Goal: Task Accomplishment & Management: Complete application form

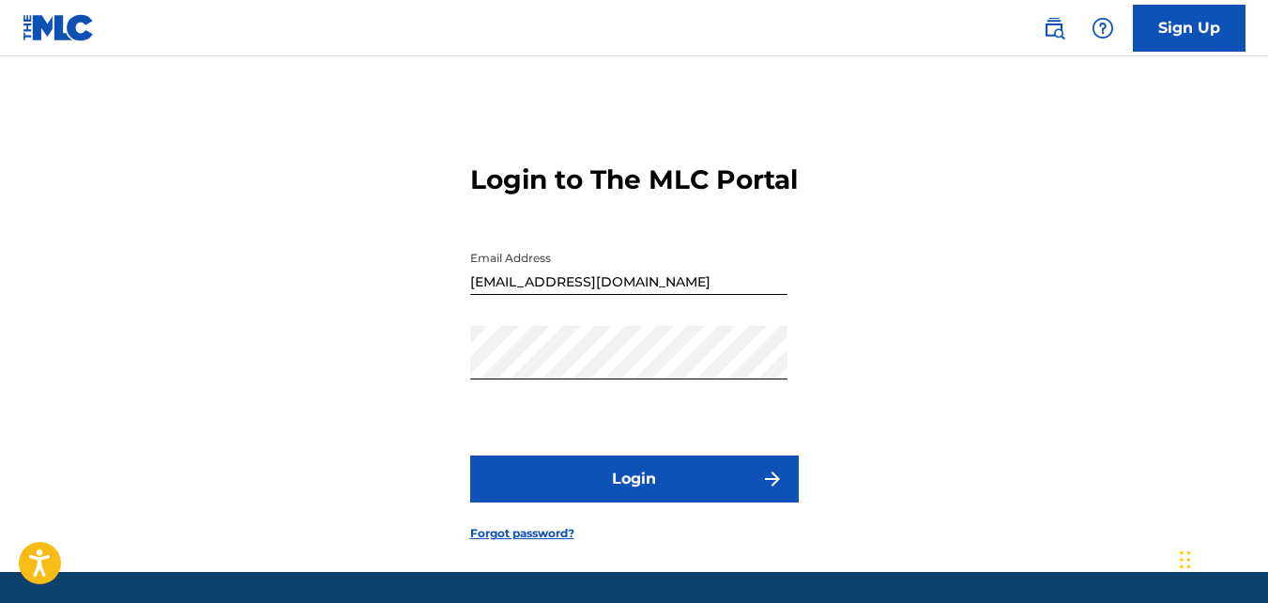
click at [709, 502] on button "Login" at bounding box center [634, 478] width 329 height 47
click at [551, 295] on input "[EMAIL_ADDRESS][DOMAIN_NAME]" at bounding box center [628, 268] width 317 height 54
type input "[EMAIL_ADDRESS][DOMAIN_NAME]"
click at [725, 500] on button "Login" at bounding box center [634, 478] width 329 height 47
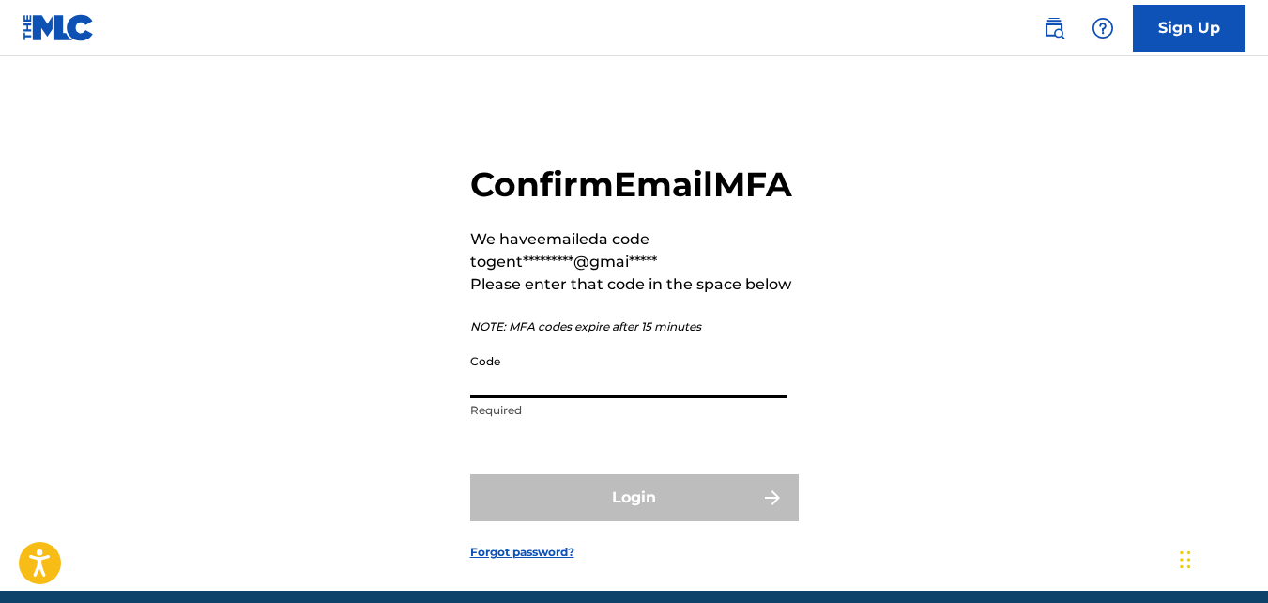
click at [515, 398] on input "Code" at bounding box center [628, 372] width 317 height 54
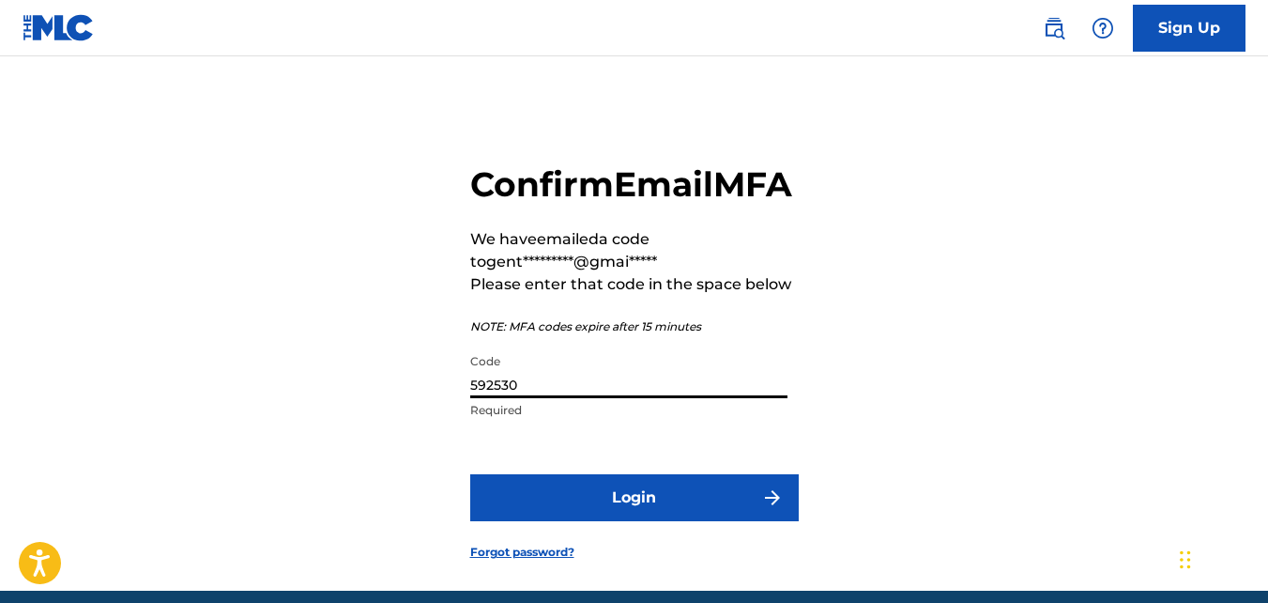
type input "592530"
click at [613, 521] on button "Login" at bounding box center [634, 497] width 329 height 47
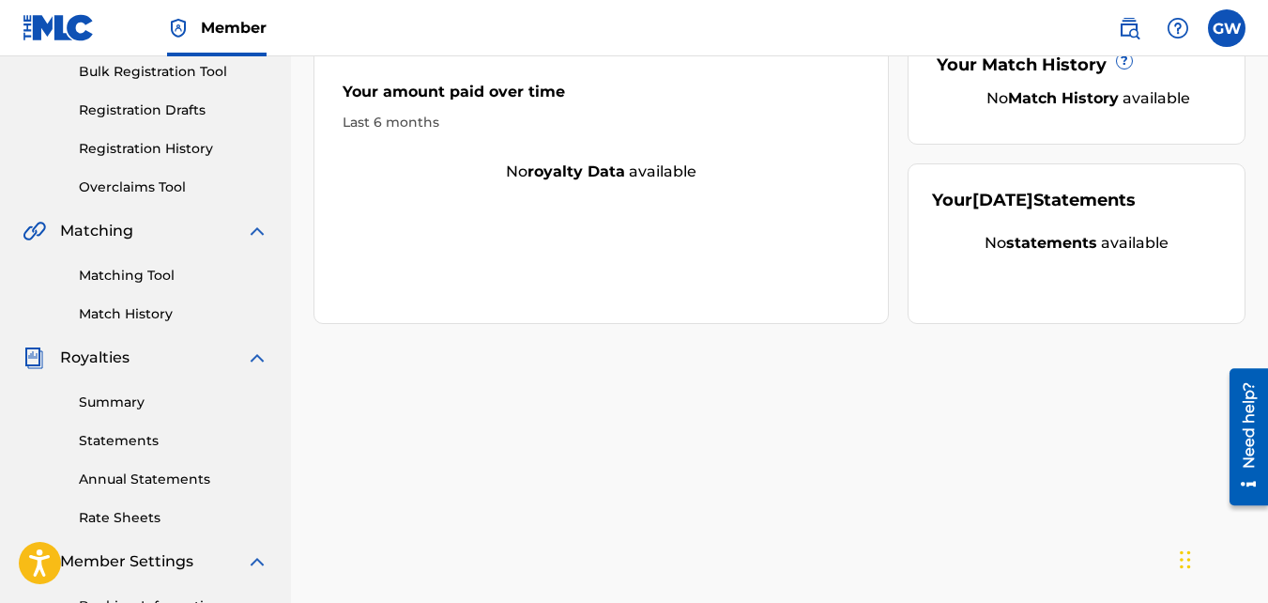
scroll to position [283, 0]
click at [137, 411] on div "Summary Statements Annual Statements Rate Sheets" at bounding box center [146, 447] width 246 height 159
drag, startPoint x: 137, startPoint y: 409, endPoint x: 110, endPoint y: 401, distance: 28.5
click at [108, 403] on link "Summary" at bounding box center [174, 402] width 190 height 20
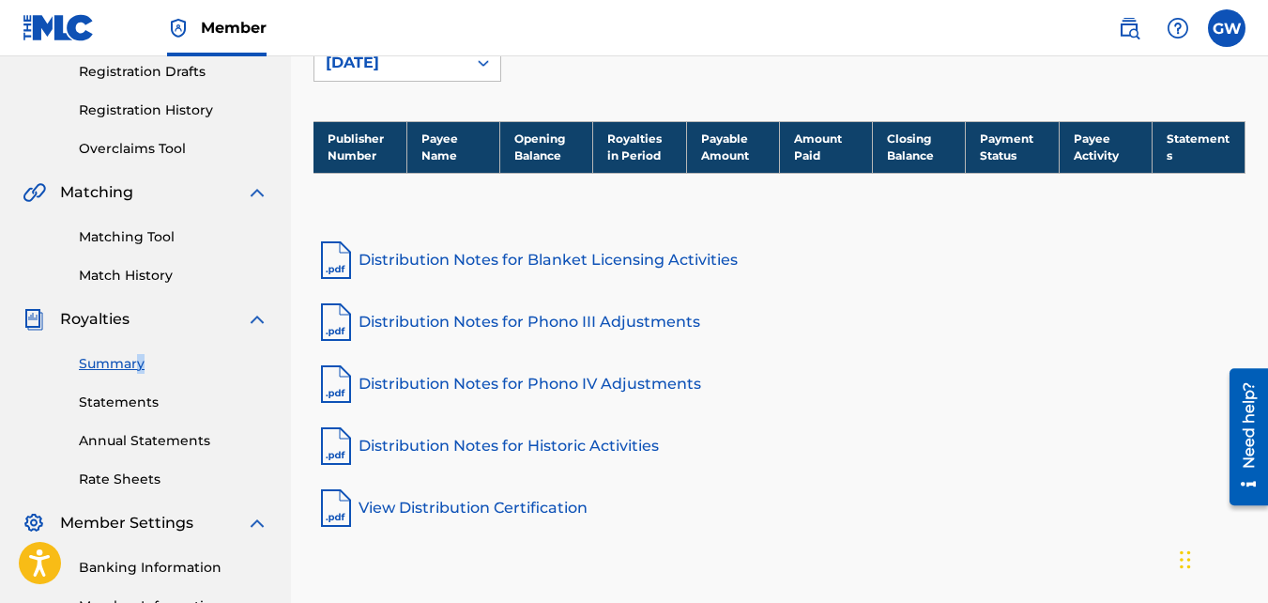
scroll to position [321, 0]
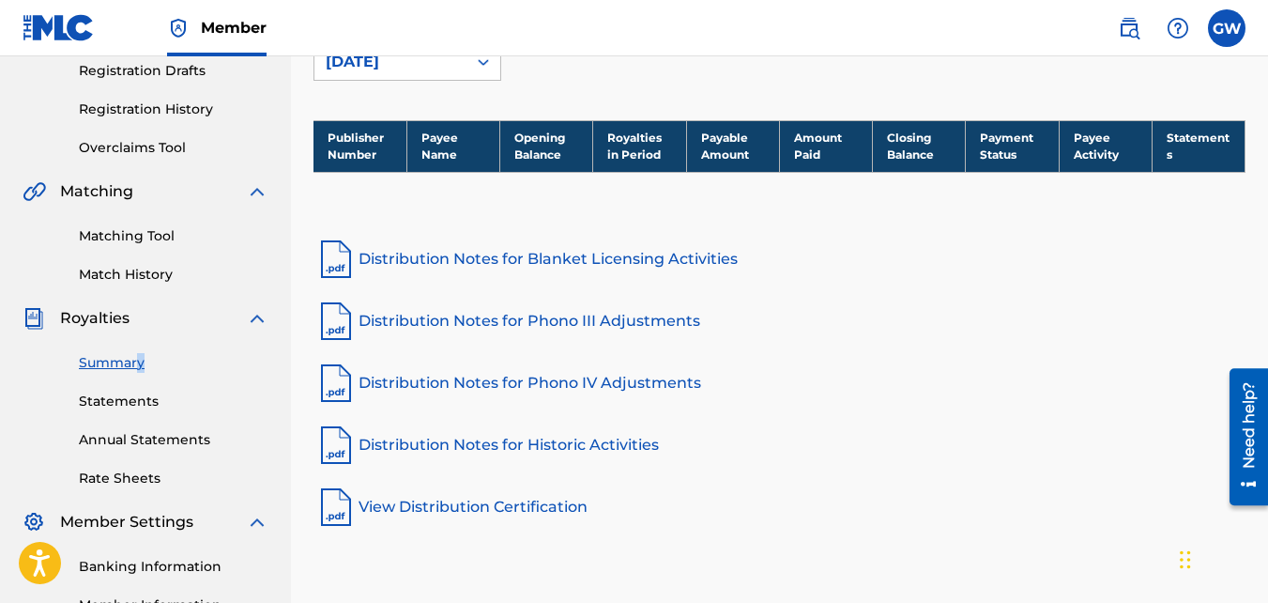
click at [422, 261] on link "Distribution Notes for Blanket Licensing Activities" at bounding box center [780, 259] width 932 height 45
click at [161, 407] on link "Statements" at bounding box center [174, 402] width 190 height 20
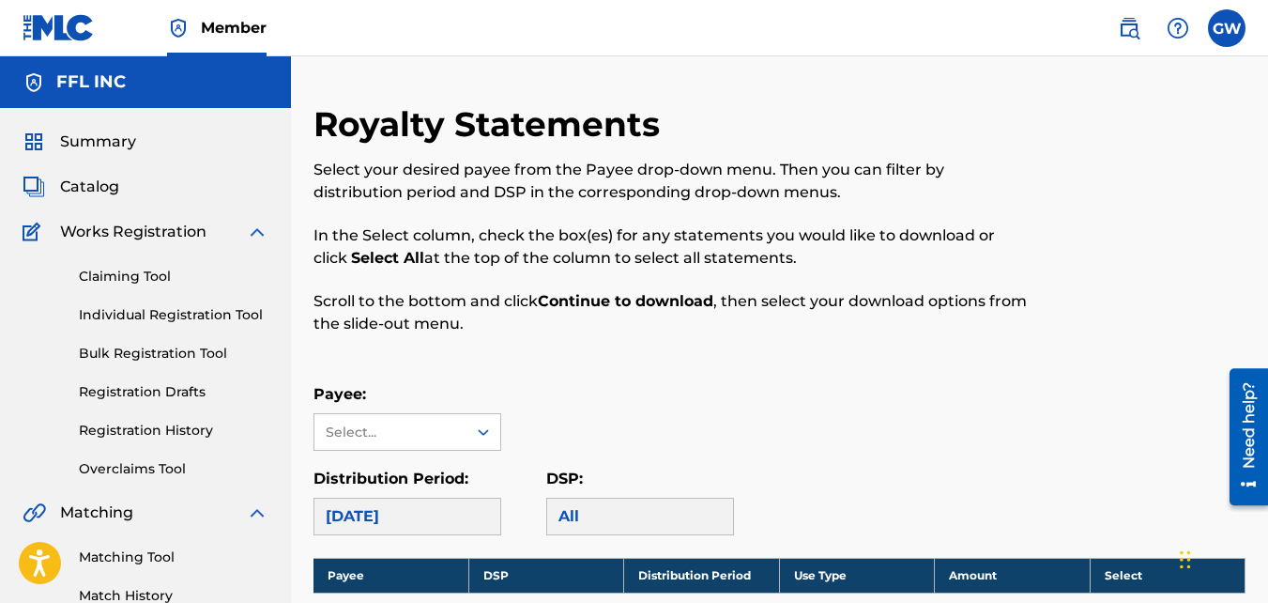
drag, startPoint x: 1263, startPoint y: 244, endPoint x: 1273, endPoint y: 290, distance: 47.1
click at [1267, 290] on html "Accessibility Screen-Reader Guide, Feedback, and Issue Reporting | New window C…" at bounding box center [634, 301] width 1268 height 603
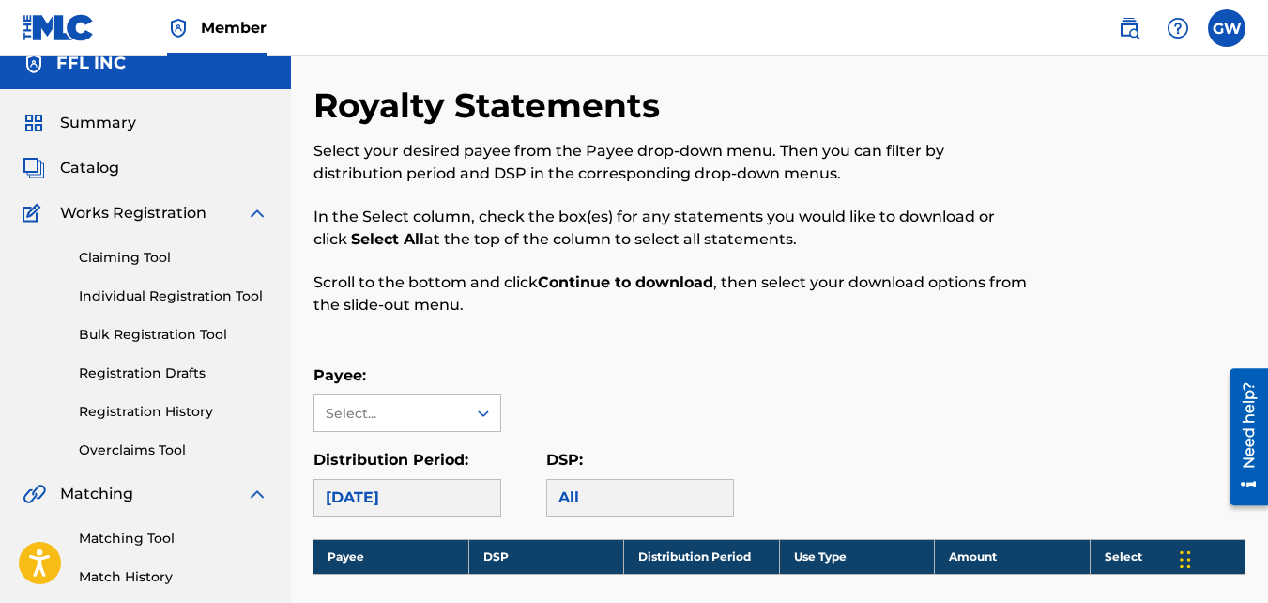
scroll to position [14, 0]
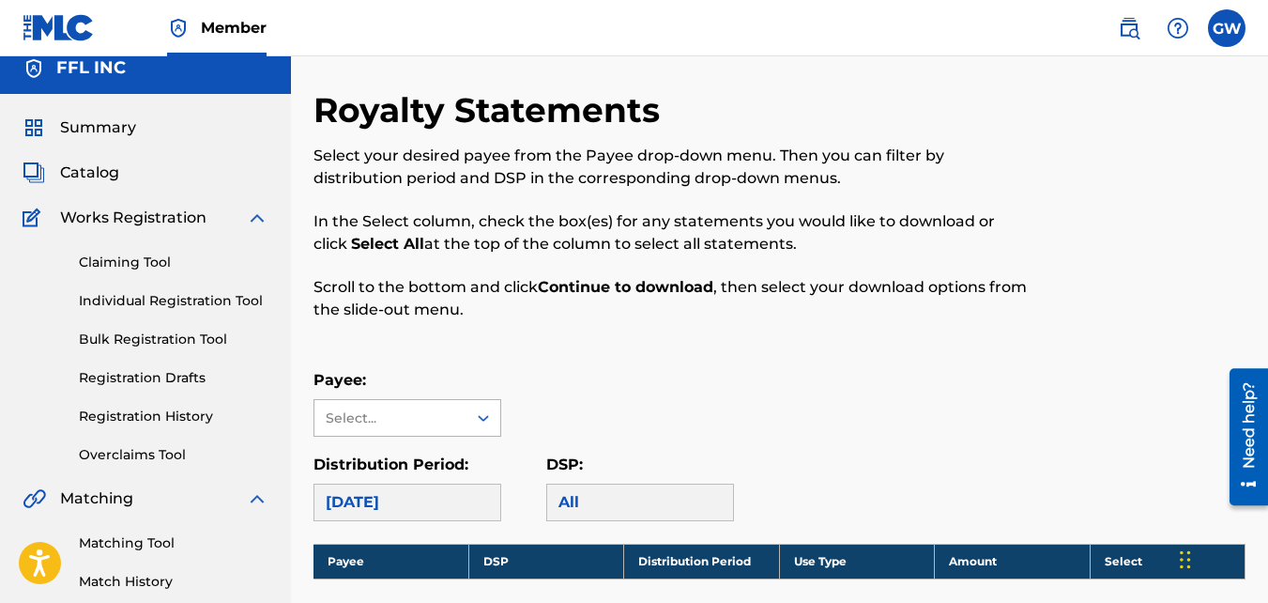
click at [442, 415] on div "Select..." at bounding box center [390, 418] width 128 height 20
click at [463, 416] on div "Select..." at bounding box center [391, 418] width 152 height 36
click at [101, 168] on span "Catalog" at bounding box center [89, 172] width 59 height 23
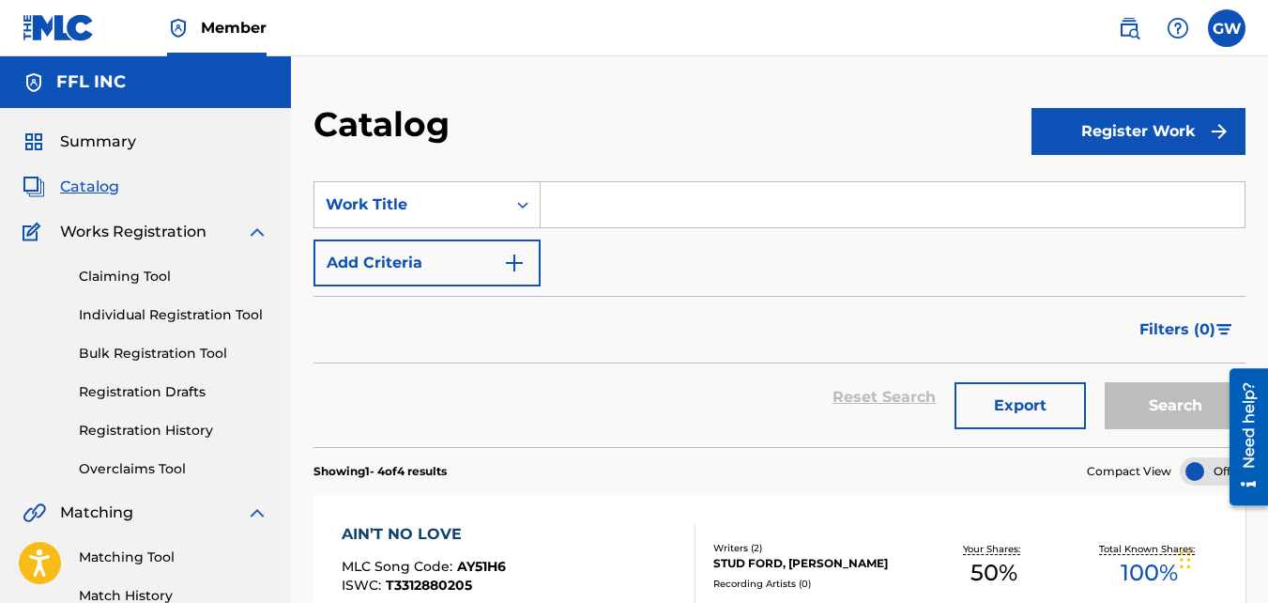
click at [637, 197] on input "Search Form" at bounding box center [893, 204] width 704 height 45
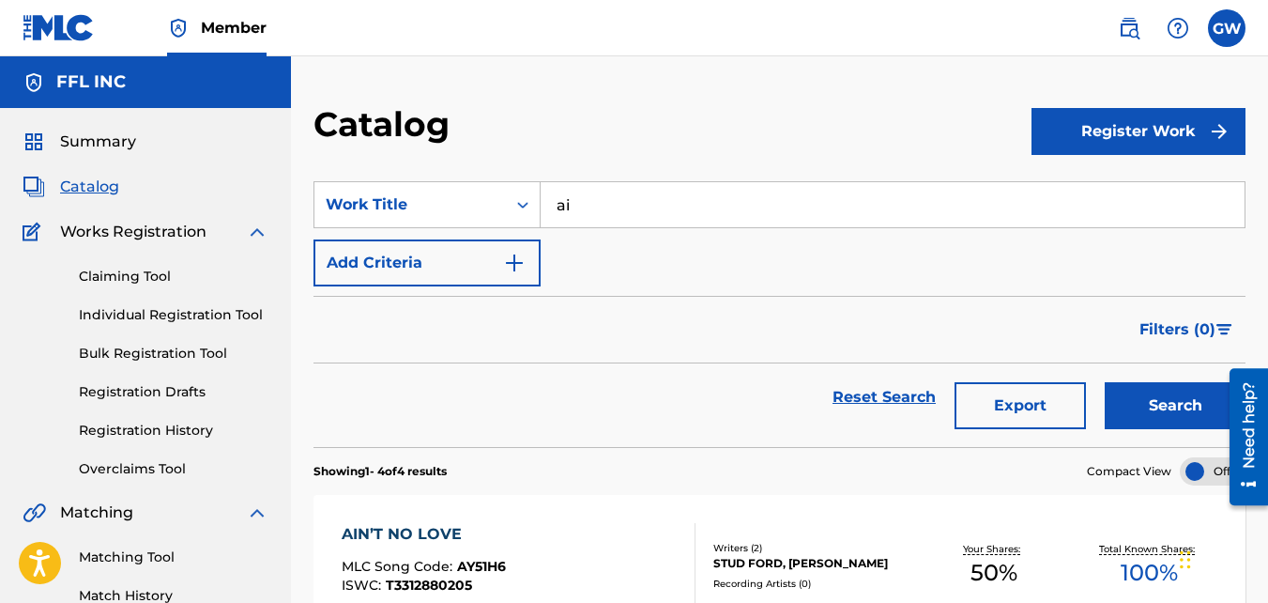
type input "a"
type input "Ain't No Lookin Back"
click at [1166, 409] on button "Search" at bounding box center [1175, 405] width 141 height 47
click at [1097, 132] on button "Register Work" at bounding box center [1139, 131] width 214 height 47
click at [1107, 189] on link "Individual" at bounding box center [1139, 192] width 214 height 45
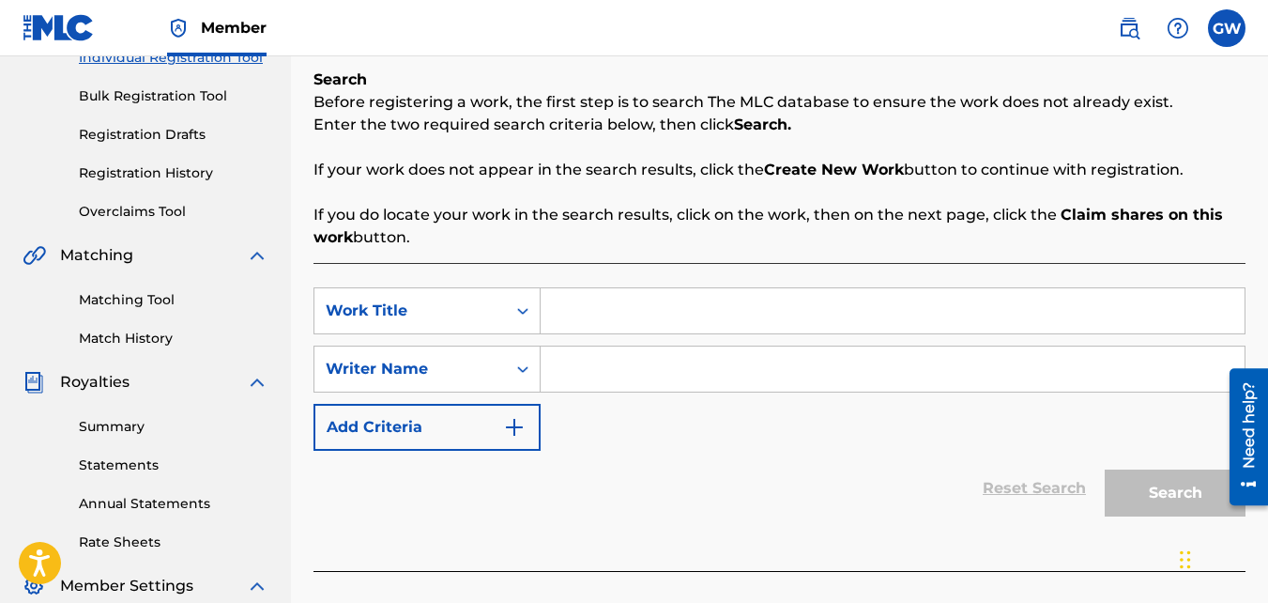
scroll to position [239, 0]
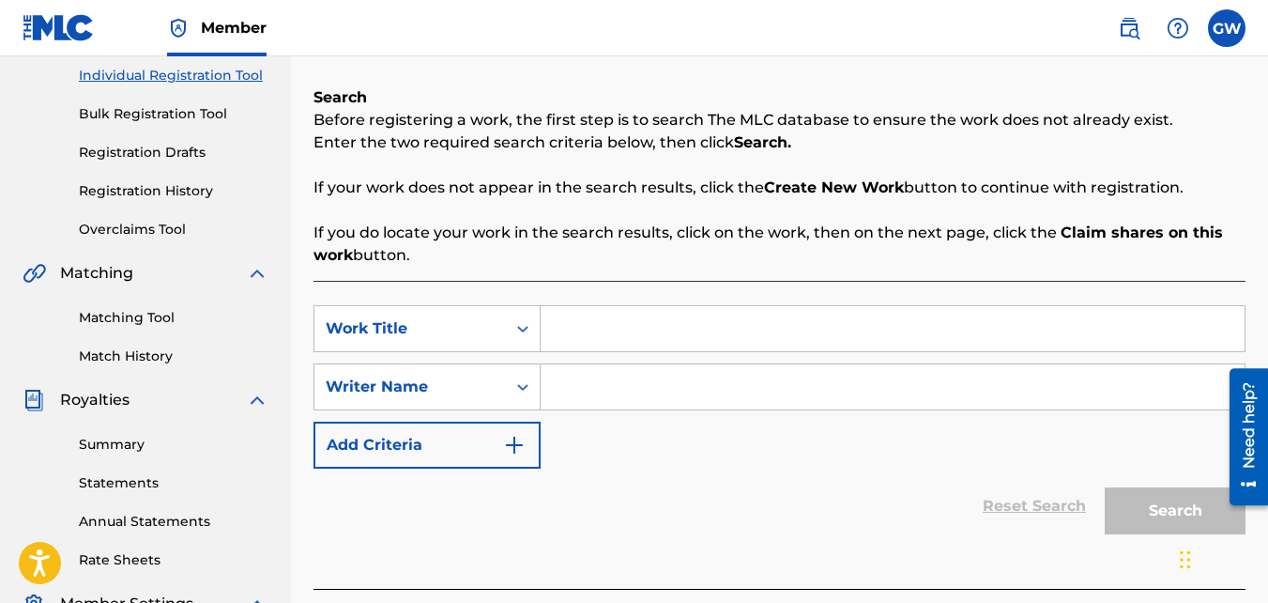
click at [699, 330] on input "Search Form" at bounding box center [893, 328] width 704 height 45
type input "a"
type input "Ain't No Lookin Back"
click at [608, 394] on input "Search Form" at bounding box center [893, 386] width 704 height 45
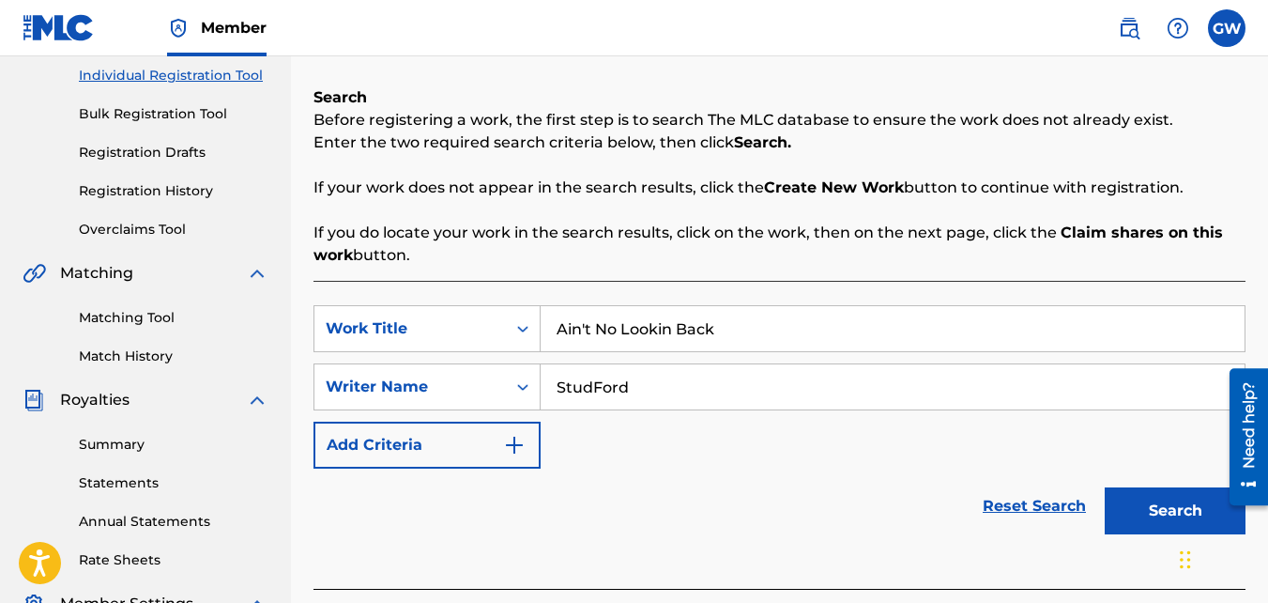
type input "StudFord"
click at [1162, 507] on button "Search" at bounding box center [1175, 510] width 141 height 47
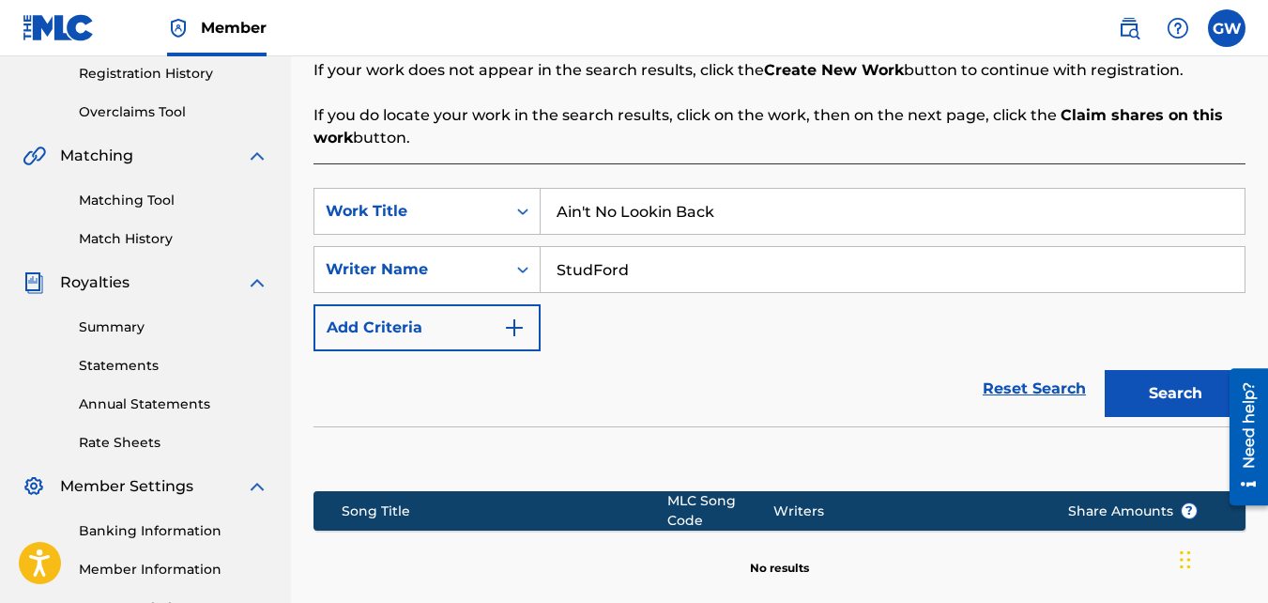
scroll to position [350, 0]
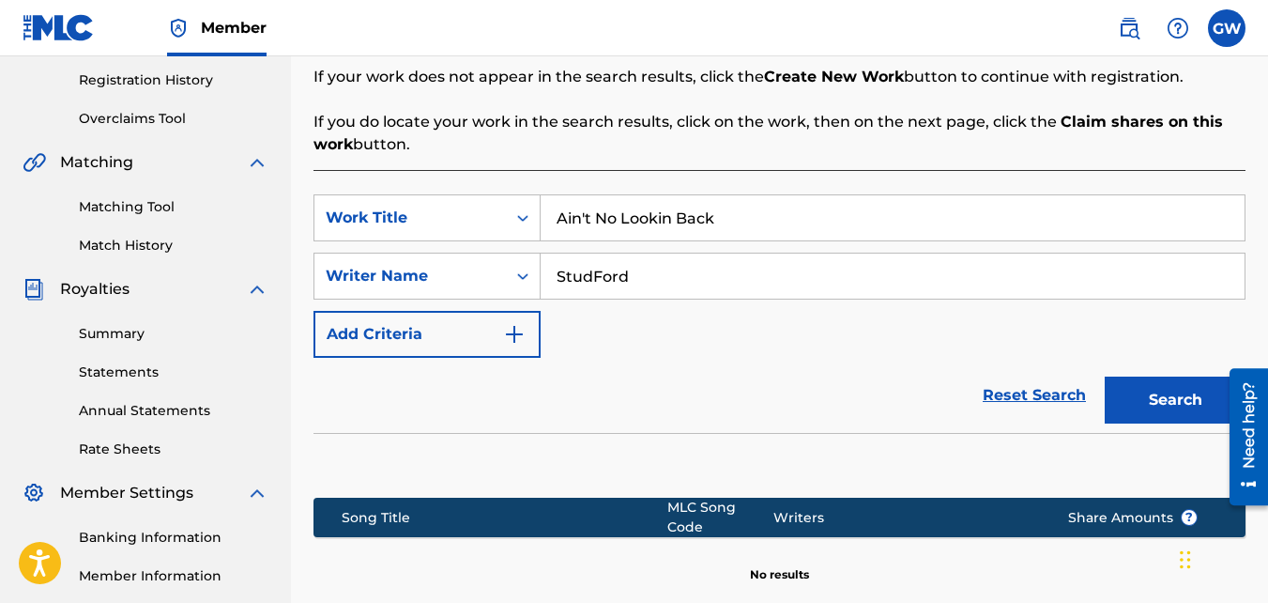
click at [1179, 395] on button "Search" at bounding box center [1175, 399] width 141 height 47
click at [515, 334] on img "Search Form" at bounding box center [514, 334] width 23 height 23
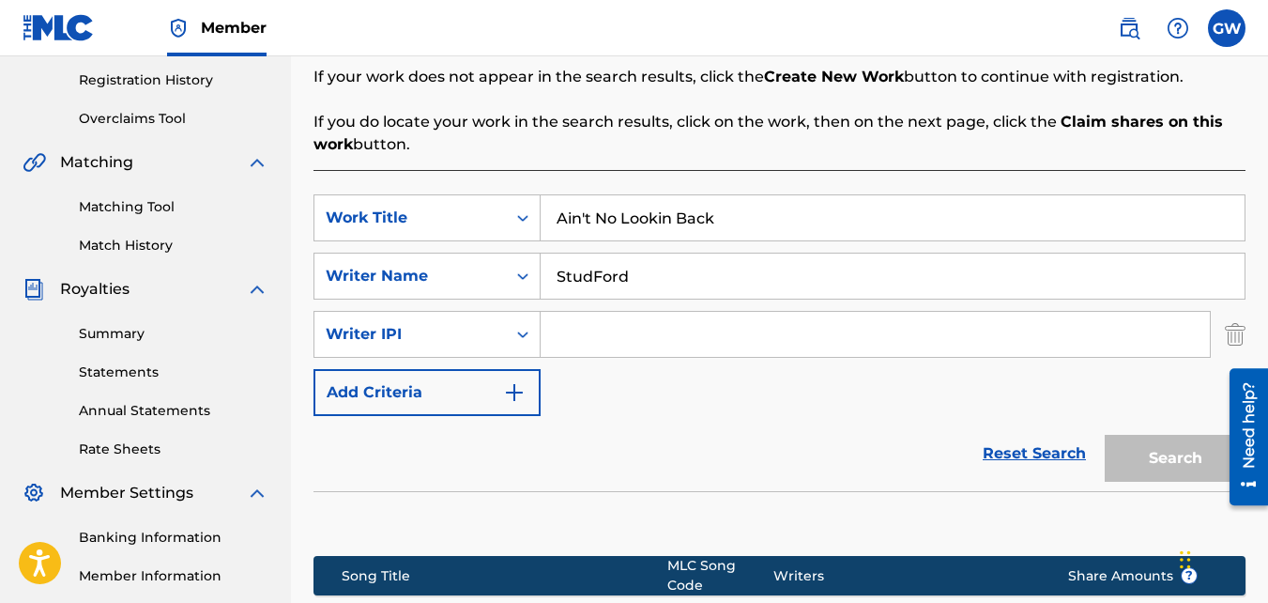
click at [628, 326] on input "Search Form" at bounding box center [875, 334] width 669 height 45
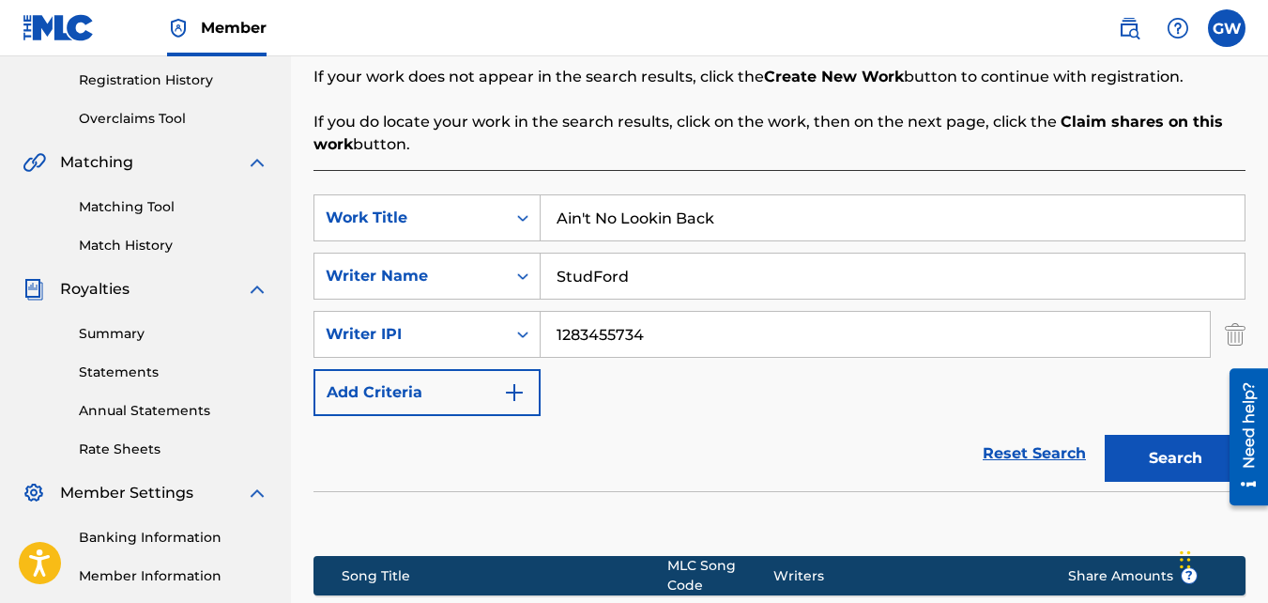
type input "1283455734"
click at [1167, 445] on button "Search" at bounding box center [1175, 458] width 141 height 47
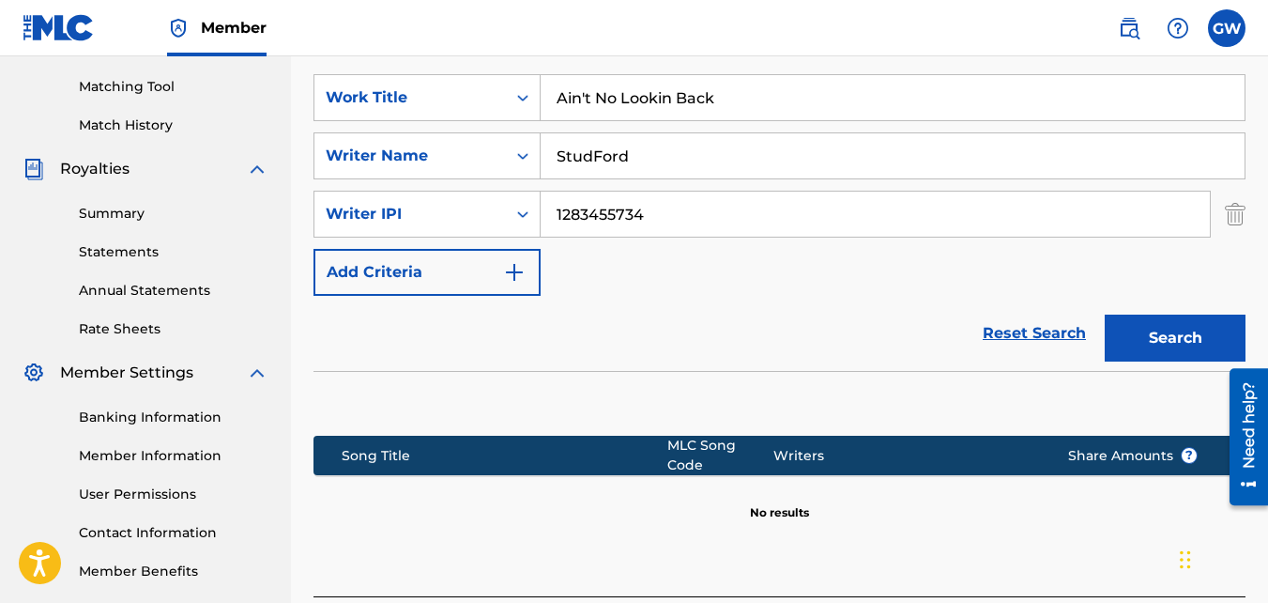
scroll to position [468, 0]
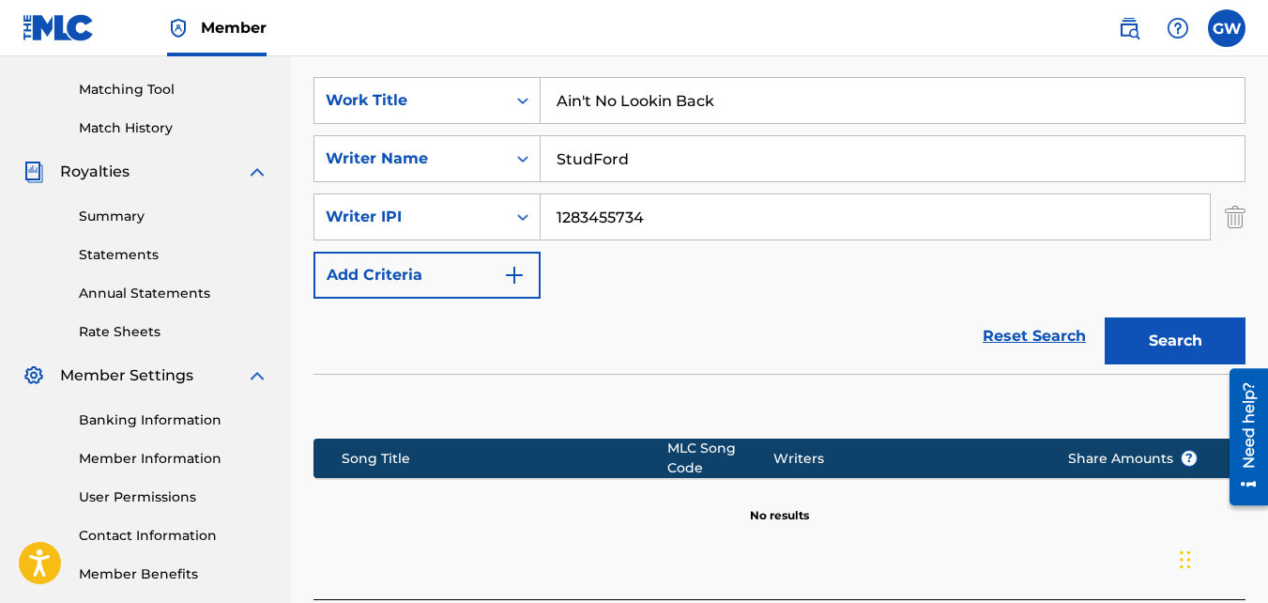
click at [825, 109] on input "Ain't No Lookin Back" at bounding box center [893, 100] width 704 height 45
type input "A"
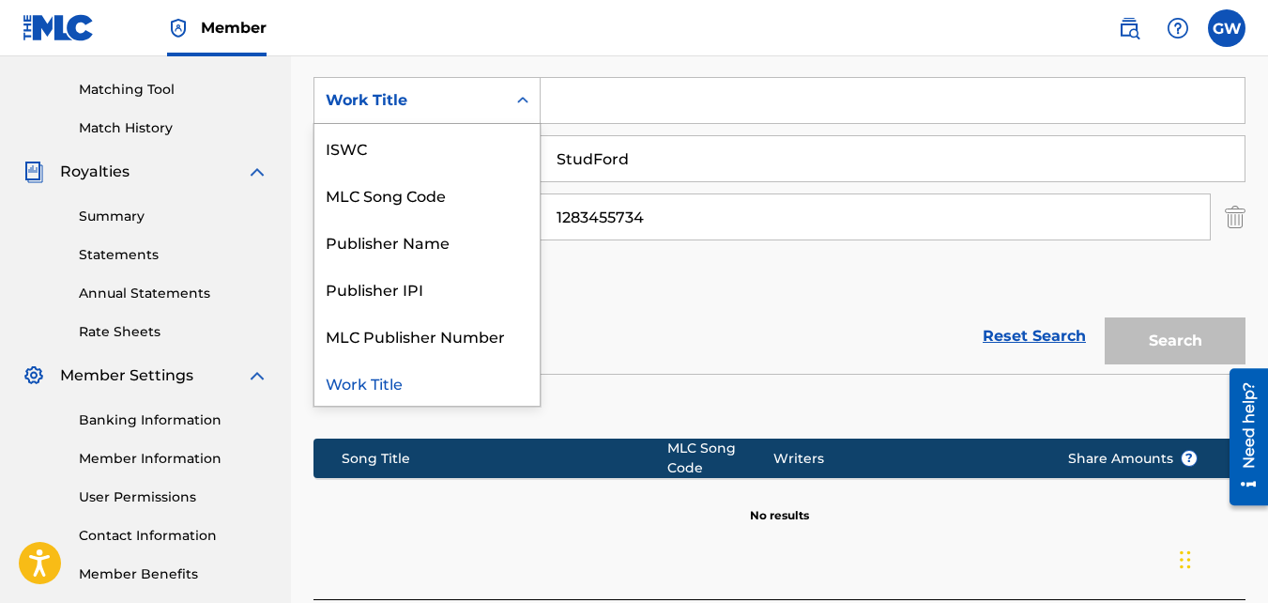
click at [522, 91] on icon "Search Form" at bounding box center [523, 100] width 19 height 19
click at [465, 237] on div "Publisher Name" at bounding box center [427, 241] width 225 height 47
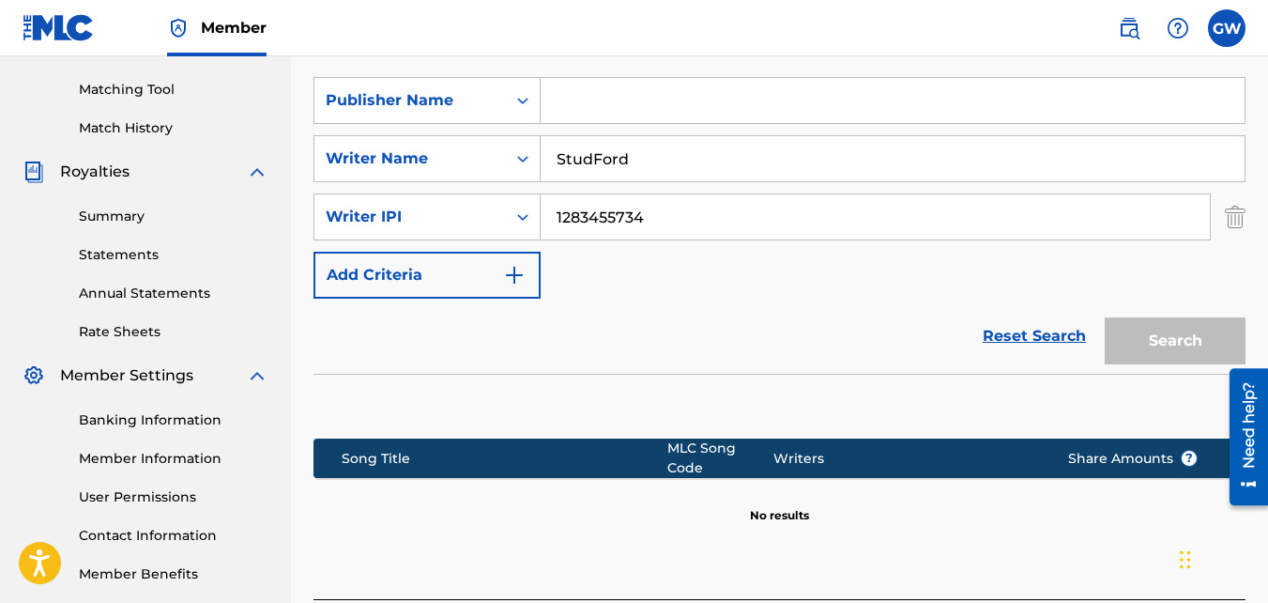
click at [586, 82] on input "Search Form" at bounding box center [893, 100] width 704 height 45
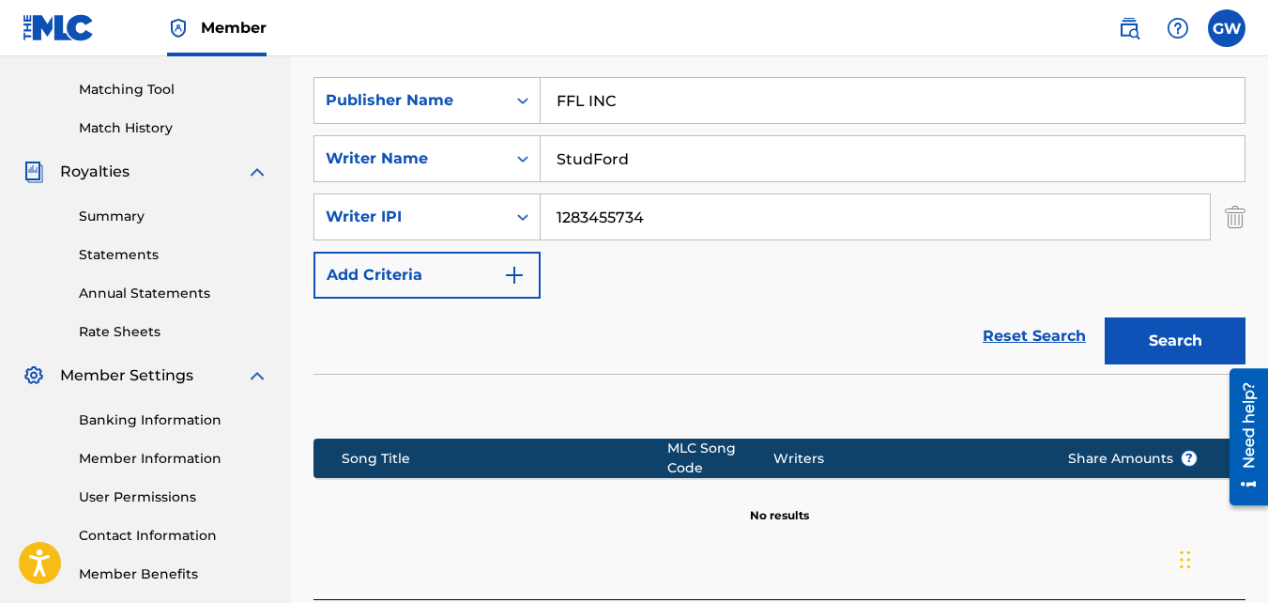
type input "FFL INC"
click at [1200, 342] on button "Search" at bounding box center [1175, 340] width 141 height 47
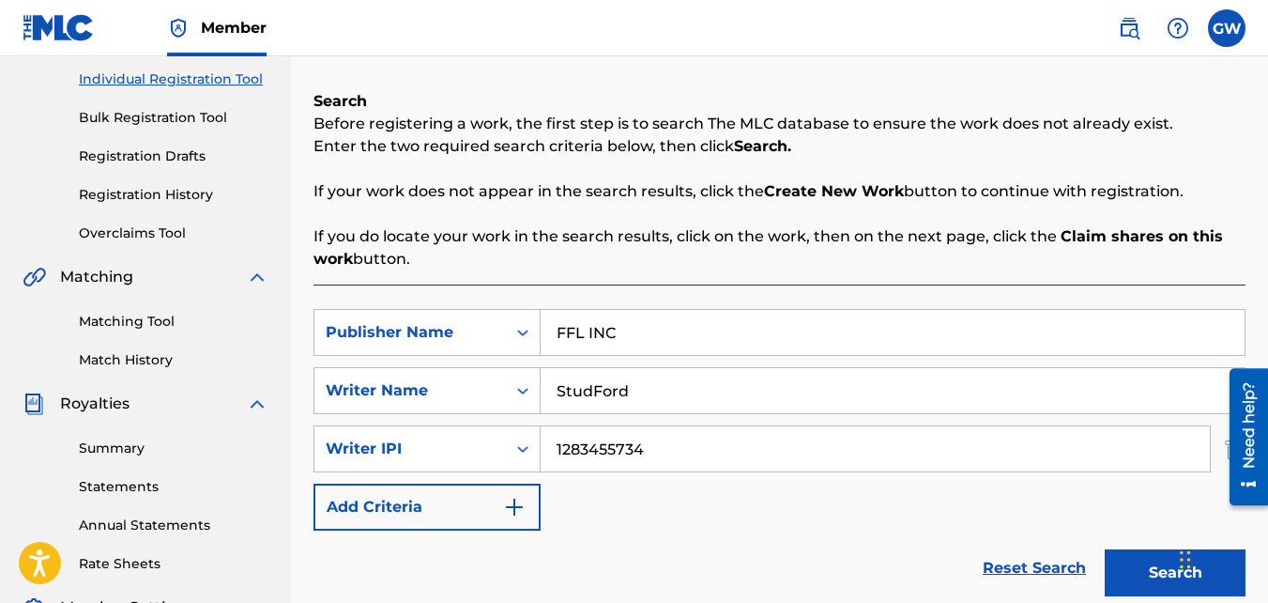
scroll to position [232, 0]
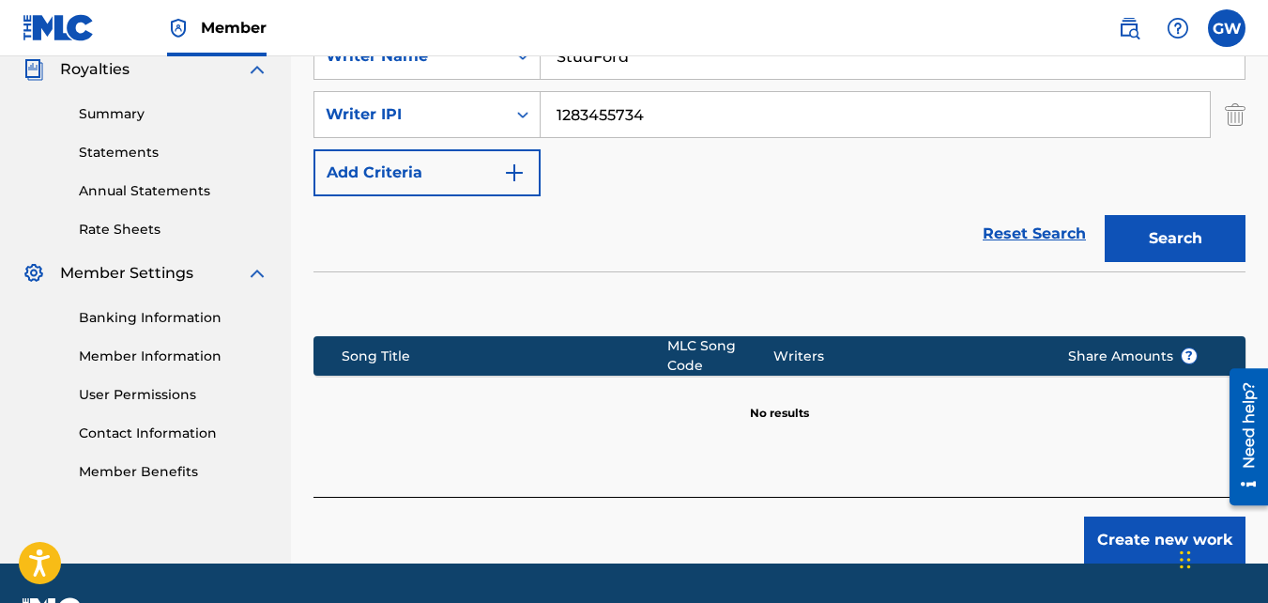
drag, startPoint x: 1273, startPoint y: 267, endPoint x: 11, endPoint y: 77, distance: 1276.0
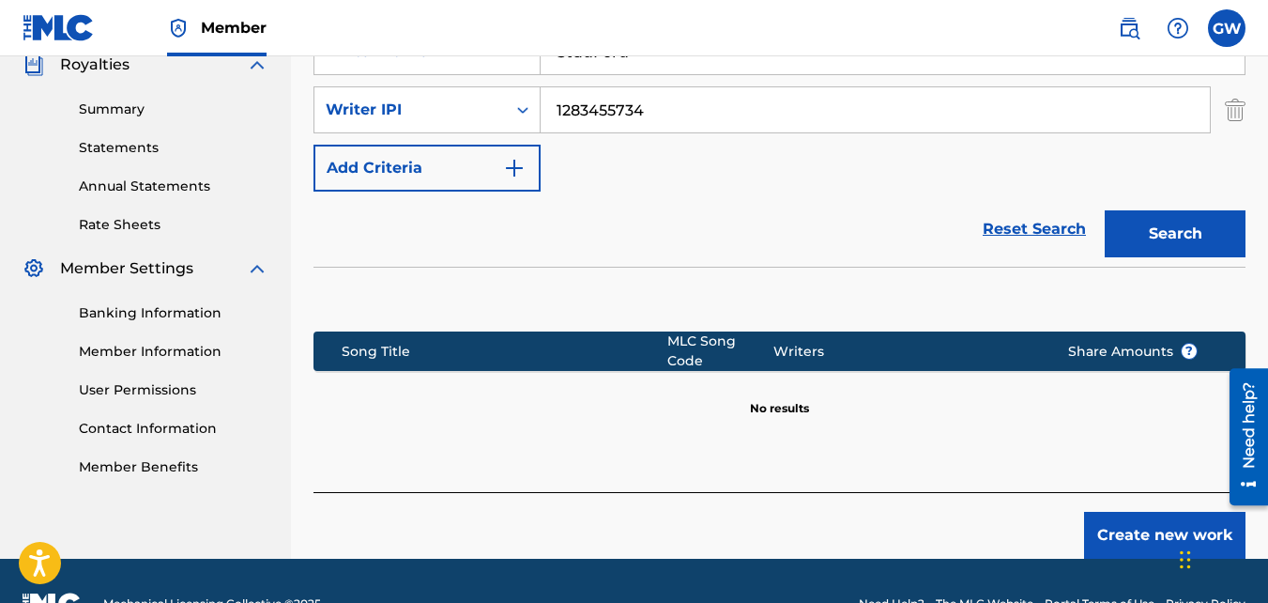
click at [1165, 526] on button "Create new work" at bounding box center [1164, 535] width 161 height 47
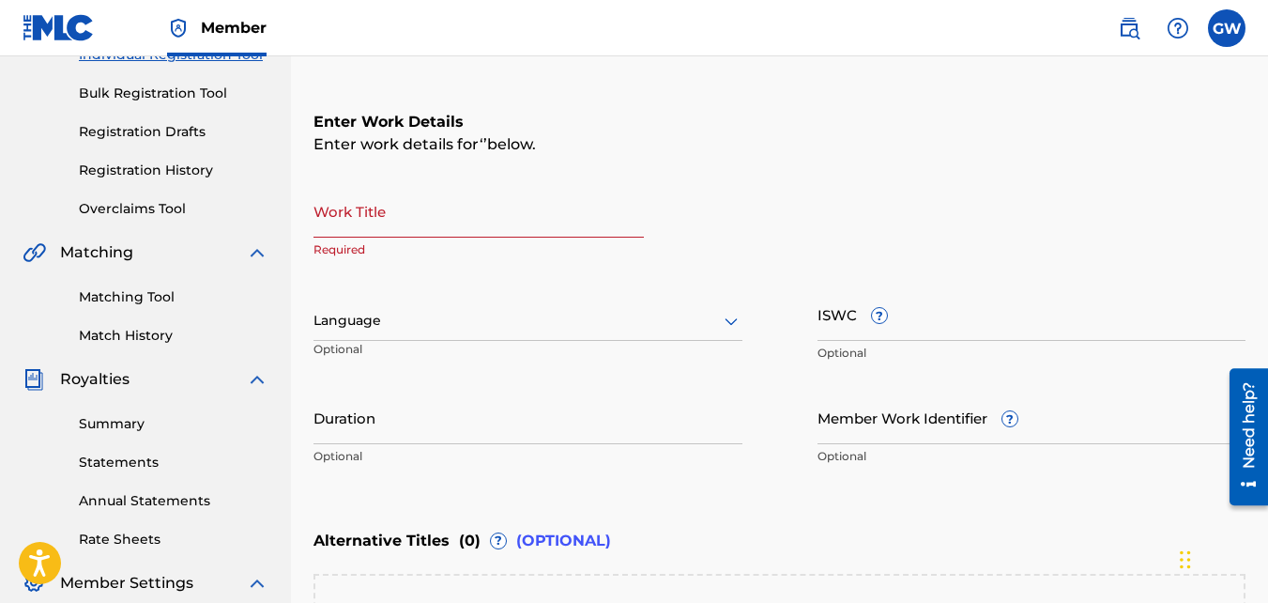
scroll to position [262, 0]
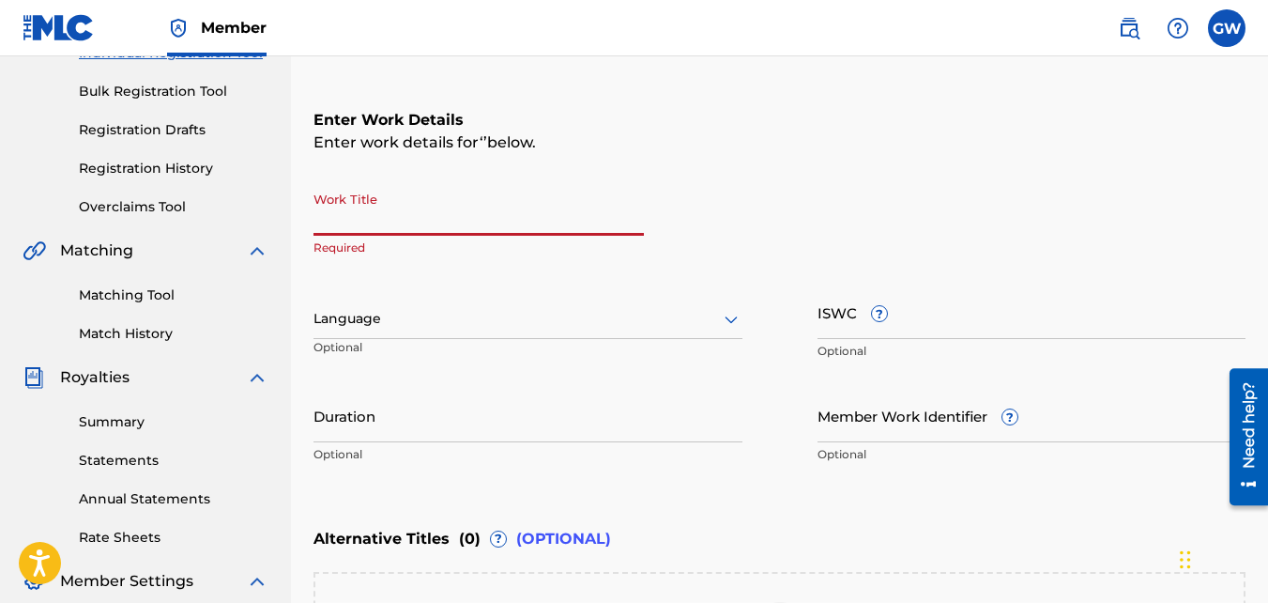
click at [455, 218] on input "Work Title" at bounding box center [479, 209] width 330 height 54
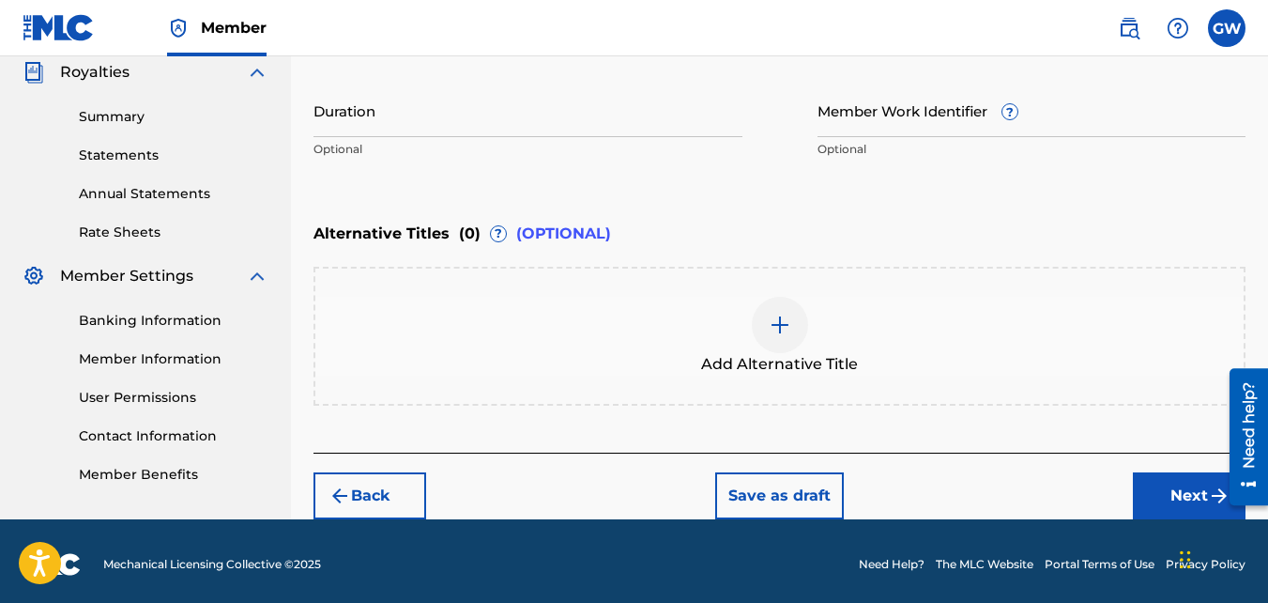
scroll to position [568, 0]
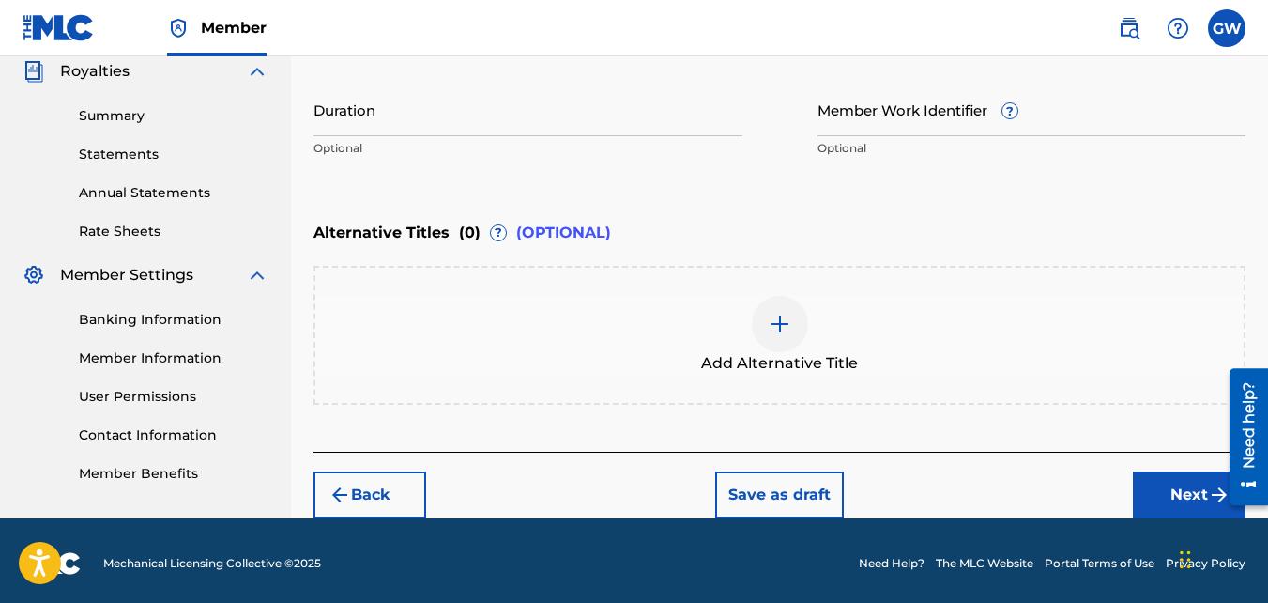
type input "Ain't No Lookin Back"
click at [1193, 491] on button "Next" at bounding box center [1189, 494] width 113 height 47
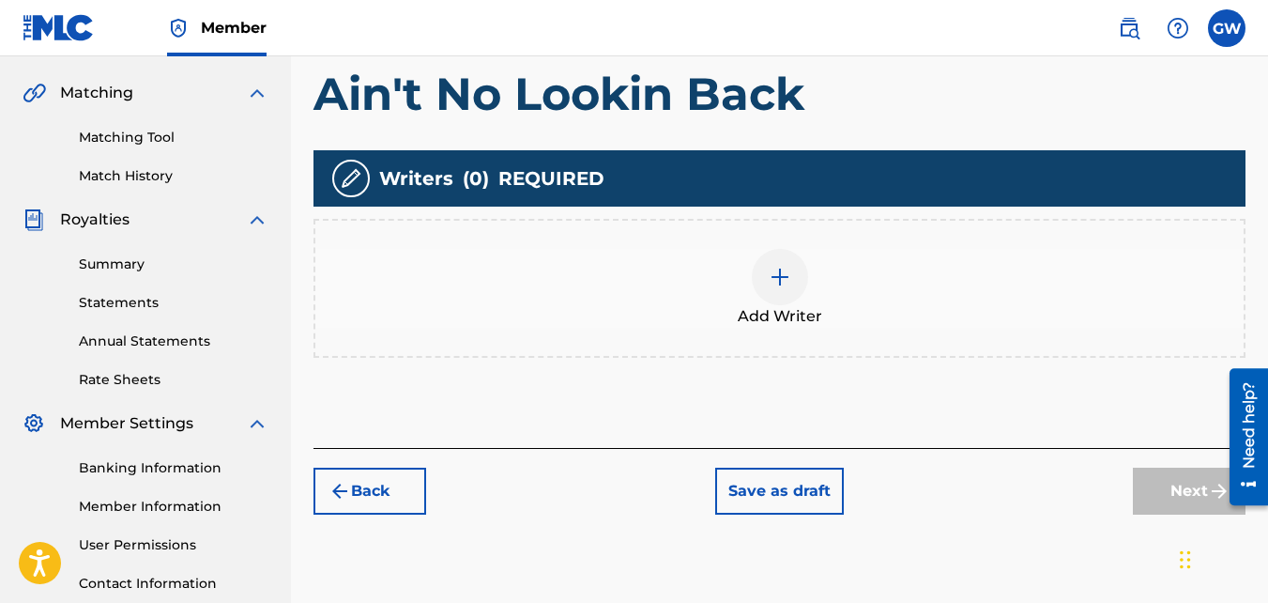
scroll to position [422, 0]
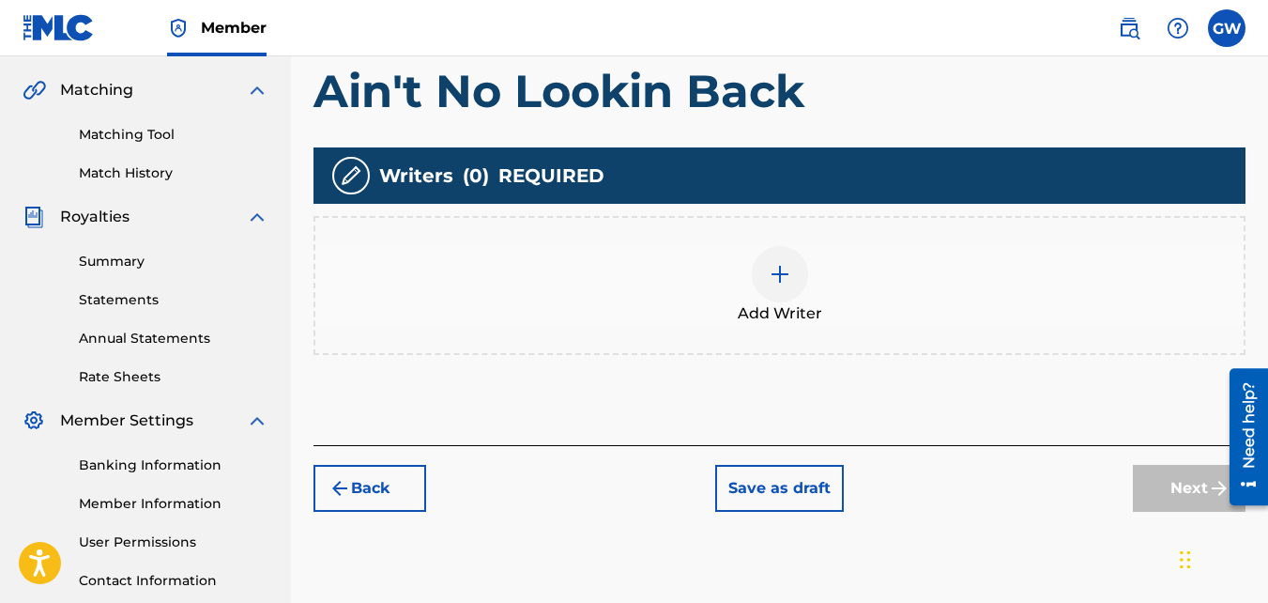
click at [791, 274] on img at bounding box center [780, 274] width 23 height 23
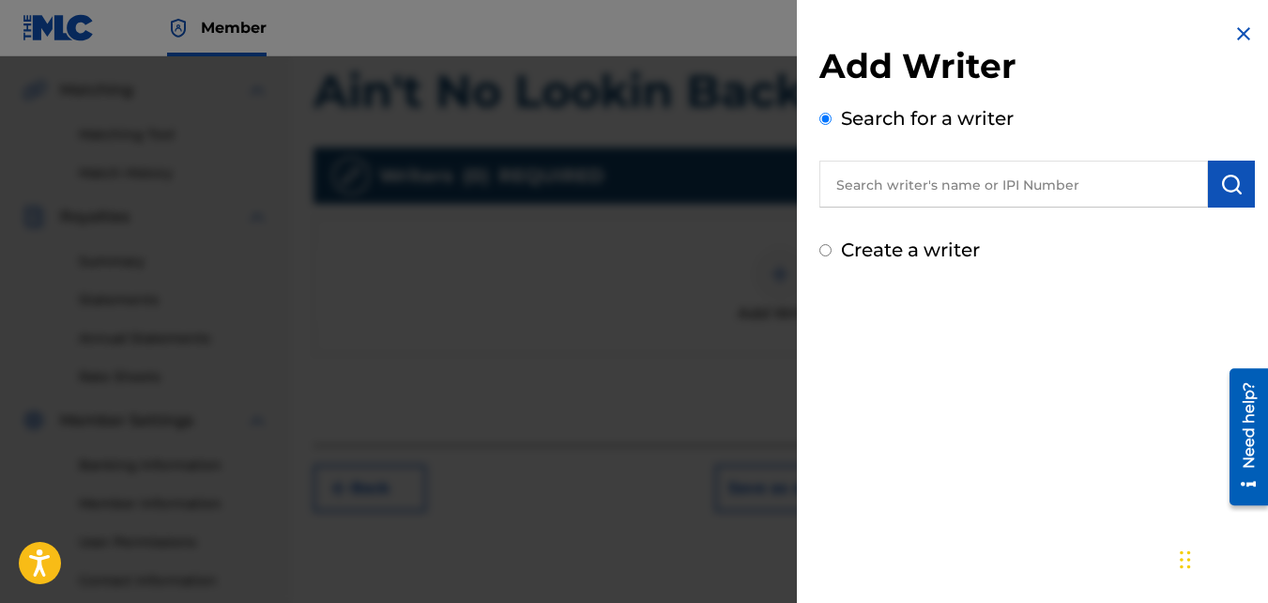
click at [916, 184] on input "text" at bounding box center [1014, 184] width 389 height 47
type input "s"
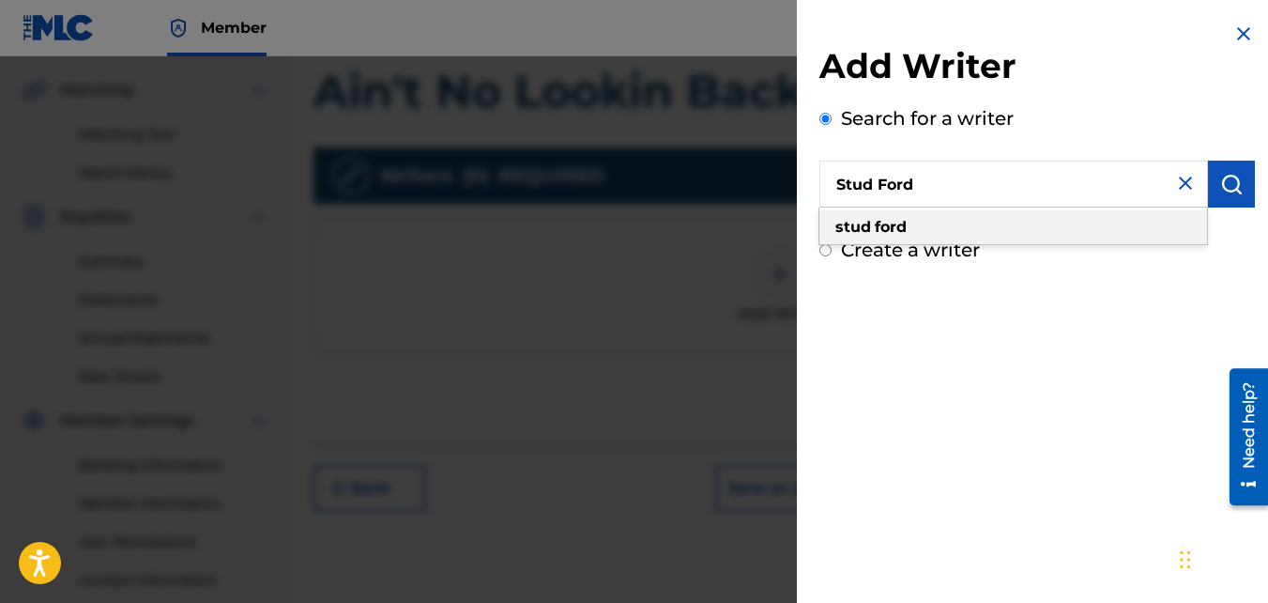
click at [919, 220] on div "stud ford" at bounding box center [1014, 227] width 388 height 34
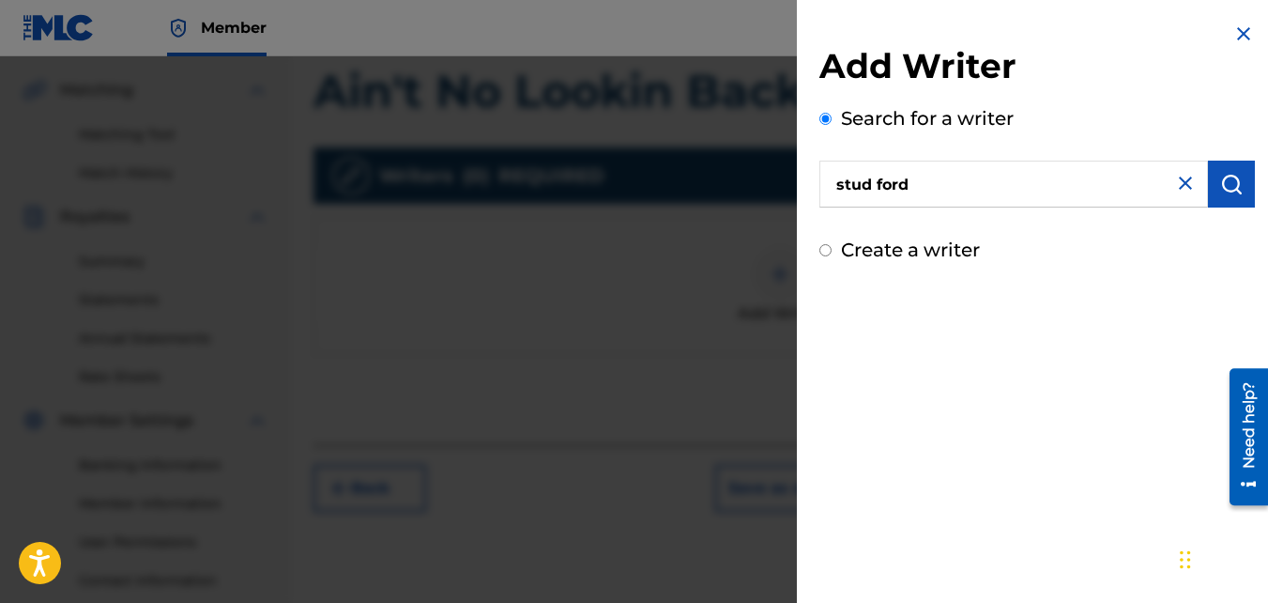
click at [1231, 166] on button "submit" at bounding box center [1231, 184] width 47 height 47
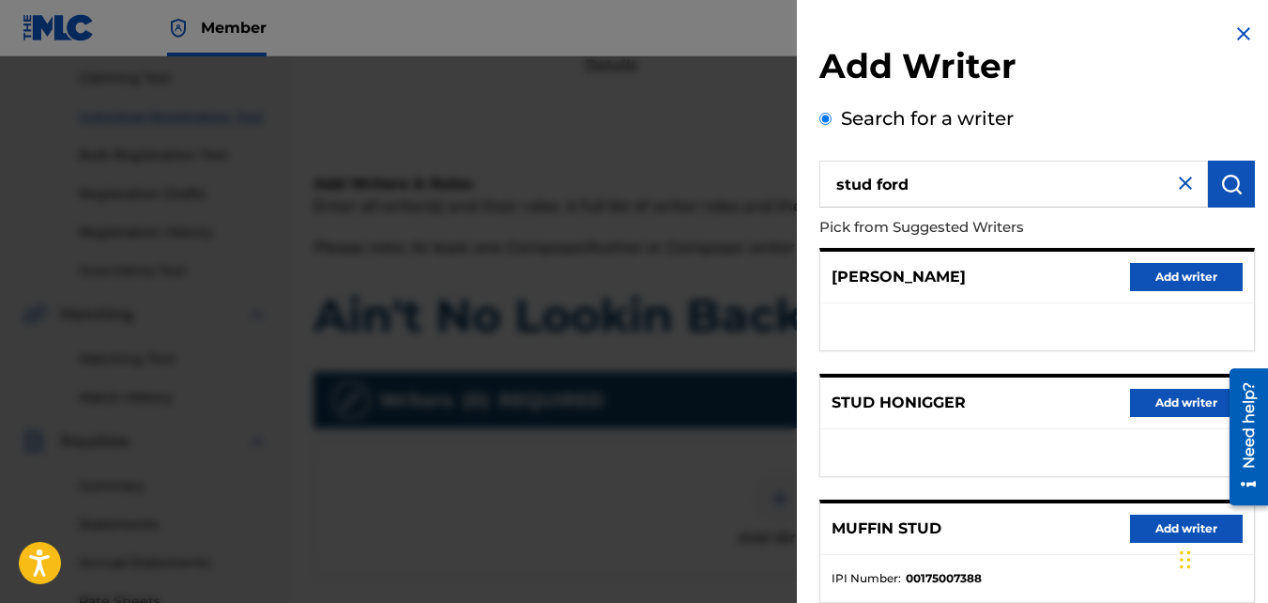
scroll to position [192, 0]
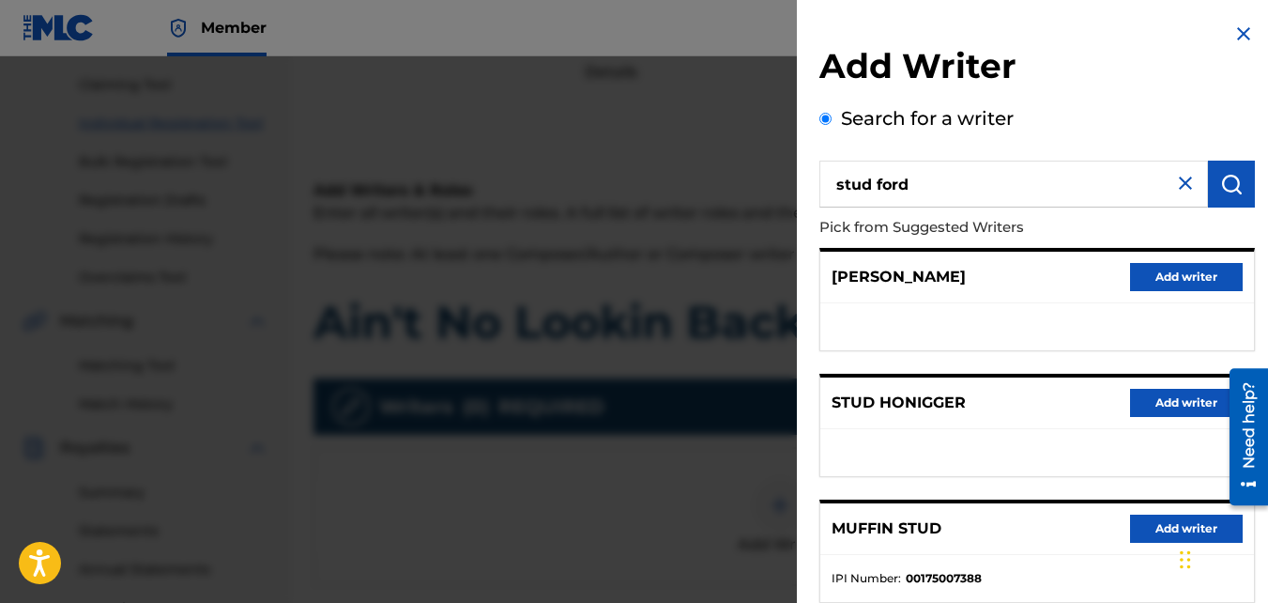
click at [877, 186] on input "stud ford" at bounding box center [1014, 184] width 389 height 47
type input "studford"
click at [1221, 181] on img "submit" at bounding box center [1232, 184] width 23 height 23
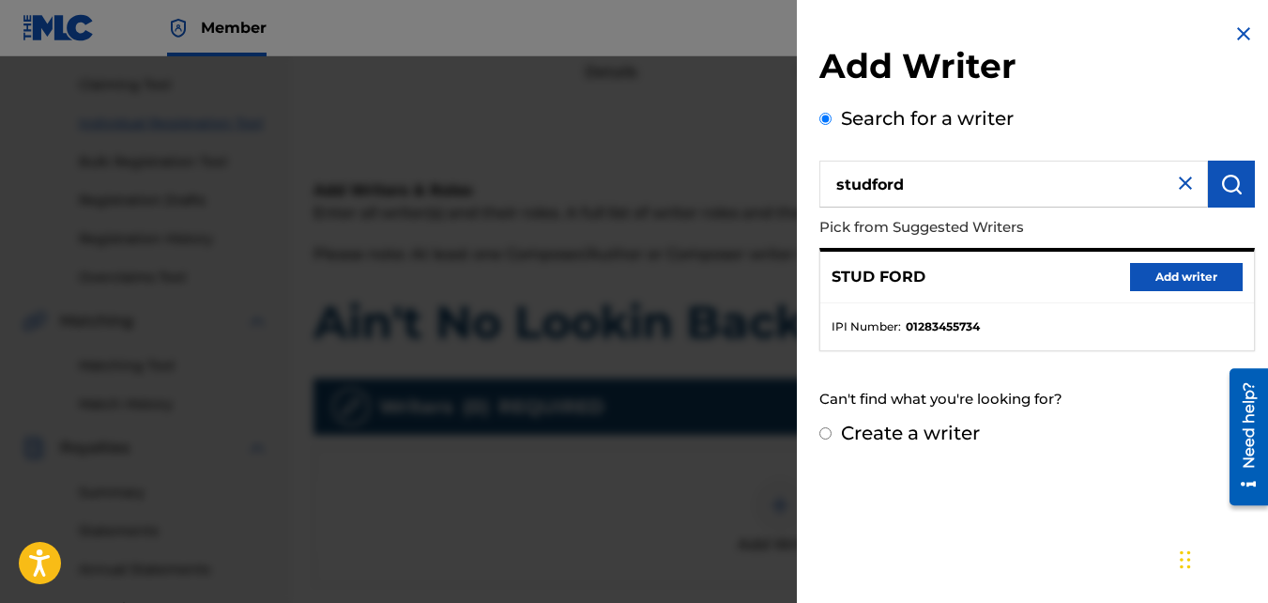
click at [960, 303] on ul "IPI Number : 01283455734" at bounding box center [1038, 326] width 434 height 47
click at [1144, 281] on button "Add writer" at bounding box center [1186, 277] width 113 height 28
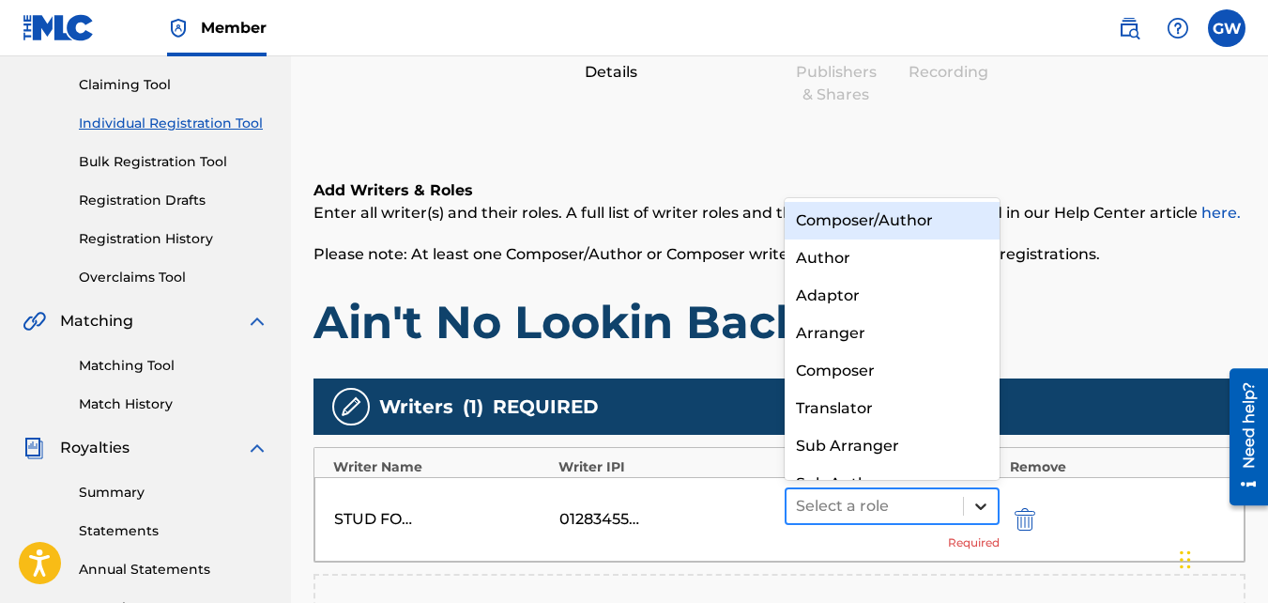
click at [982, 503] on icon at bounding box center [981, 506] width 19 height 19
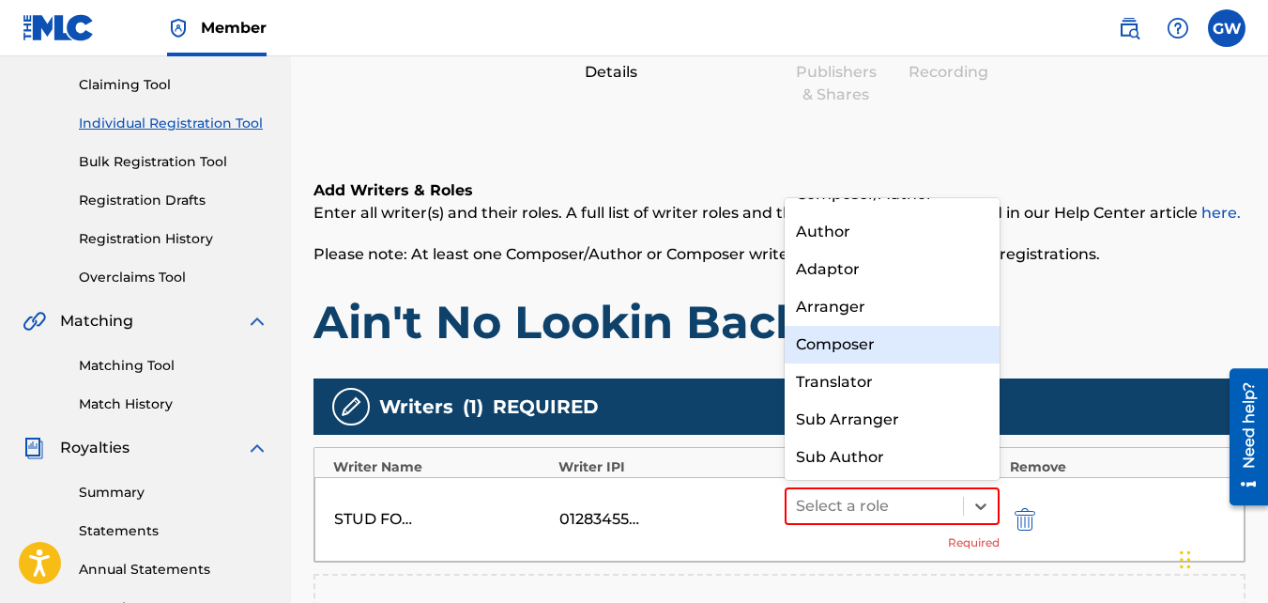
scroll to position [0, 0]
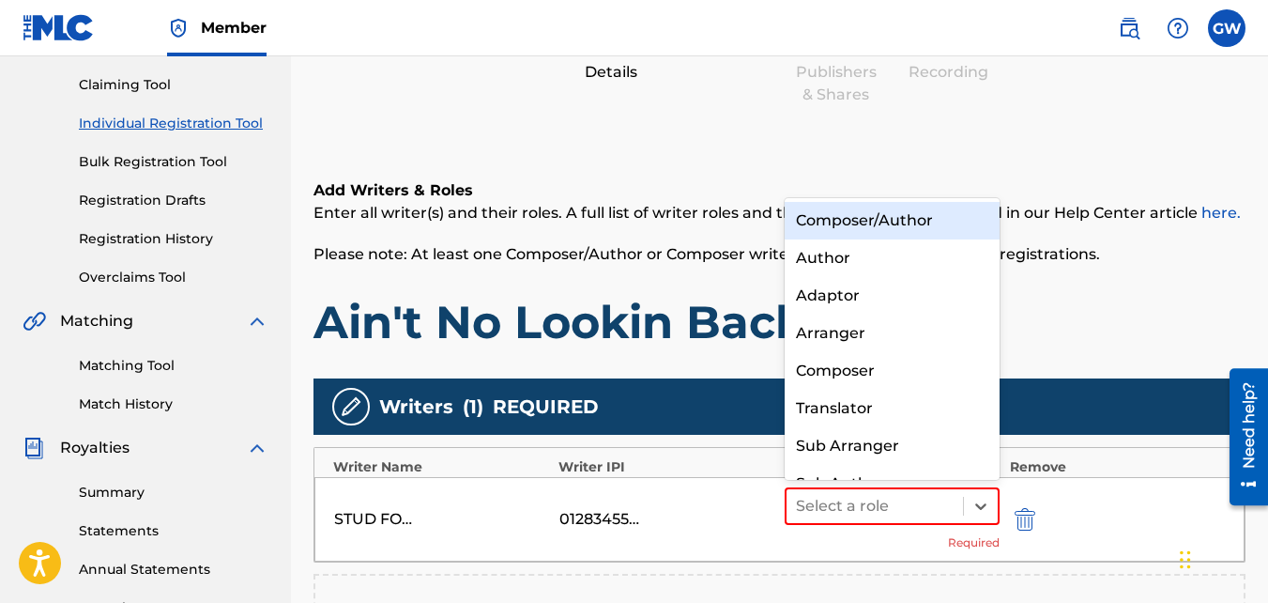
click at [914, 211] on div "Composer/Author" at bounding box center [893, 221] width 216 height 38
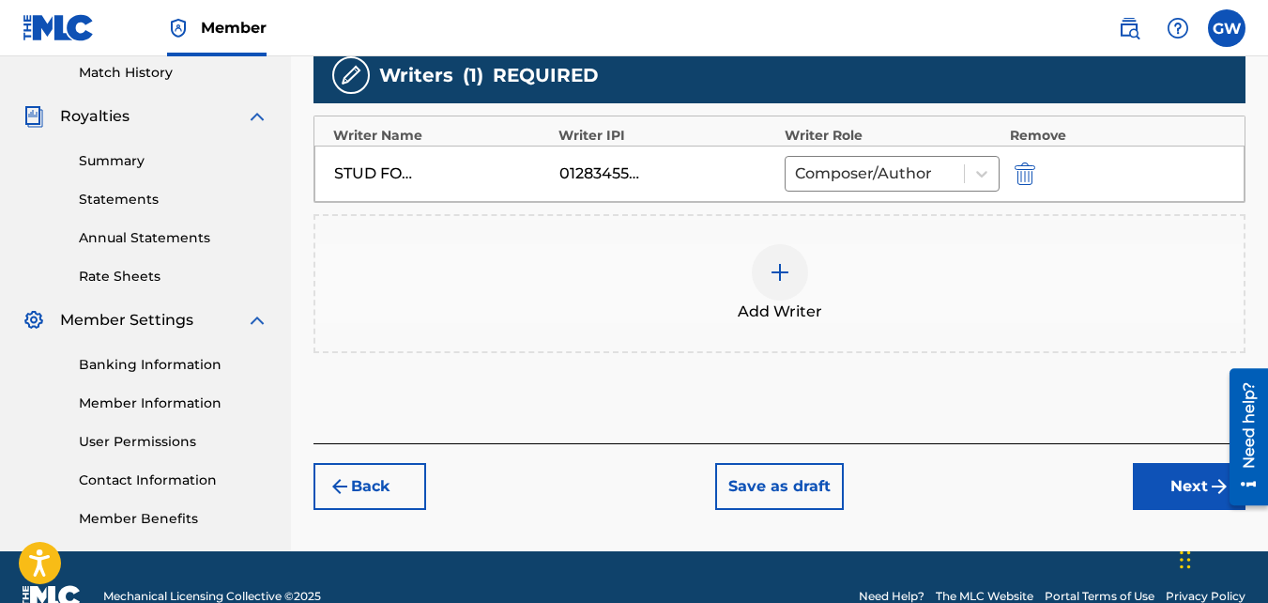
scroll to position [524, 0]
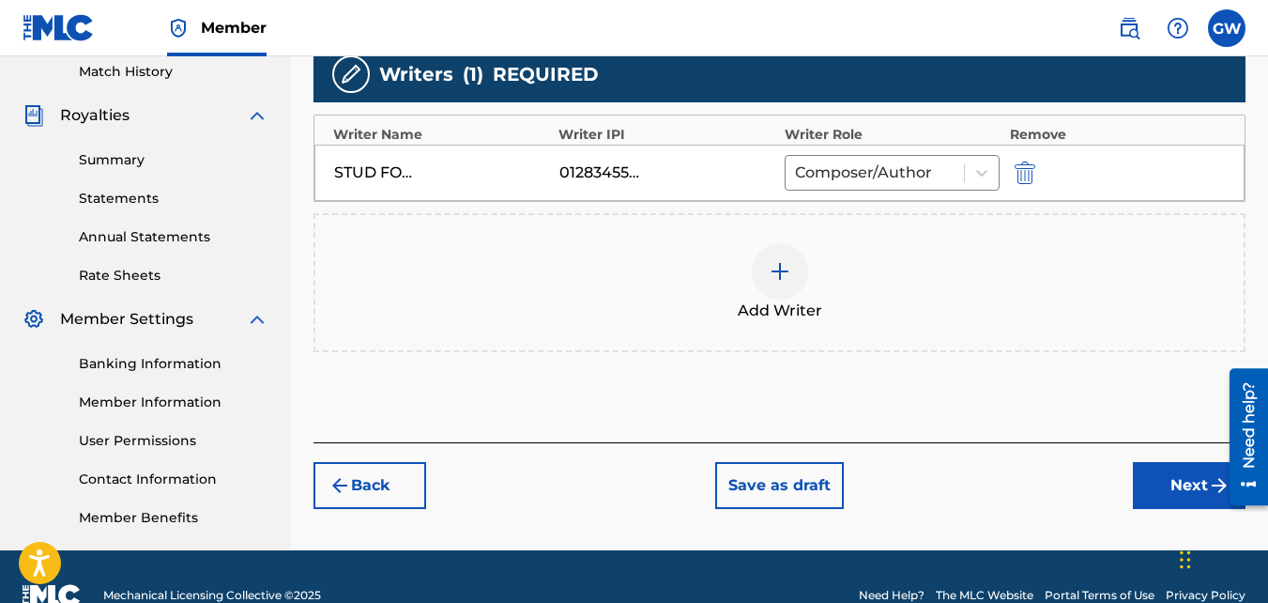
click at [1160, 491] on button "Next" at bounding box center [1189, 485] width 113 height 47
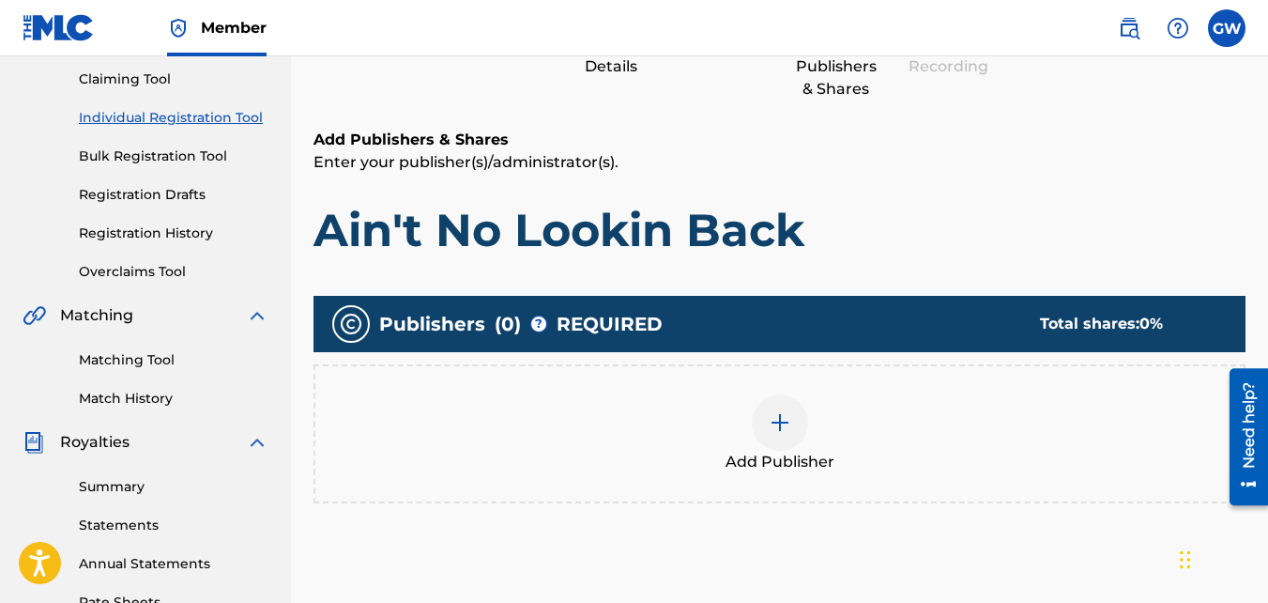
scroll to position [192, 0]
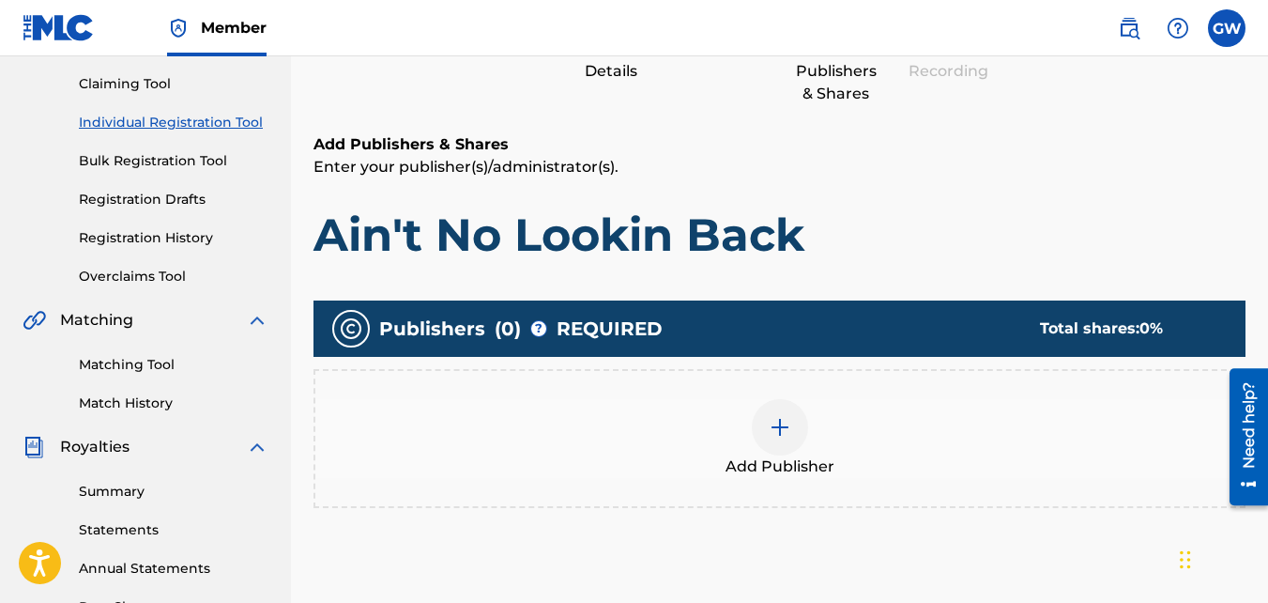
click at [778, 425] on img at bounding box center [780, 427] width 23 height 23
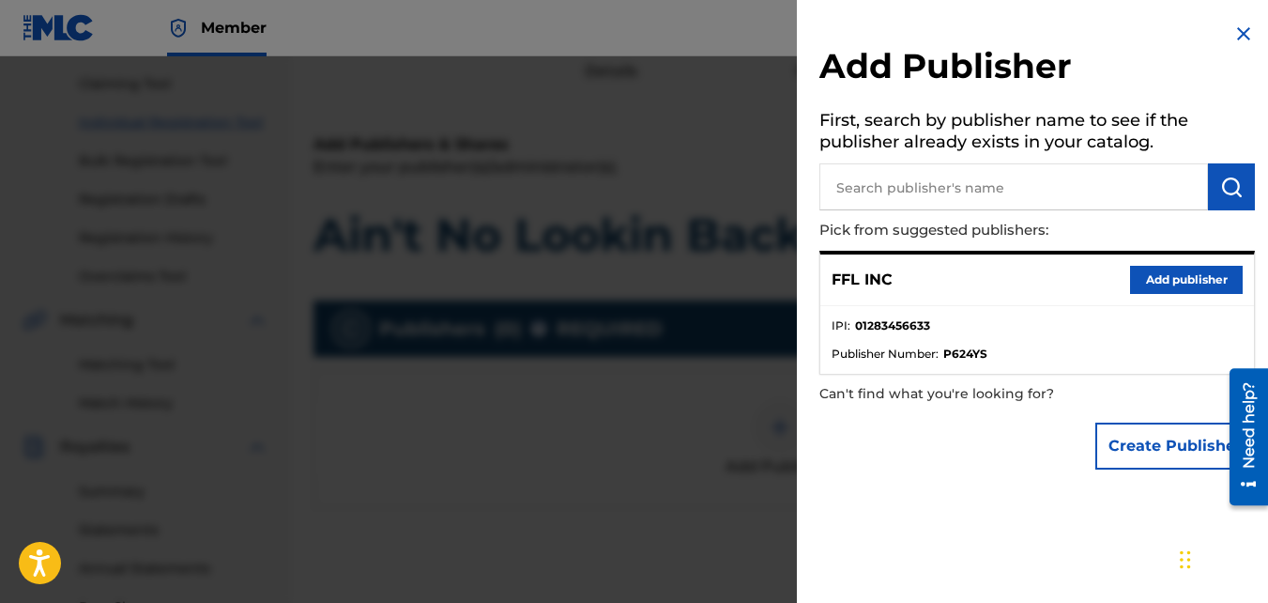
click at [1150, 283] on button "Add publisher" at bounding box center [1186, 280] width 113 height 28
click at [1150, 283] on div "Add Publishers & Shares Enter your publisher(s)/administrator(s). Ain't No Look…" at bounding box center [780, 393] width 932 height 521
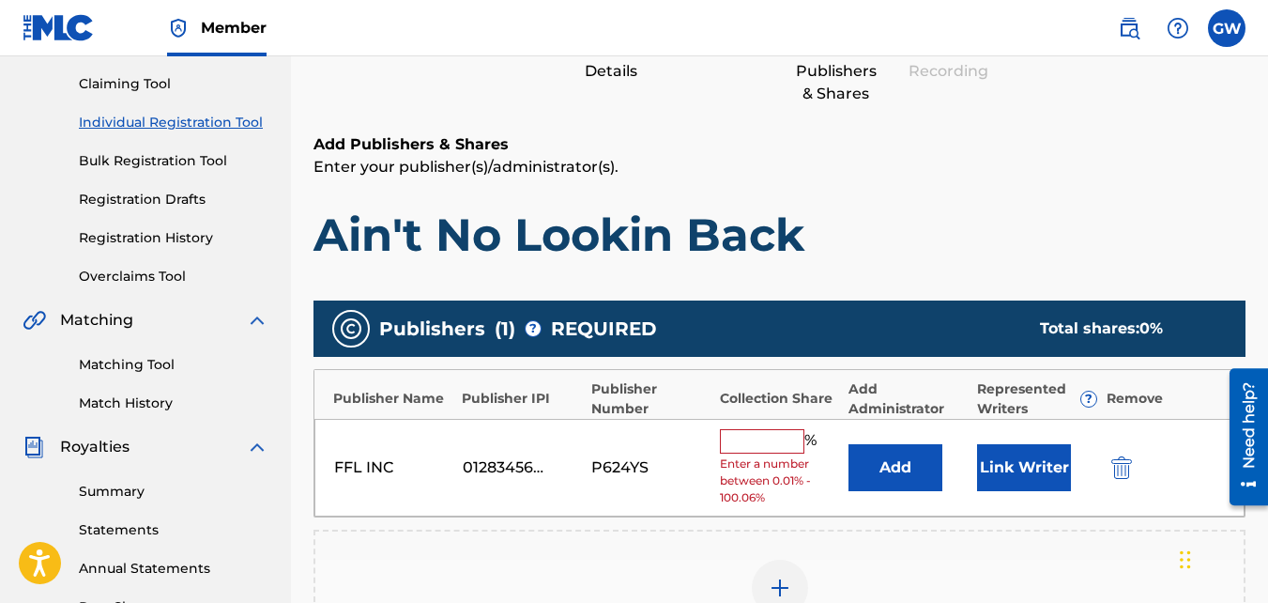
click at [762, 445] on input "text" at bounding box center [762, 441] width 84 height 24
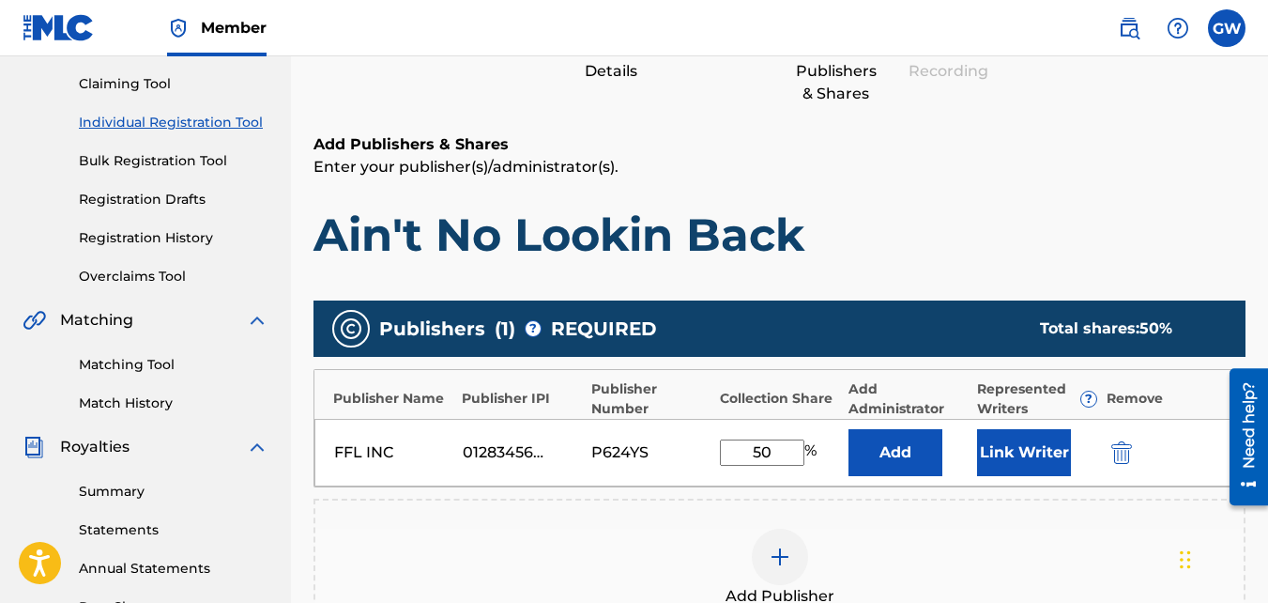
drag, startPoint x: 1035, startPoint y: 458, endPoint x: 1034, endPoint y: 448, distance: 10.4
click at [1034, 448] on button "Link Writer" at bounding box center [1024, 452] width 94 height 47
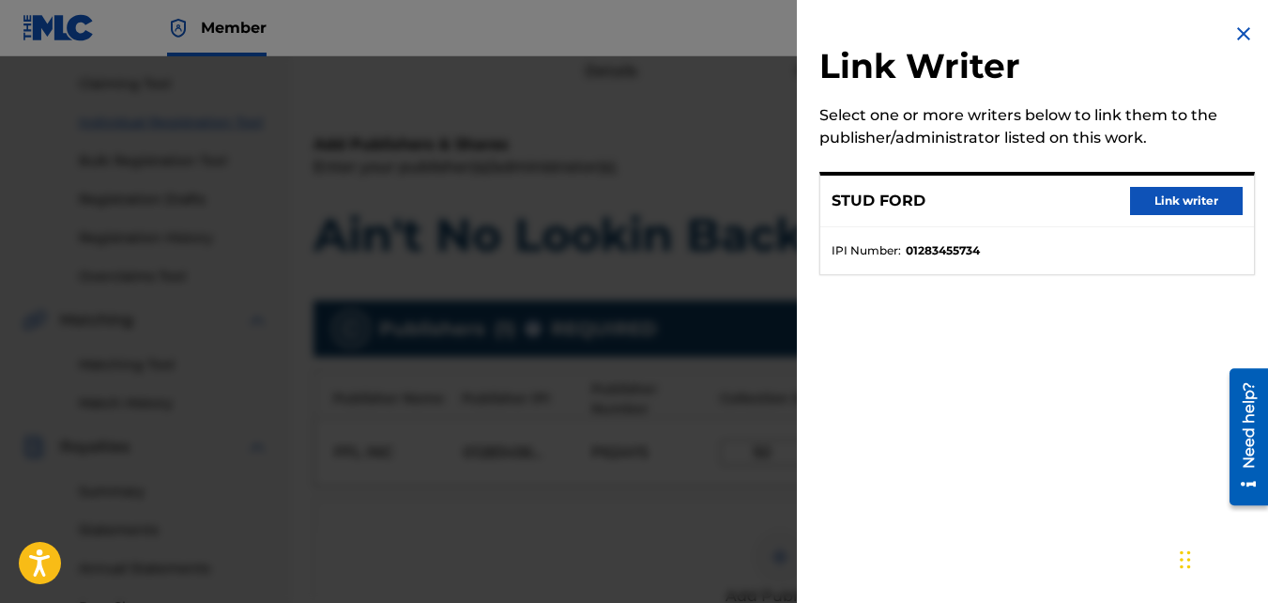
click at [1149, 206] on button "Link writer" at bounding box center [1186, 201] width 113 height 28
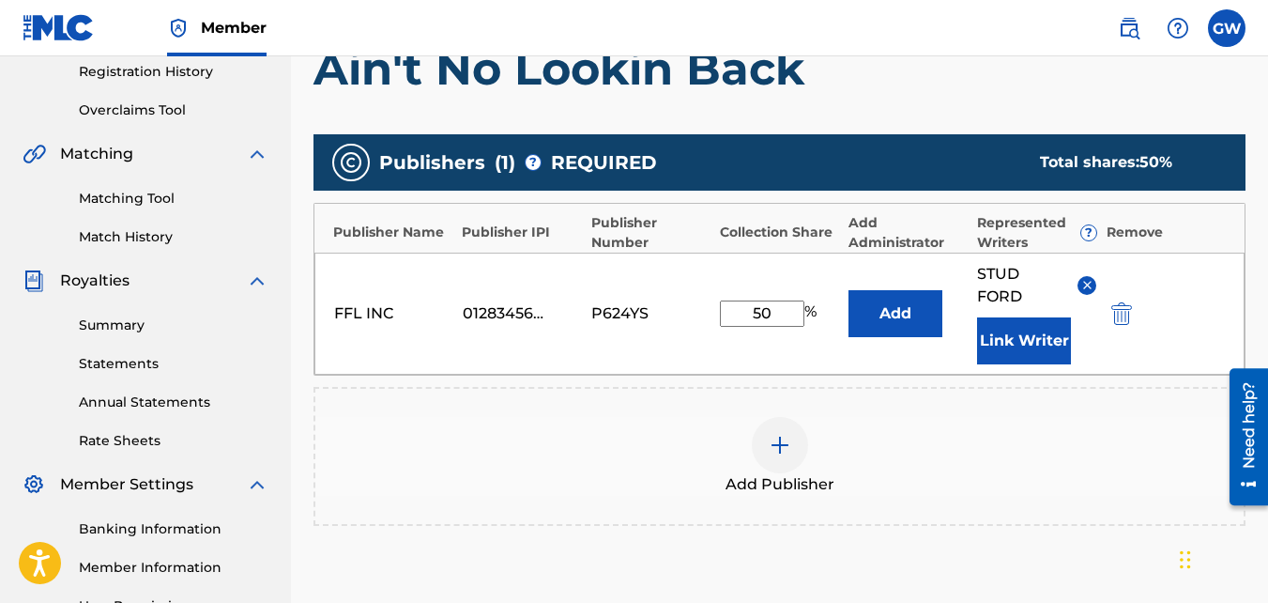
scroll to position [356, 0]
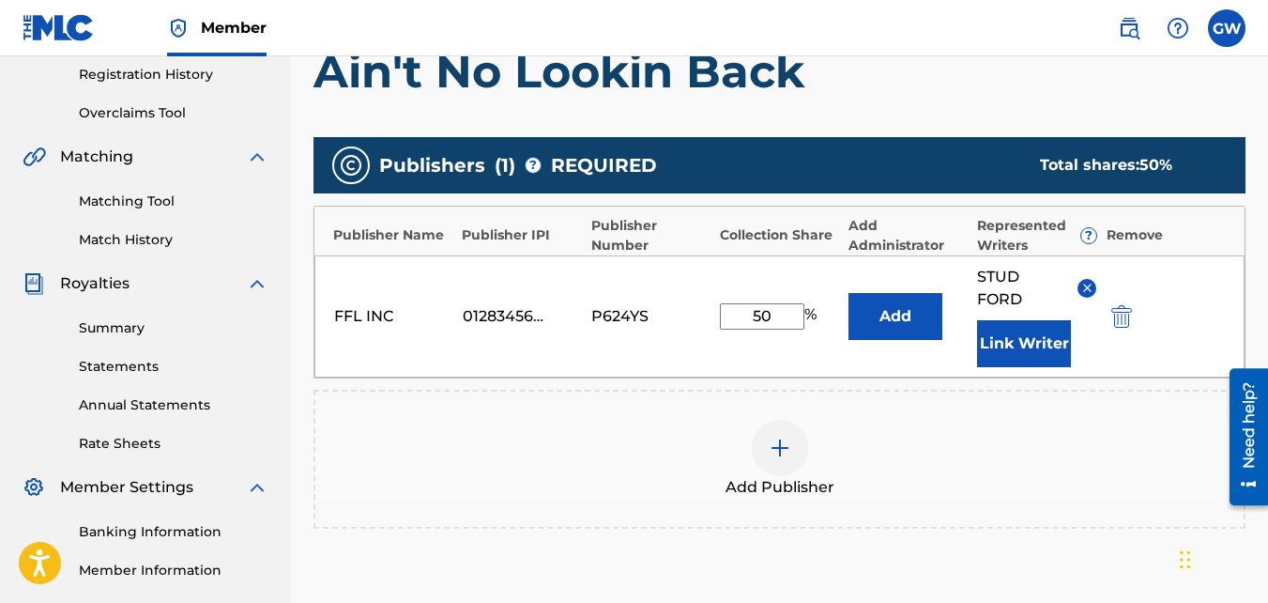
click at [993, 278] on span "STUD FORD" at bounding box center [1020, 288] width 86 height 45
click at [1013, 345] on button "Link Writer" at bounding box center [1024, 343] width 94 height 47
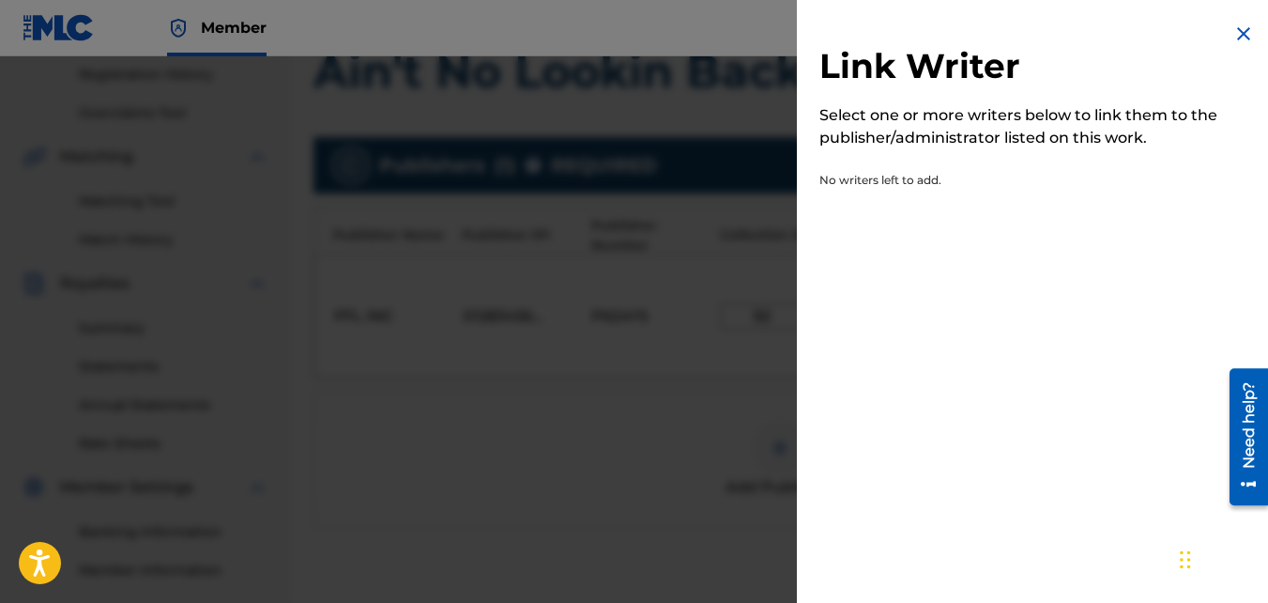
click at [1238, 34] on img at bounding box center [1244, 34] width 23 height 23
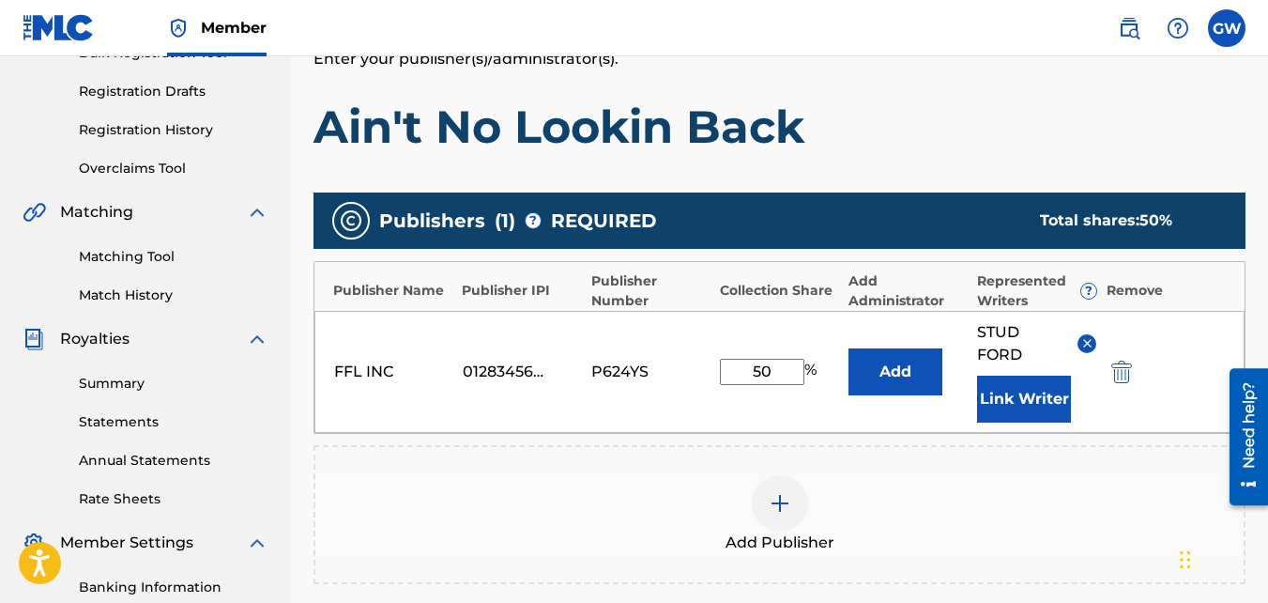
scroll to position [305, 0]
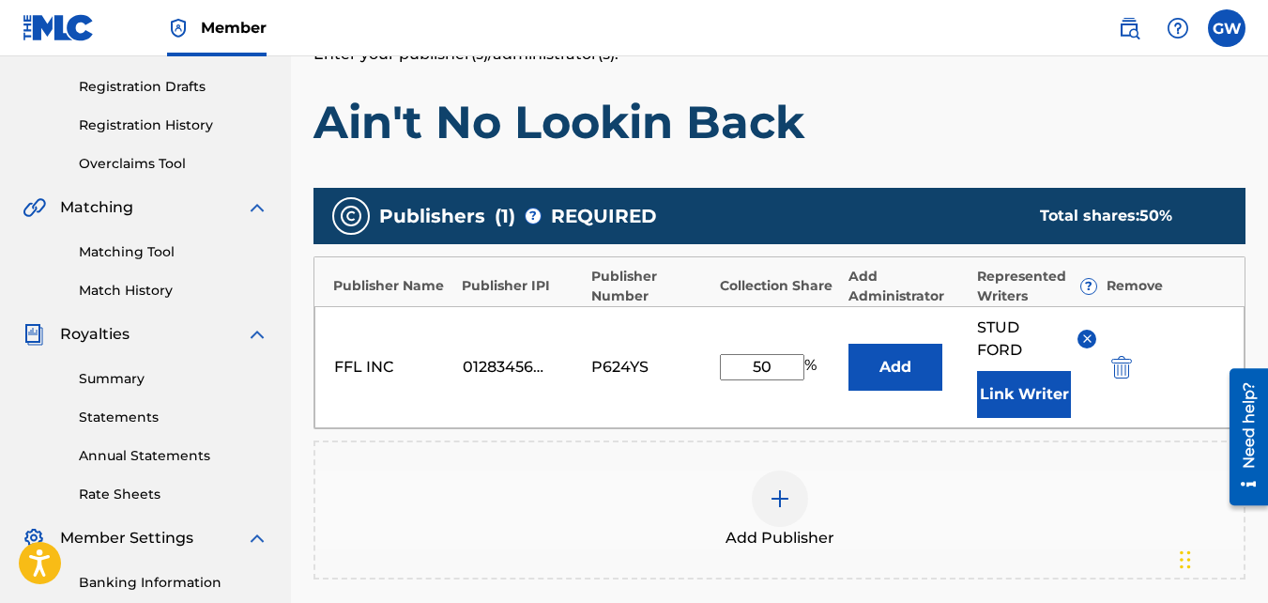
click at [906, 373] on button "Add" at bounding box center [896, 367] width 94 height 47
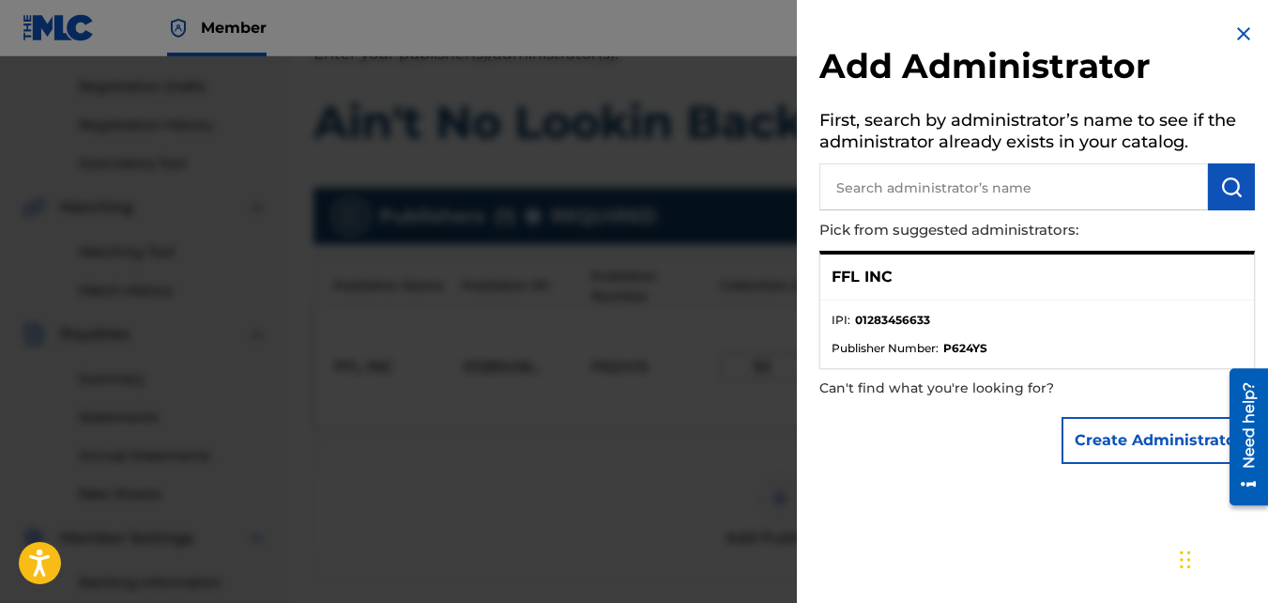
click at [1245, 23] on img at bounding box center [1244, 34] width 23 height 23
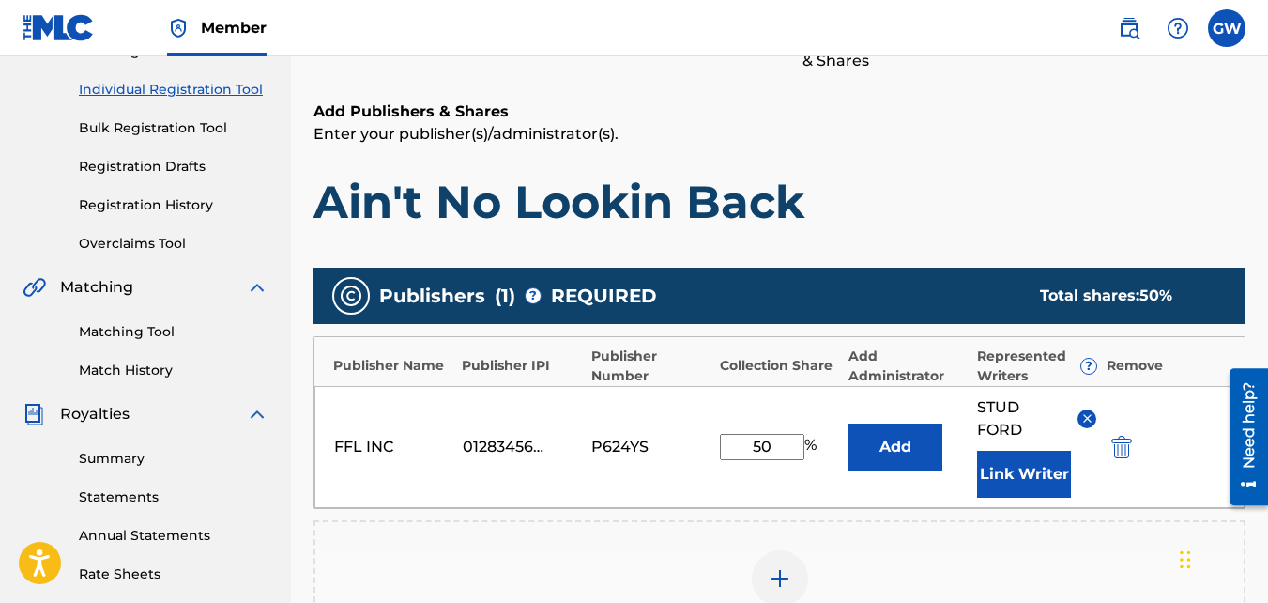
scroll to position [223, 0]
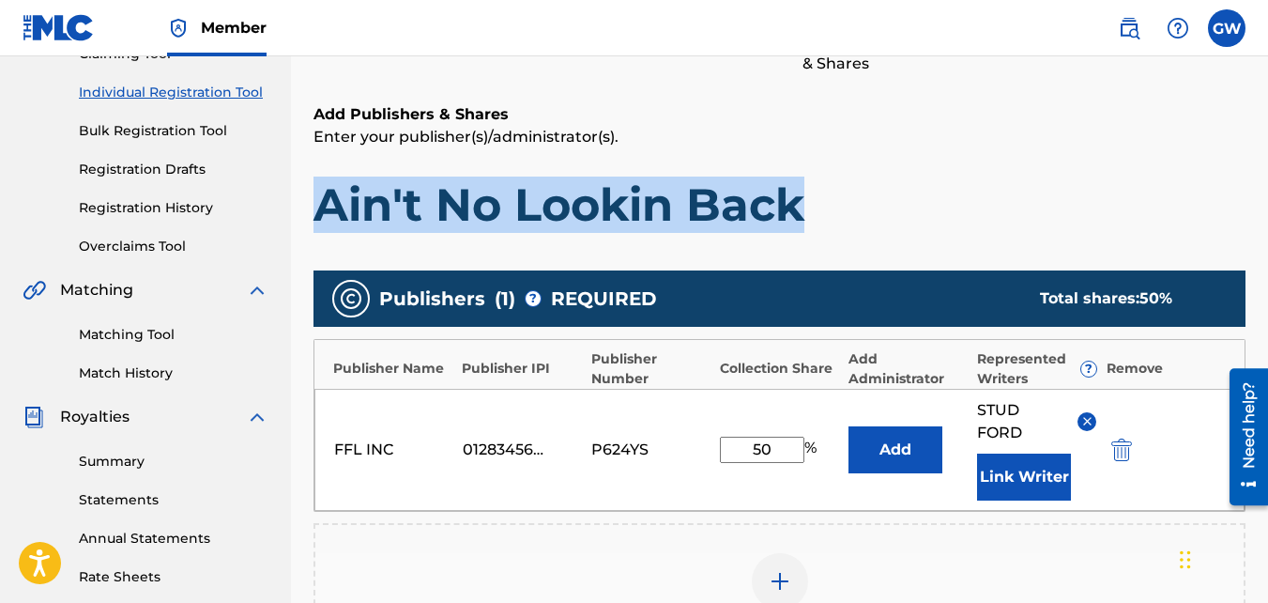
drag, startPoint x: 1267, startPoint y: 228, endPoint x: 1269, endPoint y: 135, distance: 93.0
click at [1267, 135] on html "Accessibility Screen-Reader Guide, Feedback, and Issue Reporting | New window C…" at bounding box center [634, 78] width 1268 height 603
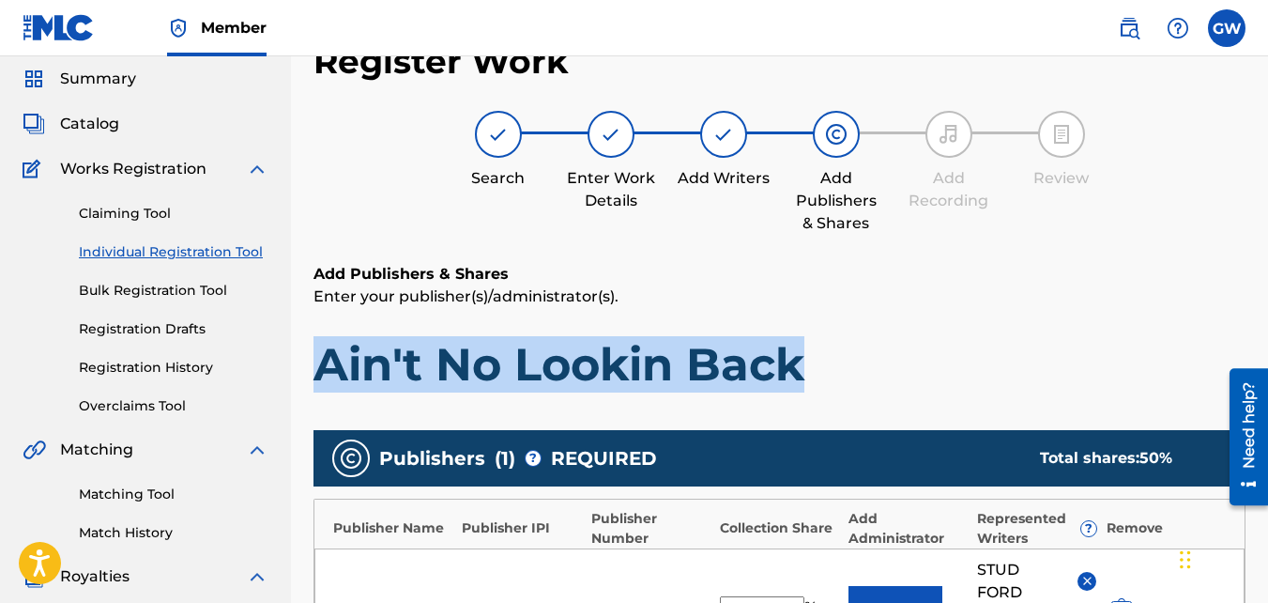
scroll to position [48, 0]
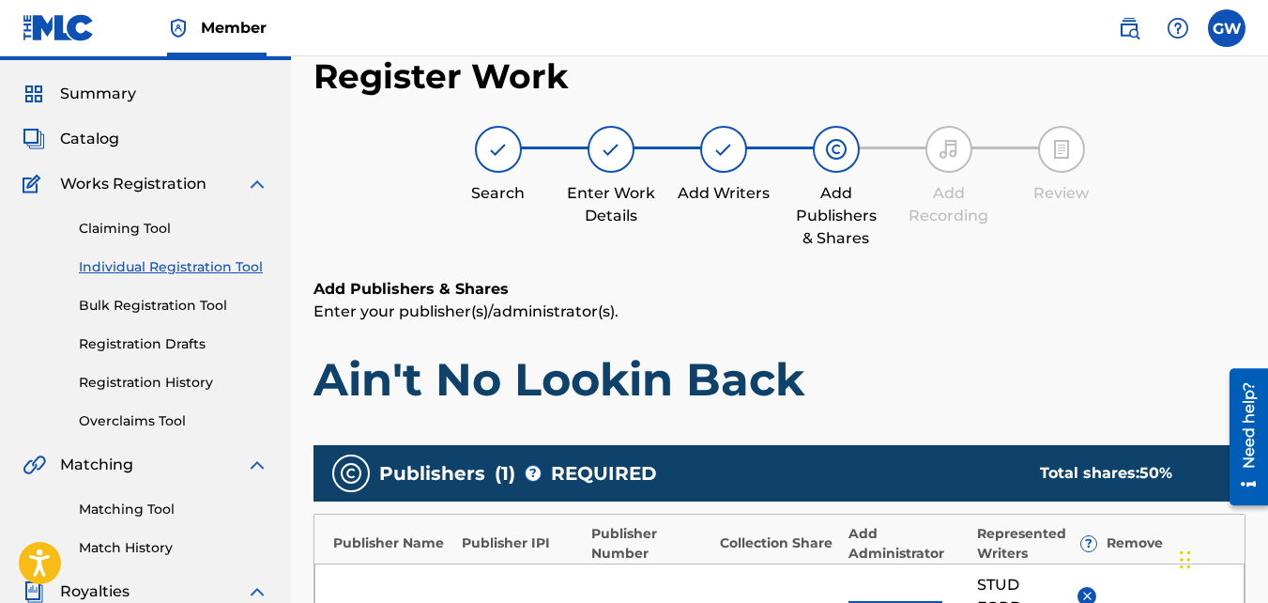
click at [742, 159] on div at bounding box center [723, 149] width 47 height 47
click at [729, 151] on img at bounding box center [724, 149] width 23 height 23
click at [617, 143] on img at bounding box center [611, 149] width 23 height 23
click at [733, 163] on div at bounding box center [723, 149] width 47 height 47
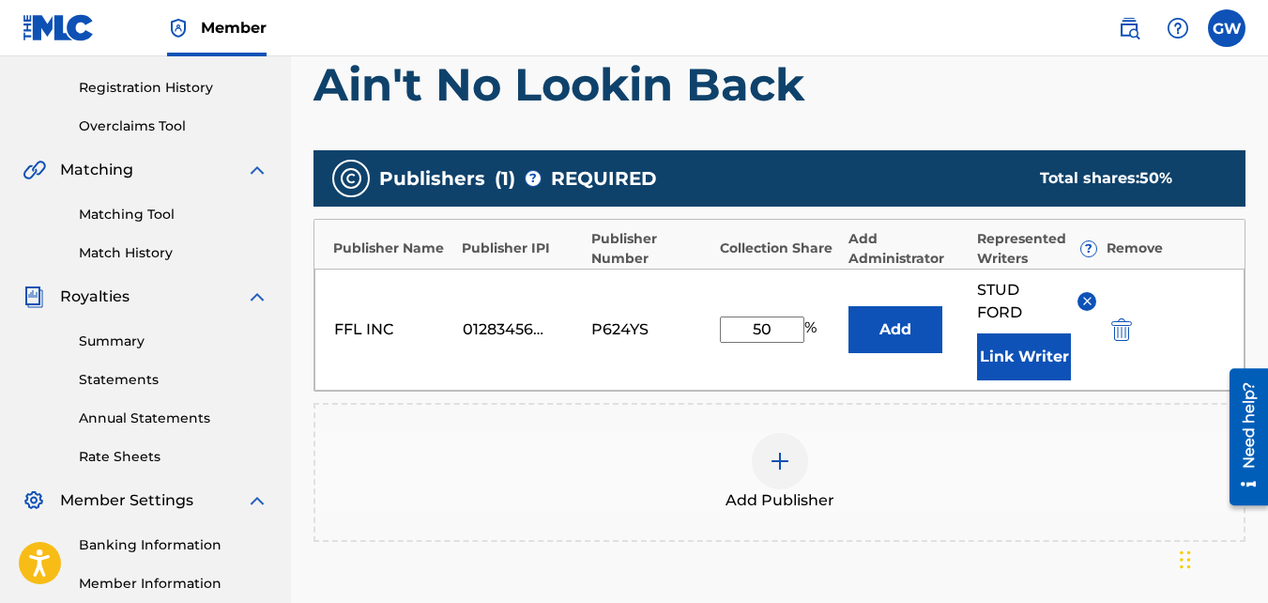
scroll to position [350, 0]
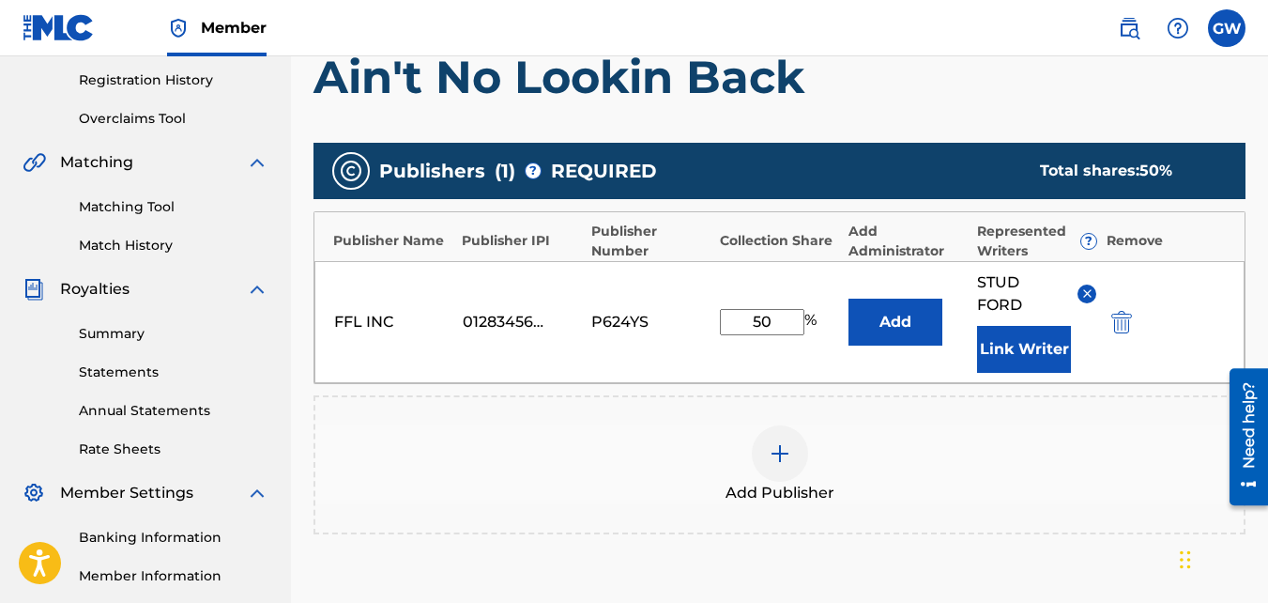
click at [779, 329] on input "50" at bounding box center [762, 322] width 84 height 26
type input "5"
type input "1"
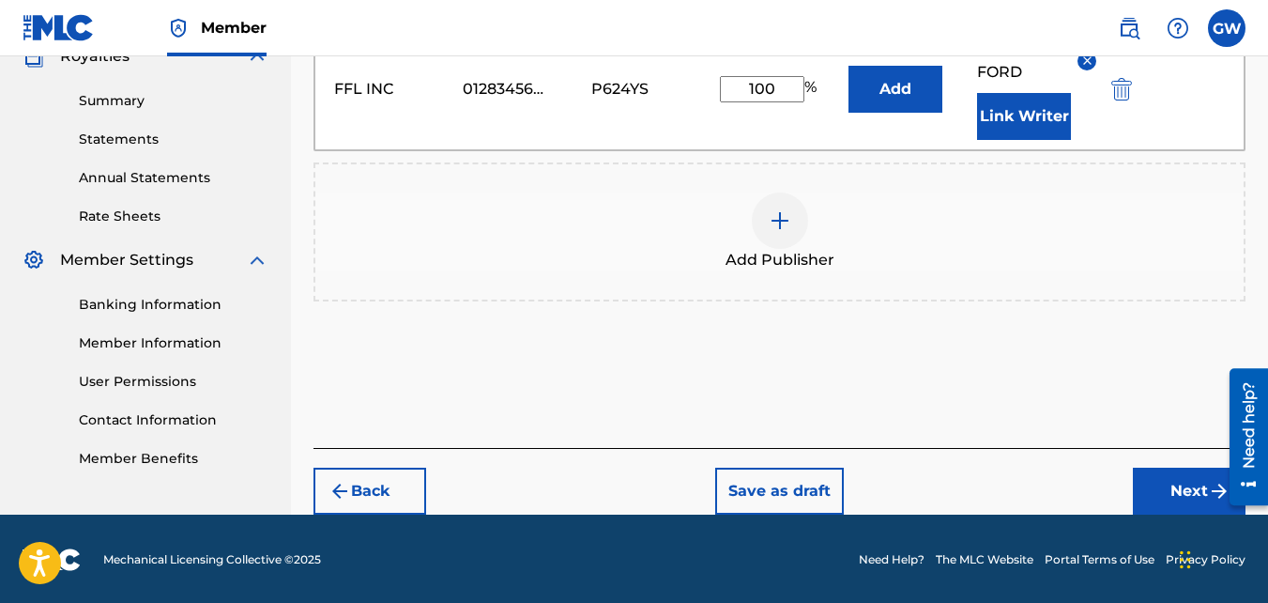
scroll to position [585, 0]
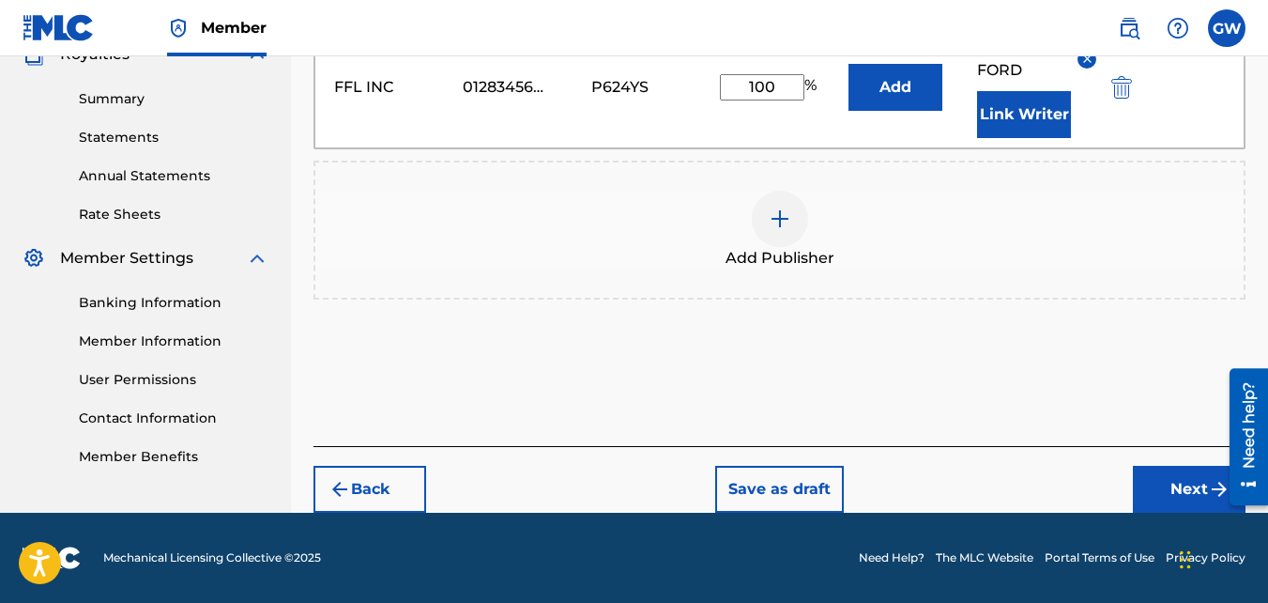
type input "100"
click at [1163, 481] on button "Next" at bounding box center [1189, 489] width 113 height 47
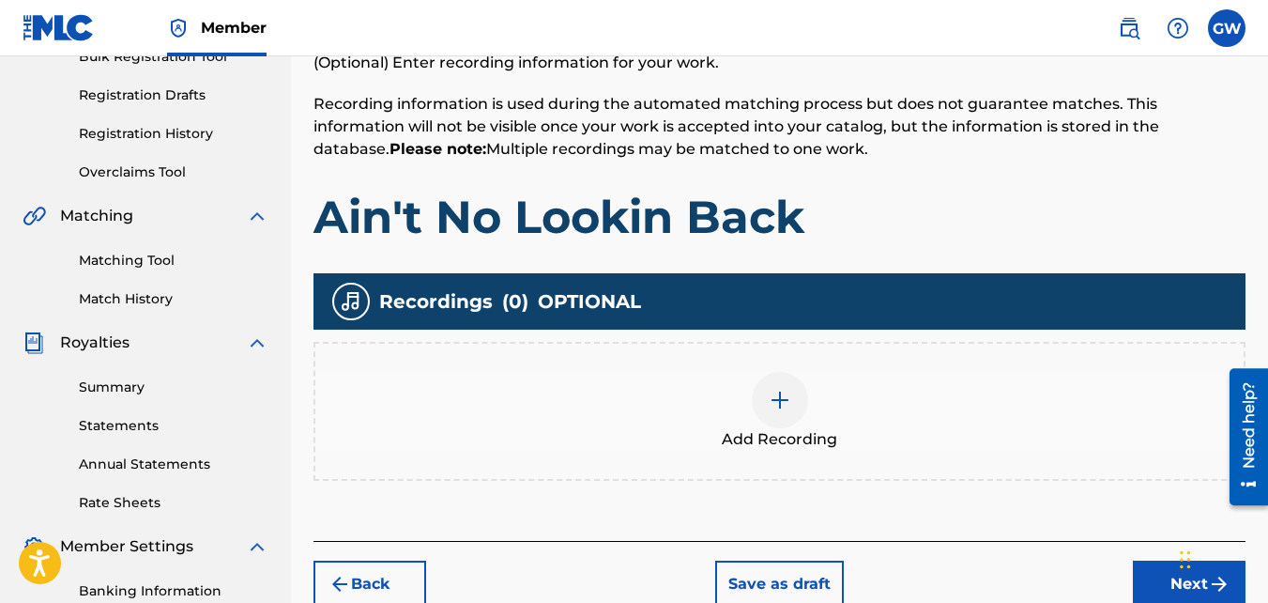
scroll to position [84, 0]
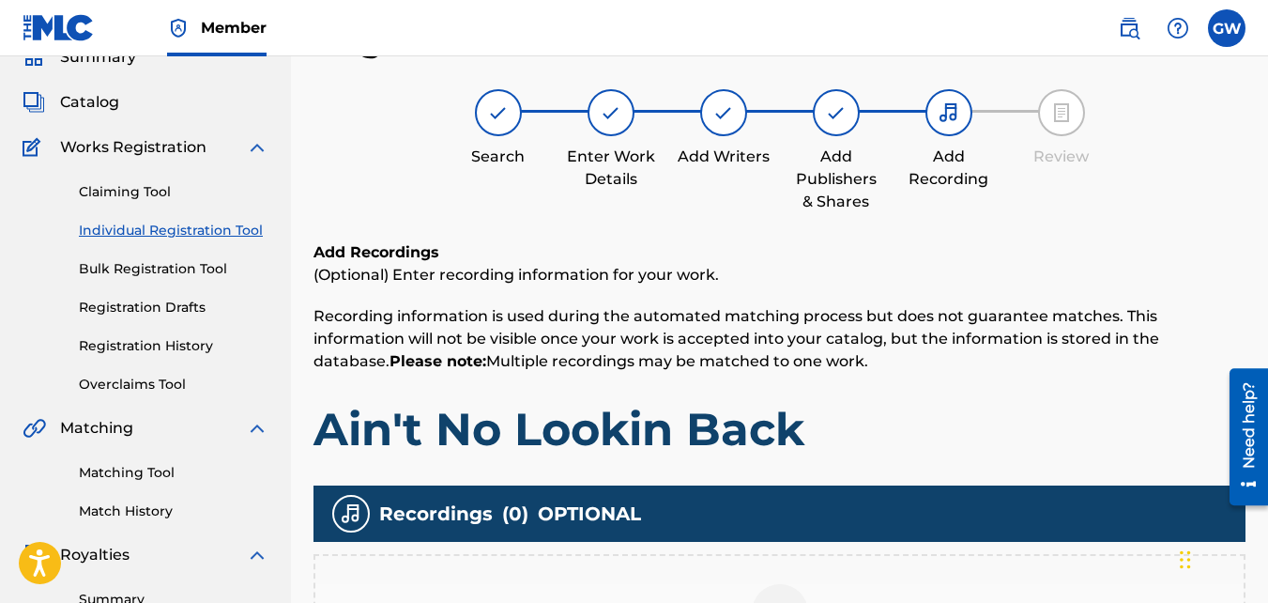
drag, startPoint x: 1266, startPoint y: 135, endPoint x: 1278, endPoint y: 210, distance: 76.1
click at [1267, 210] on html "Accessibility Screen-Reader Guide, Feedback, and Issue Reporting | New window C…" at bounding box center [634, 217] width 1268 height 603
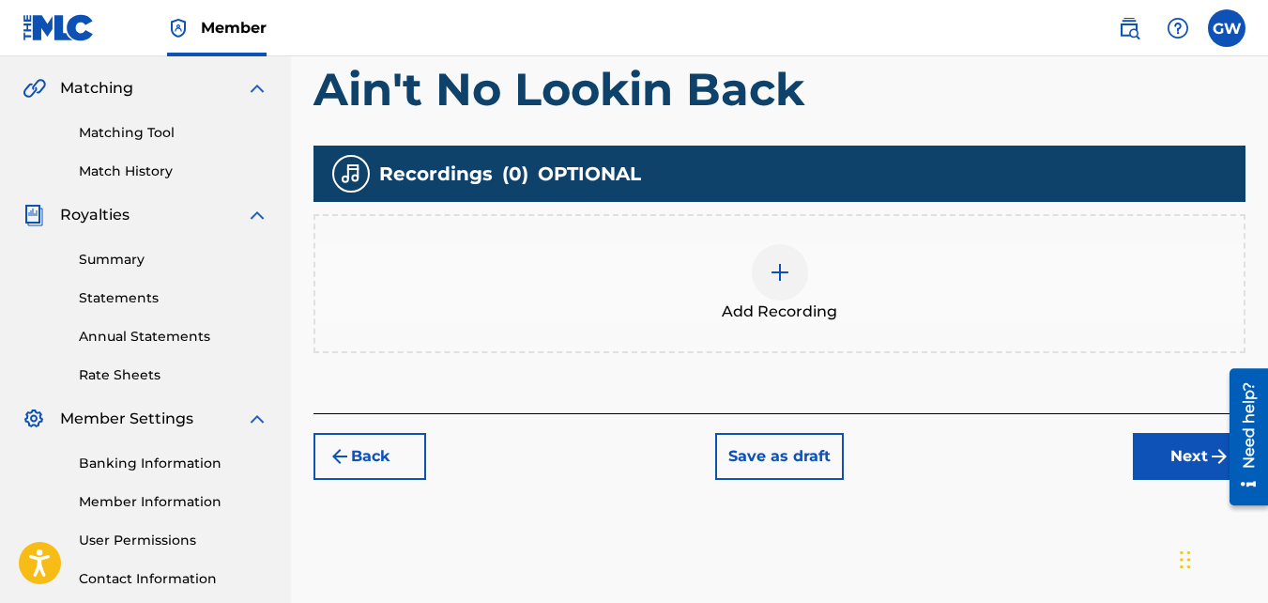
scroll to position [425, 0]
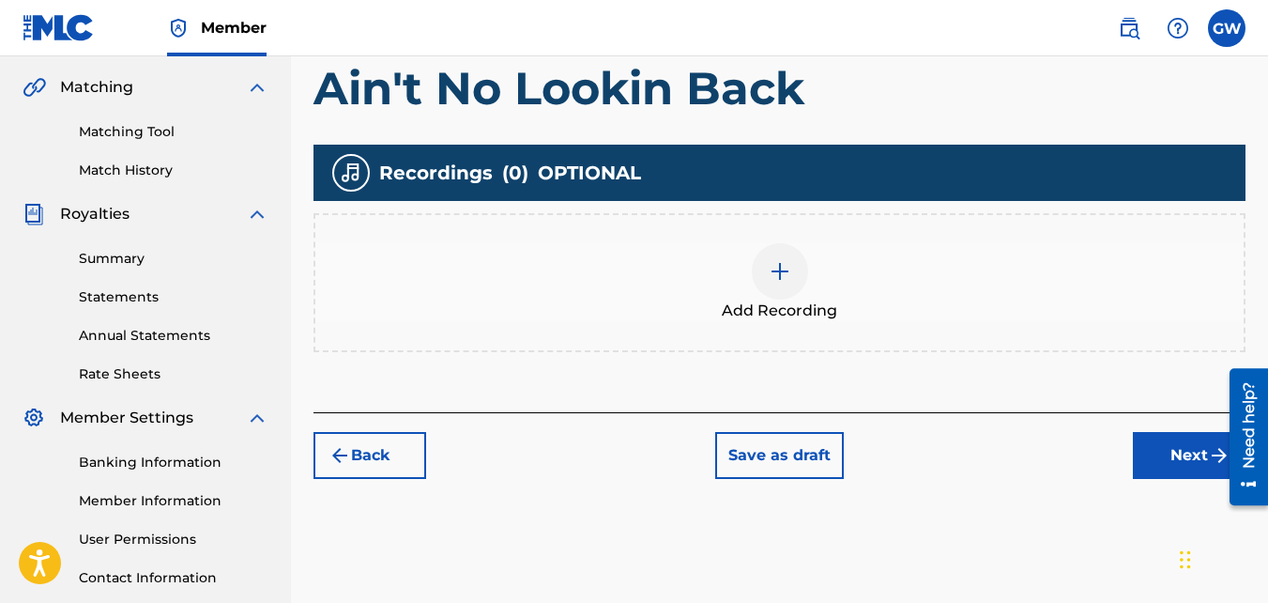
click at [1156, 450] on button "Next" at bounding box center [1189, 455] width 113 height 47
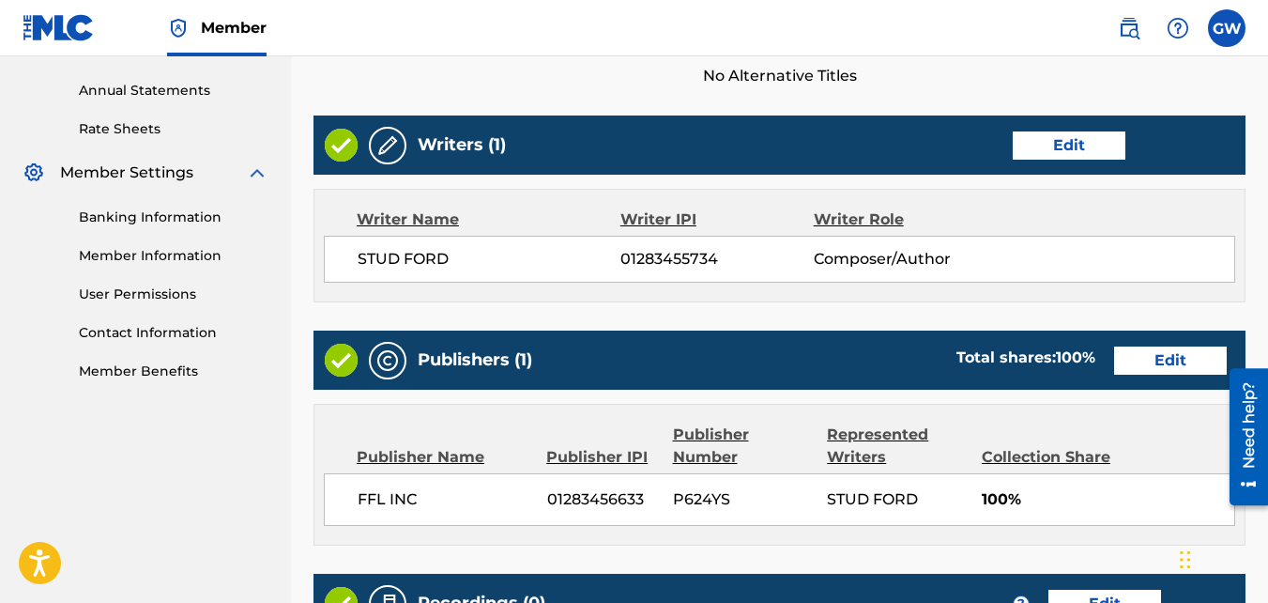
scroll to position [644, 0]
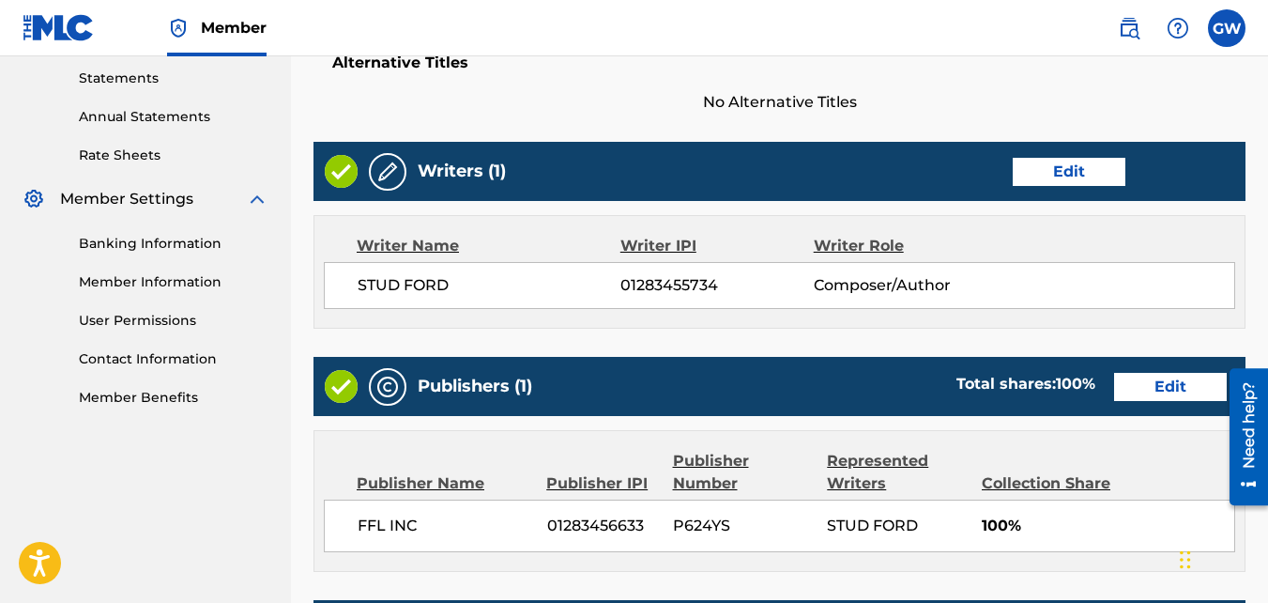
click at [1054, 159] on button "Edit" at bounding box center [1069, 172] width 113 height 28
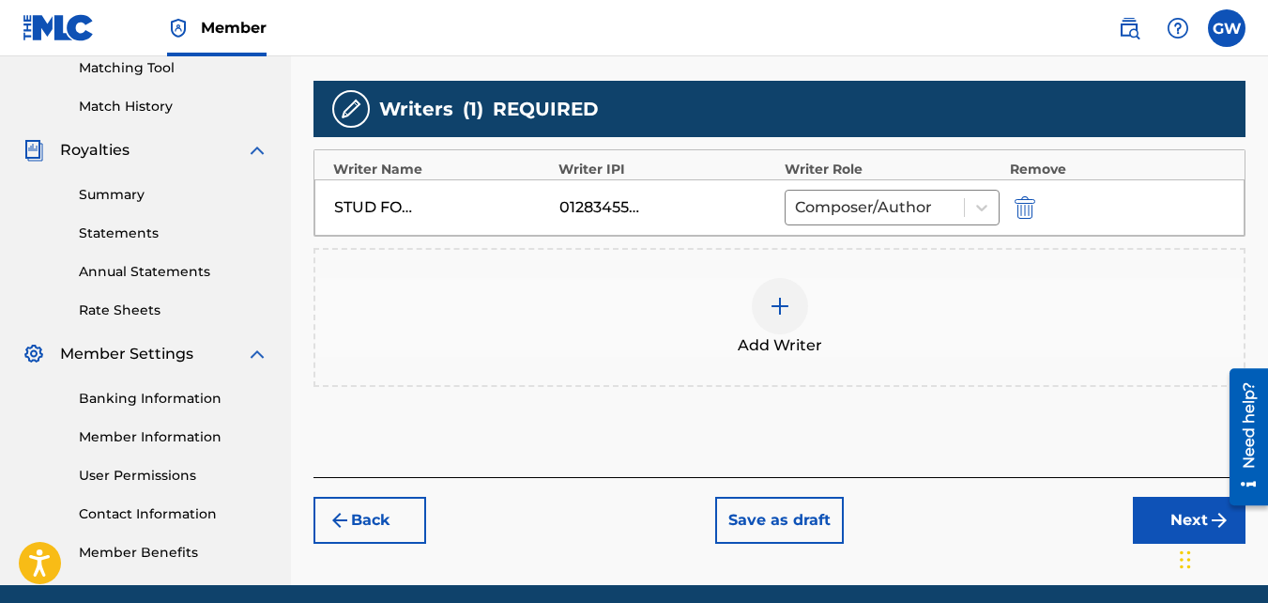
scroll to position [494, 0]
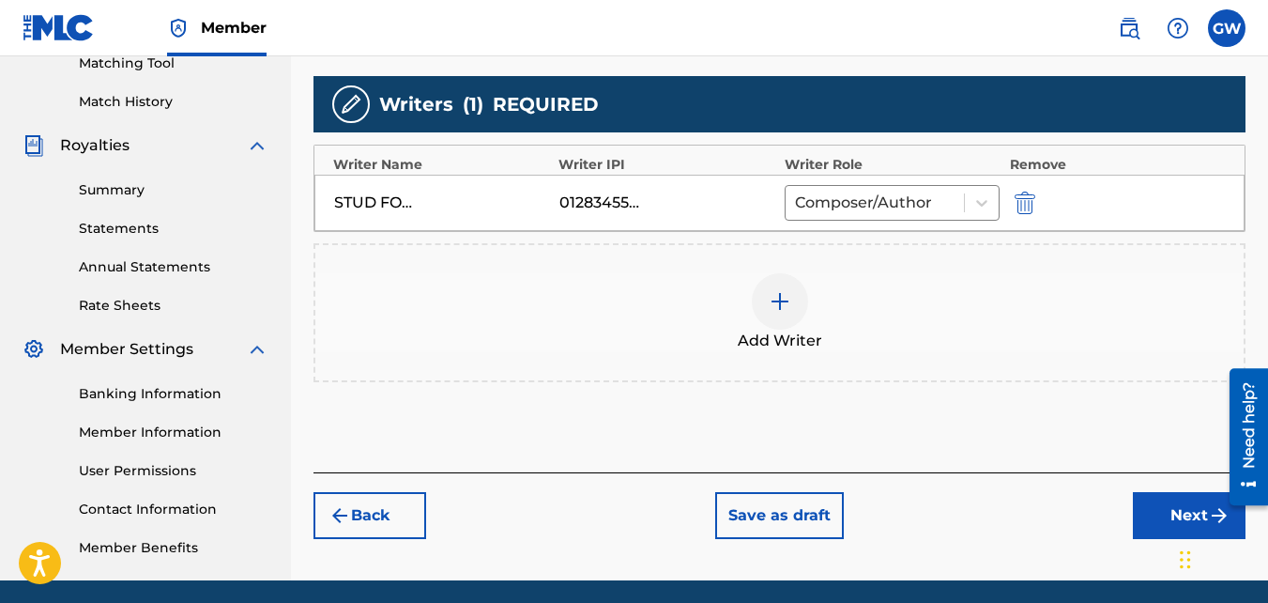
click at [1158, 515] on button "Next" at bounding box center [1189, 515] width 113 height 47
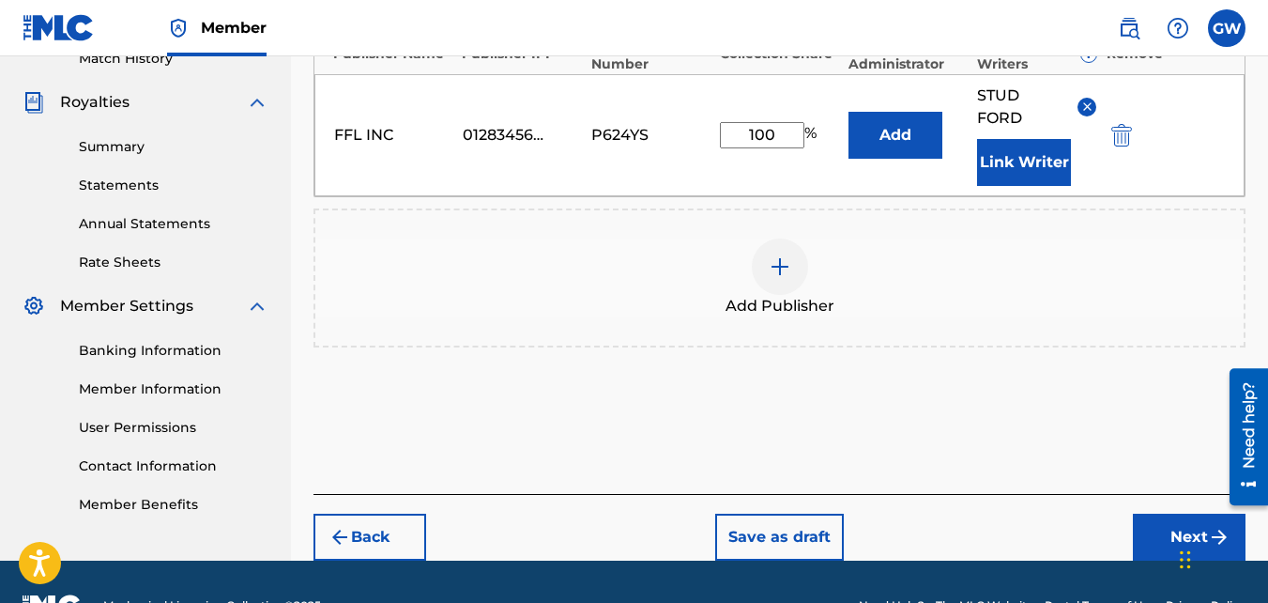
scroll to position [562, 0]
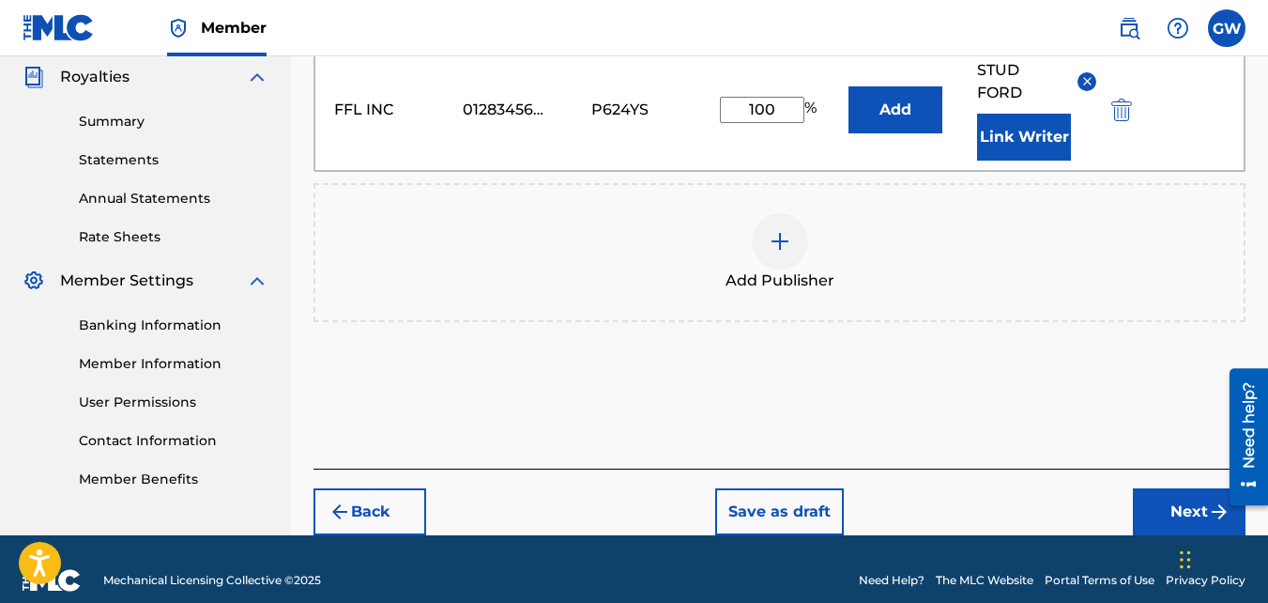
click at [1168, 507] on button "Next" at bounding box center [1189, 511] width 113 height 47
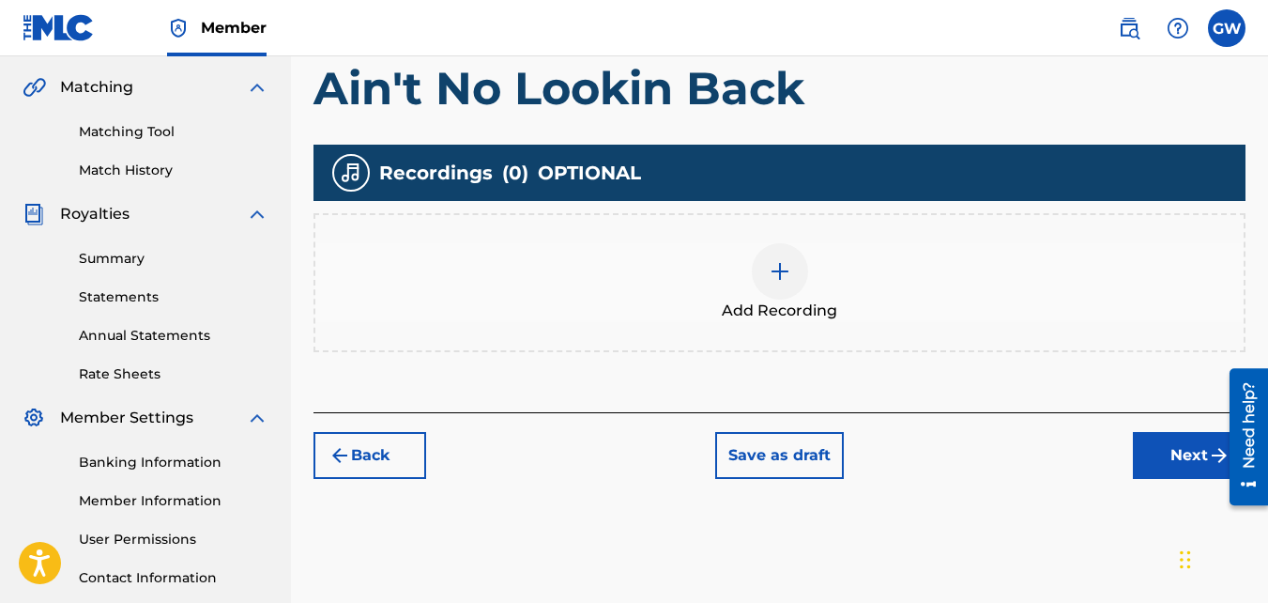
scroll to position [561, 0]
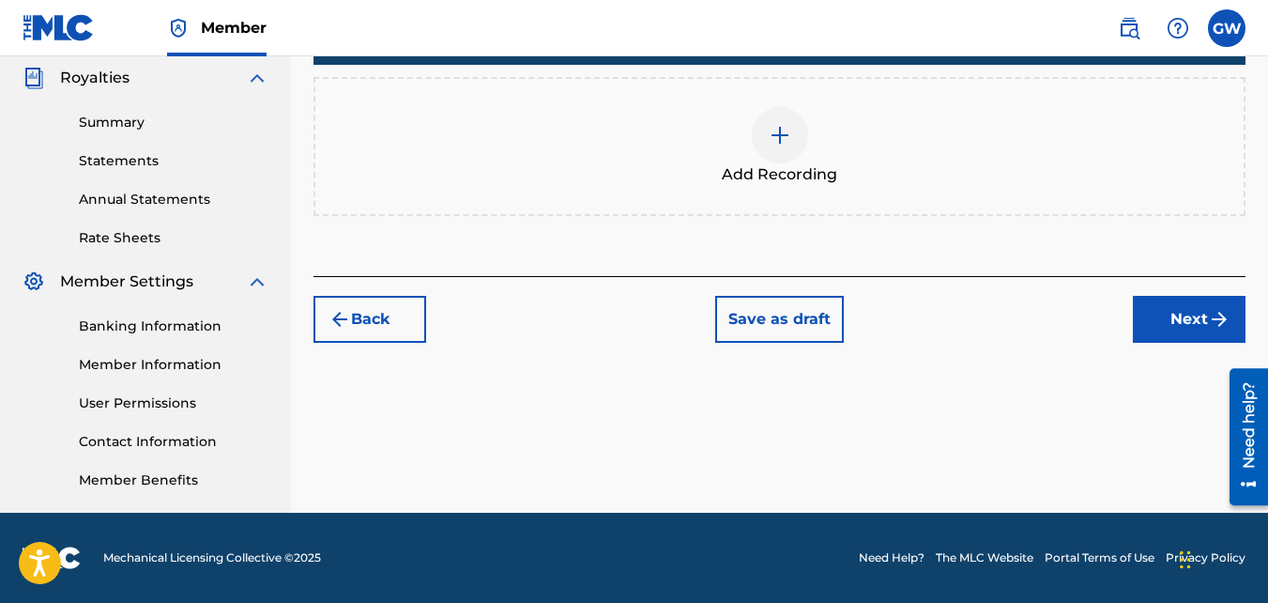
click at [1184, 323] on button "Next" at bounding box center [1189, 319] width 113 height 47
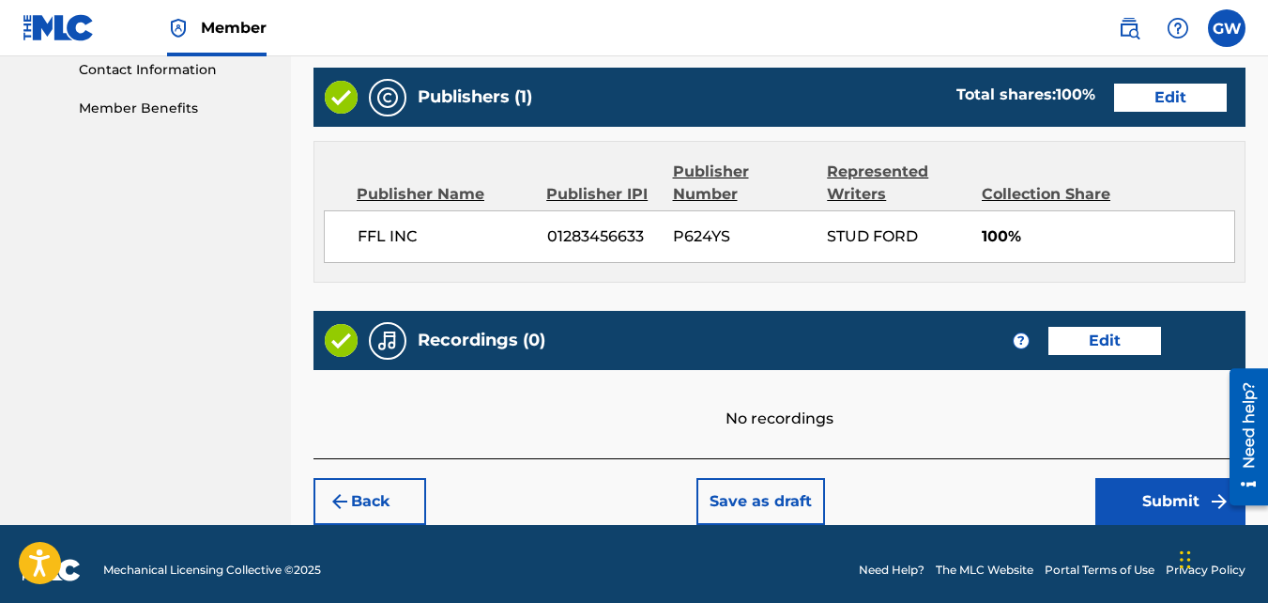
scroll to position [945, 0]
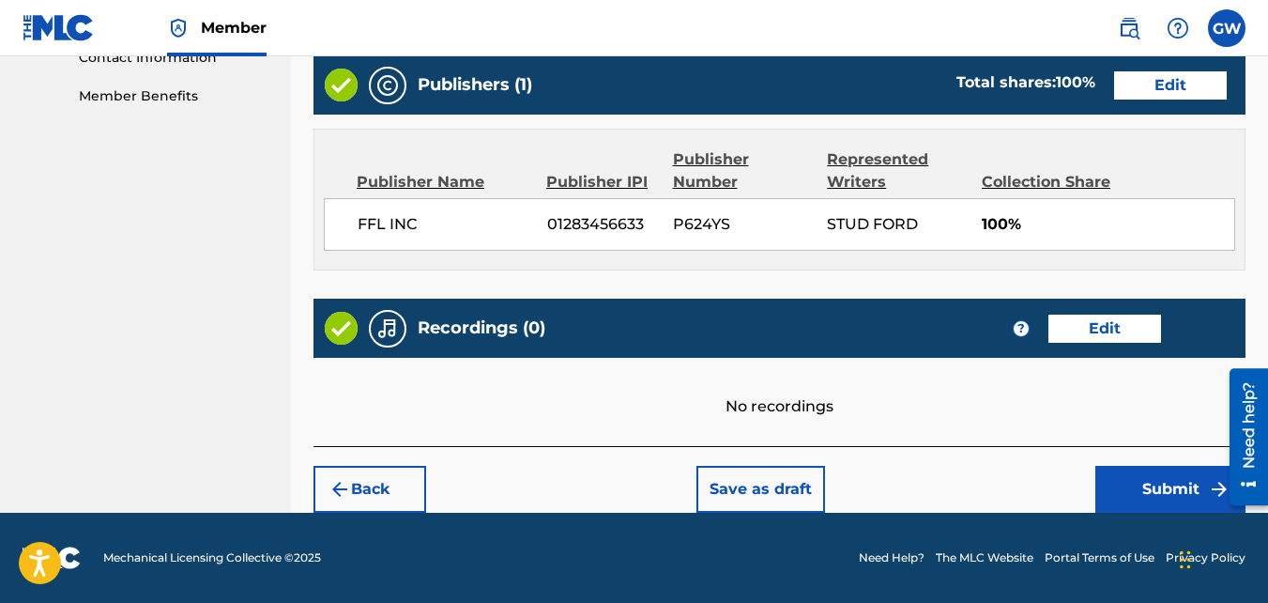
drag, startPoint x: 1271, startPoint y: 315, endPoint x: 8, endPoint y: 95, distance: 1282.8
click at [1145, 484] on button "Submit" at bounding box center [1171, 489] width 150 height 47
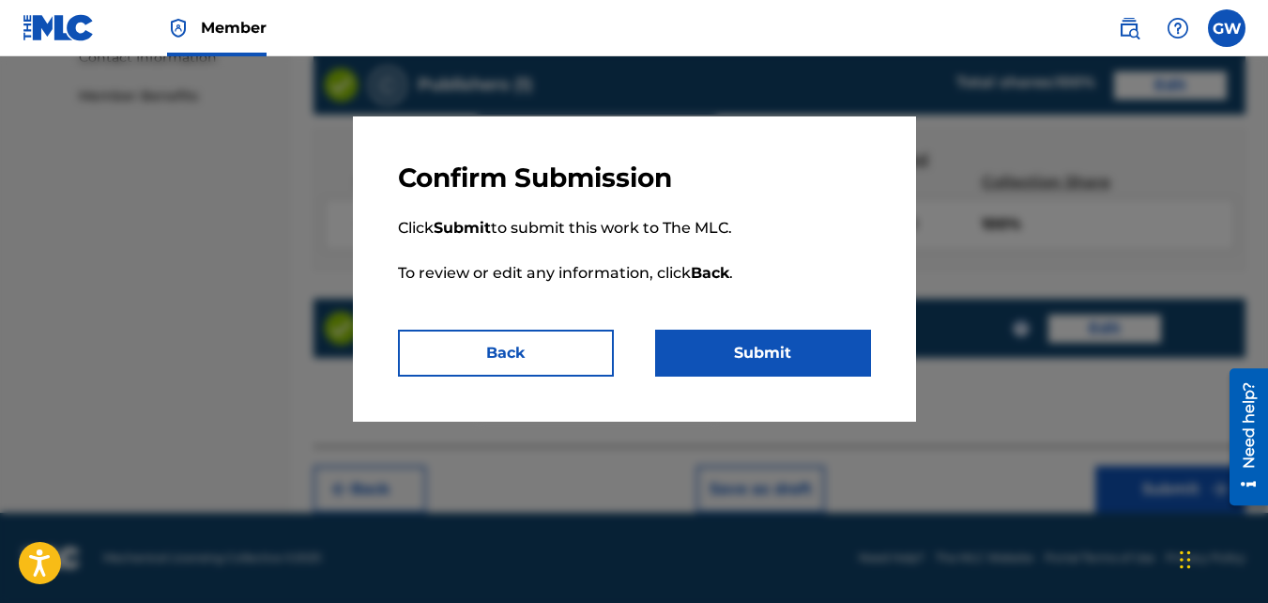
click at [829, 352] on button "Submit" at bounding box center [763, 353] width 216 height 47
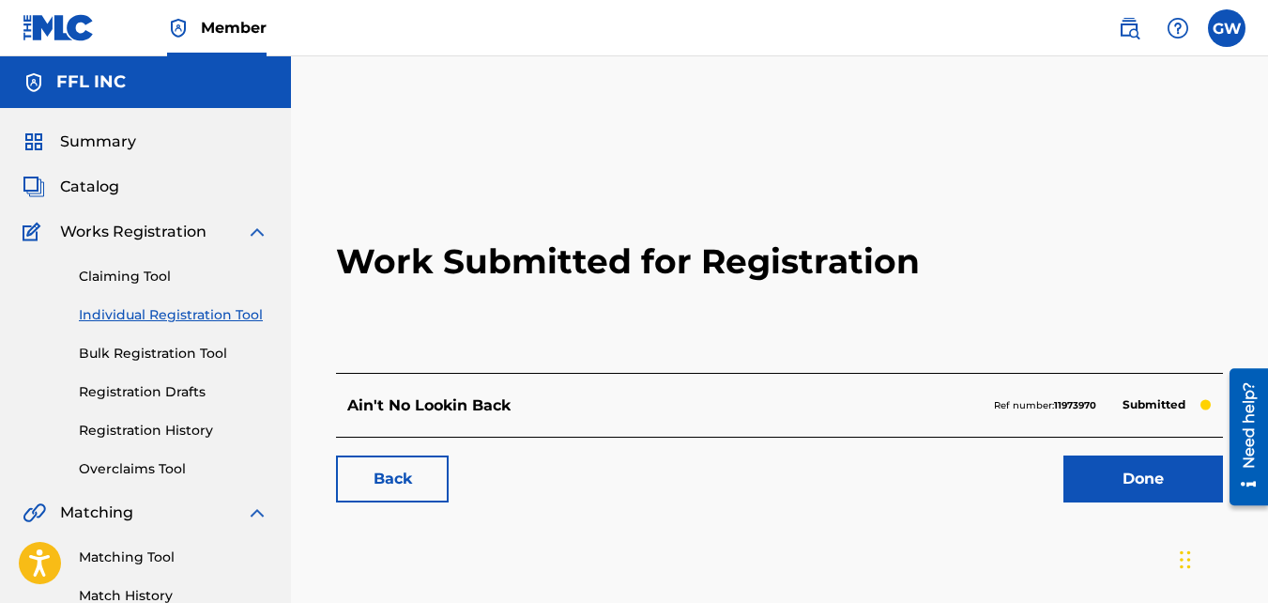
click at [1090, 473] on link "Done" at bounding box center [1144, 478] width 160 height 47
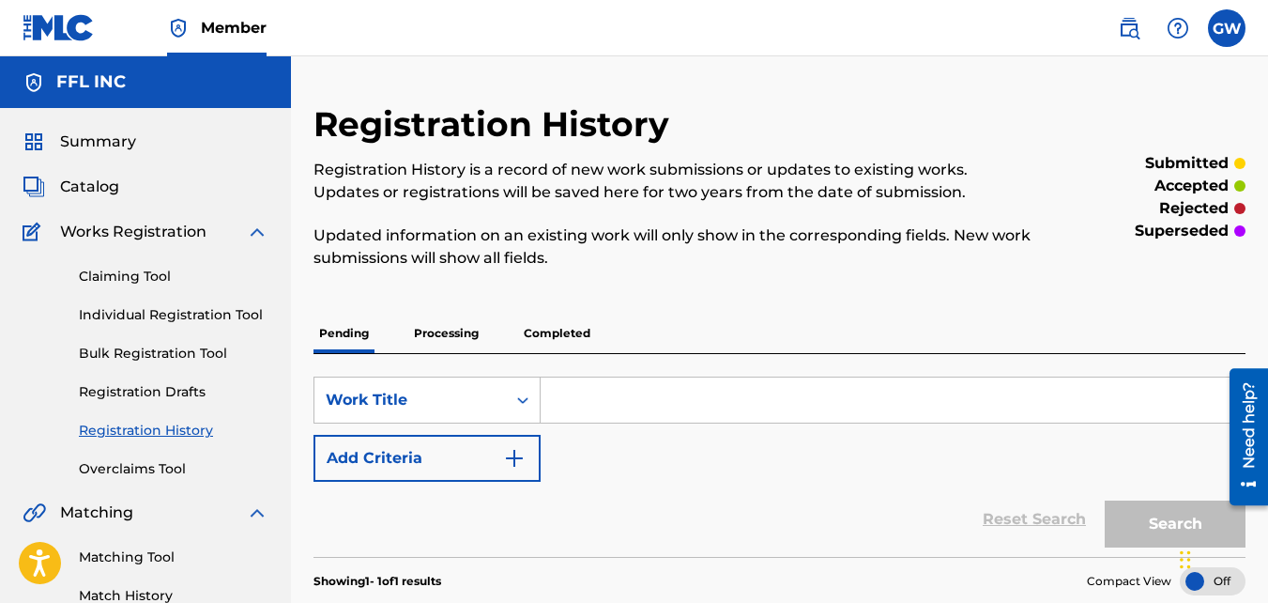
click at [134, 275] on link "Claiming Tool" at bounding box center [174, 277] width 190 height 20
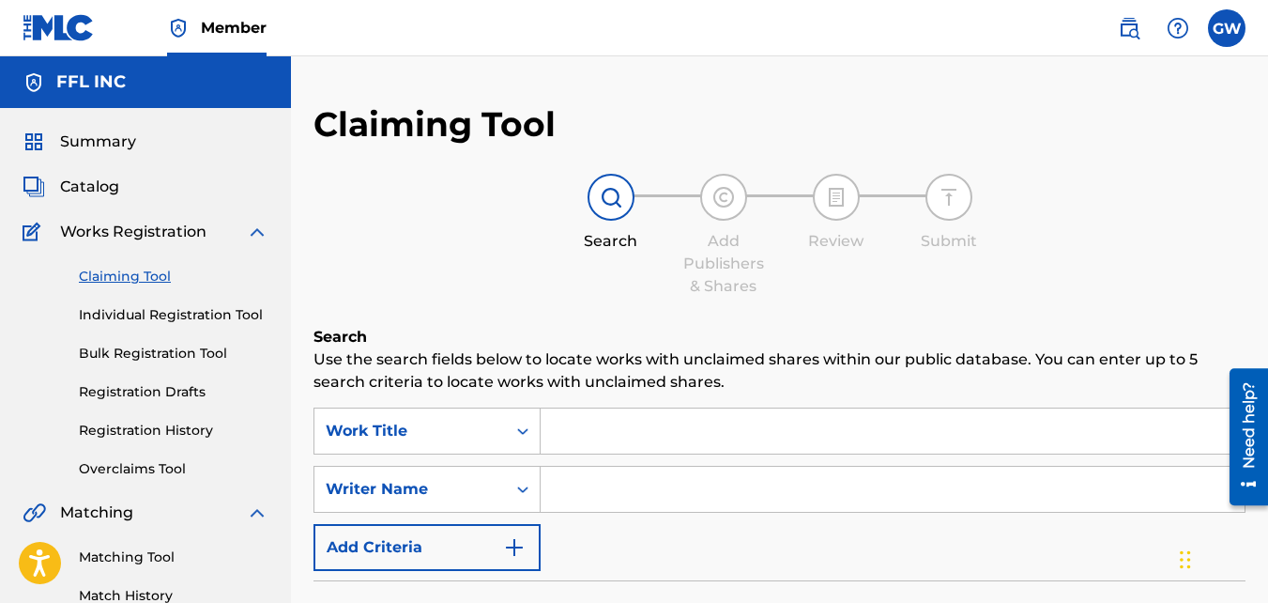
click at [198, 420] on div "Claiming Tool Individual Registration Tool Bulk Registration Tool Registration …" at bounding box center [146, 361] width 246 height 236
click at [196, 428] on link "Registration History" at bounding box center [174, 431] width 190 height 20
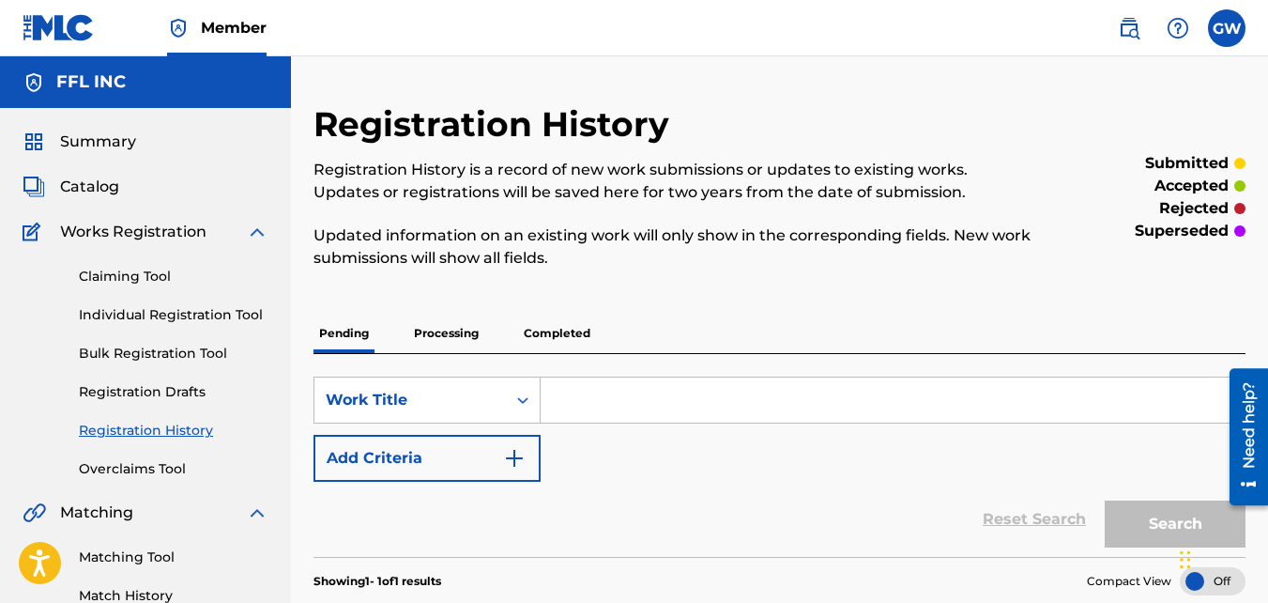
click at [179, 383] on link "Registration Drafts" at bounding box center [174, 392] width 190 height 20
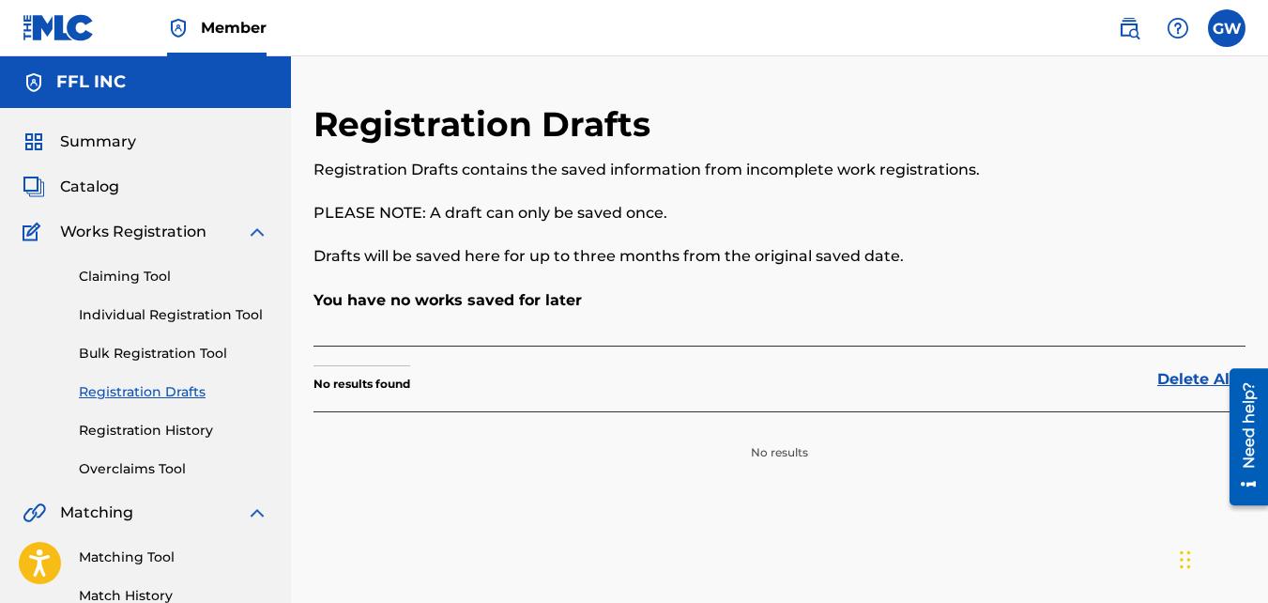
click at [176, 347] on link "Bulk Registration Tool" at bounding box center [174, 354] width 190 height 20
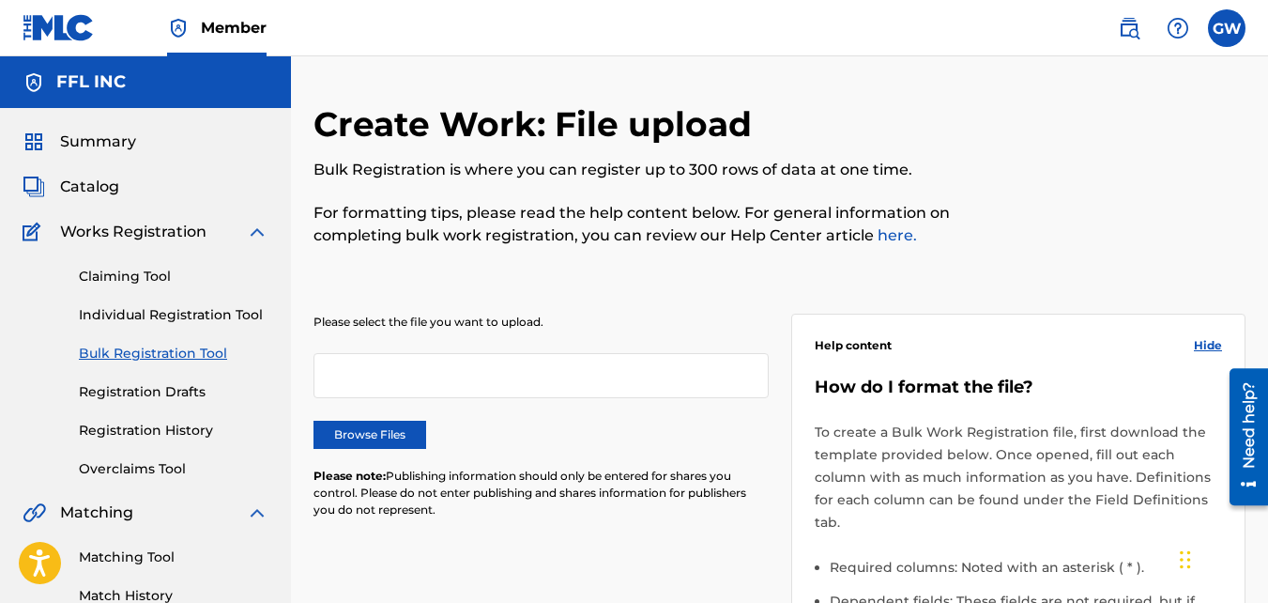
click at [178, 312] on link "Individual Registration Tool" at bounding box center [174, 315] width 190 height 20
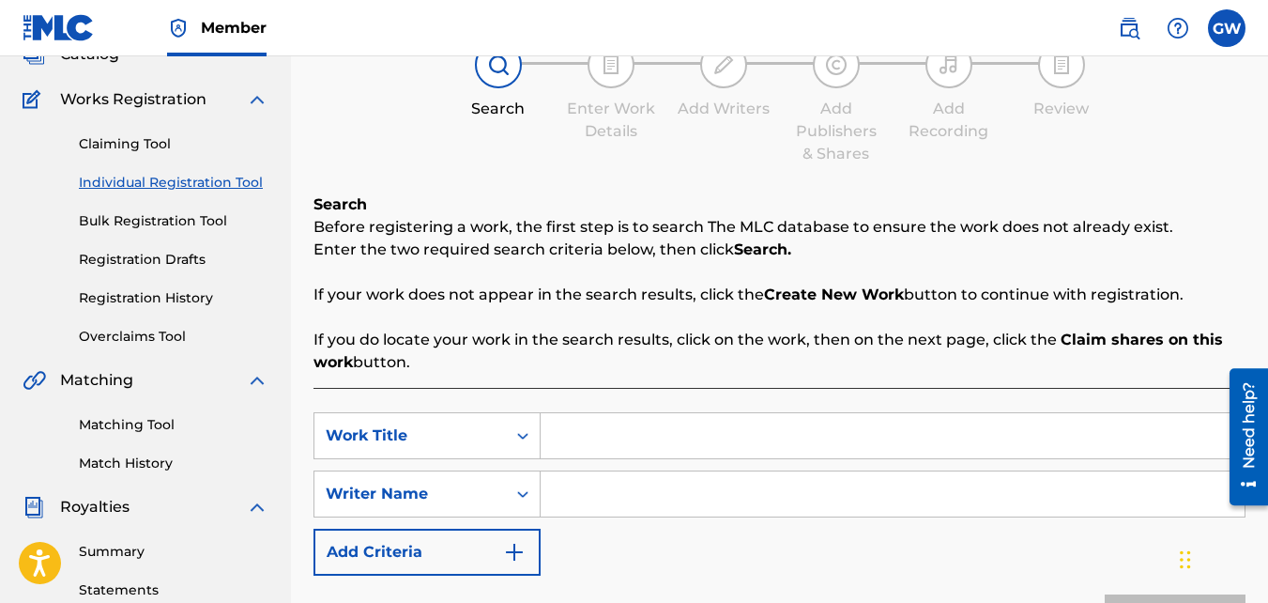
scroll to position [136, 0]
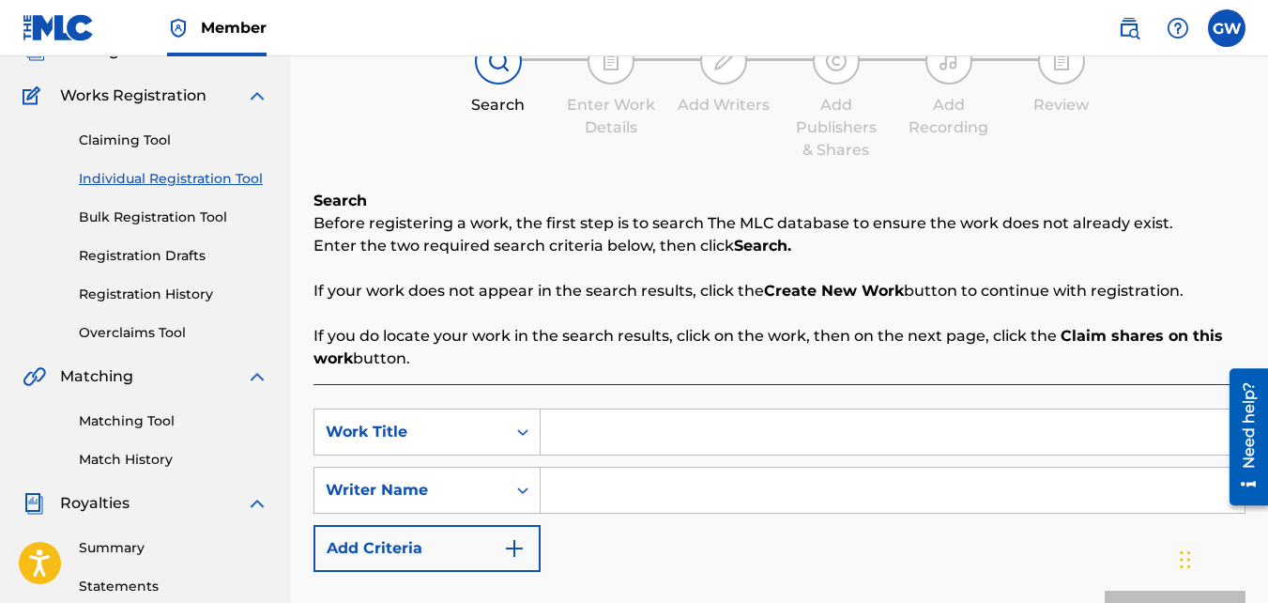
click at [112, 453] on link "Match History" at bounding box center [174, 460] width 190 height 20
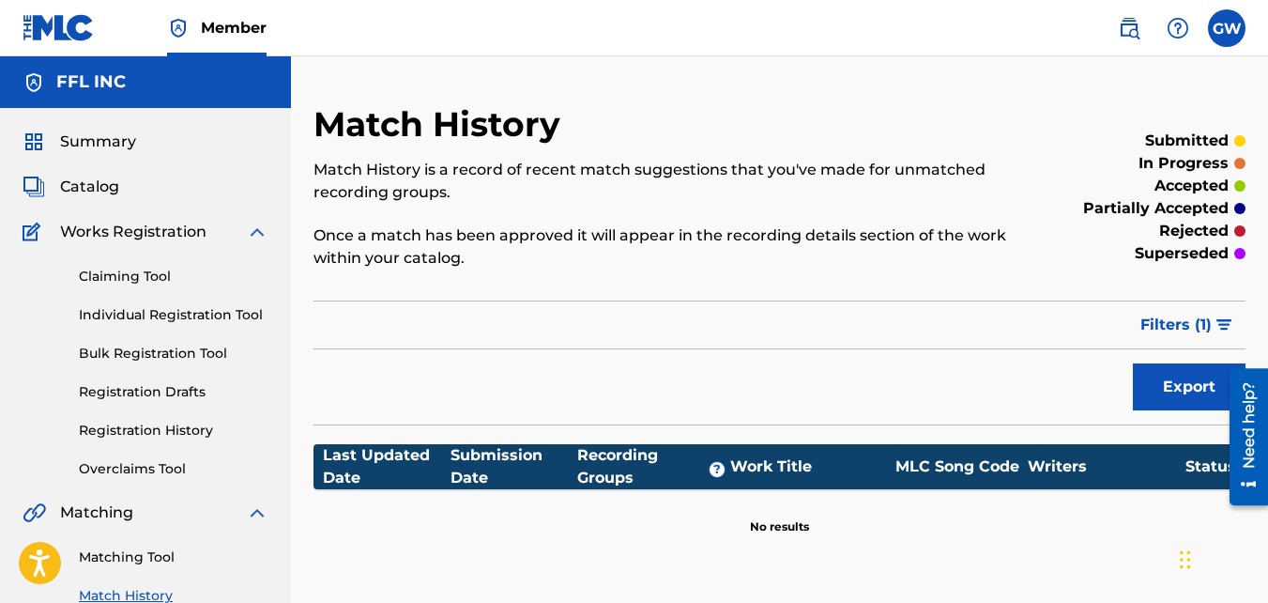
click at [1206, 319] on span "Filters ( 1 )" at bounding box center [1176, 325] width 71 height 23
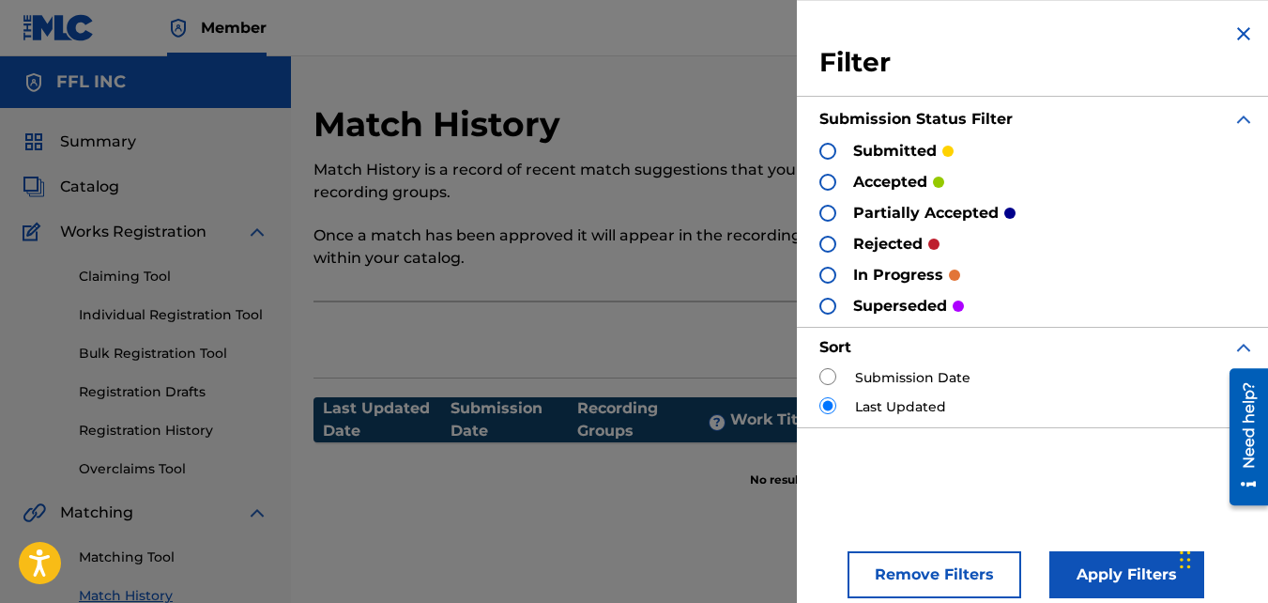
click at [905, 403] on label "Last Updated" at bounding box center [900, 407] width 91 height 20
click at [917, 149] on p "submitted" at bounding box center [895, 151] width 84 height 23
click at [824, 151] on div at bounding box center [828, 151] width 17 height 17
click at [1098, 571] on button "Apply Filters" at bounding box center [1127, 574] width 155 height 47
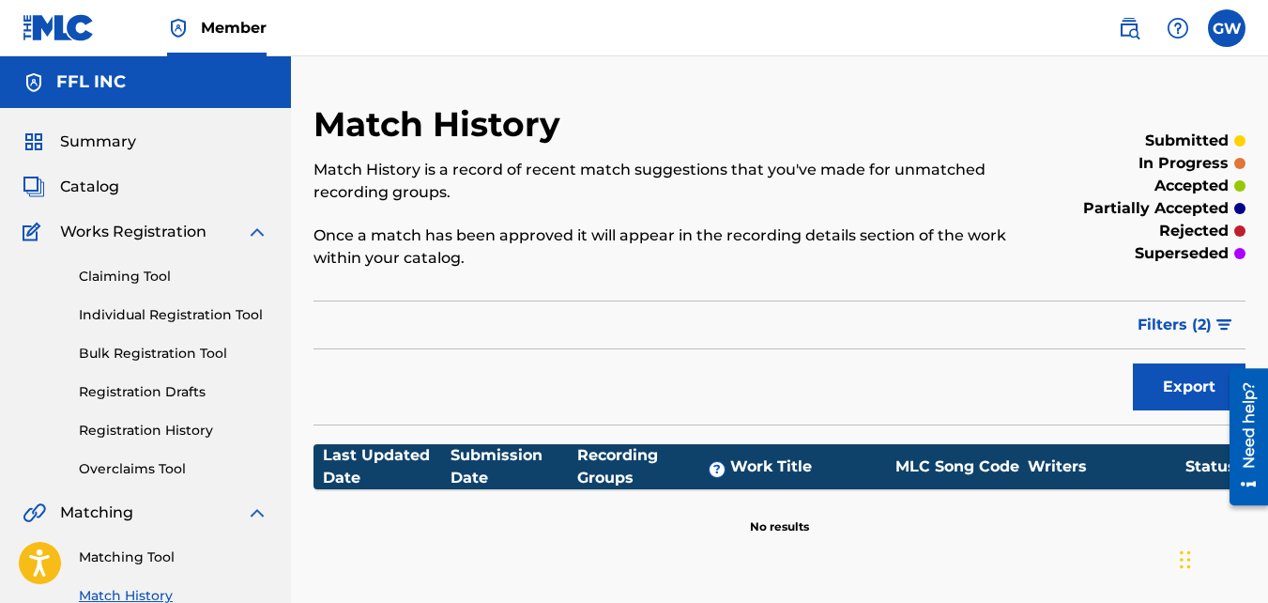
click at [85, 182] on span "Catalog" at bounding box center [89, 187] width 59 height 23
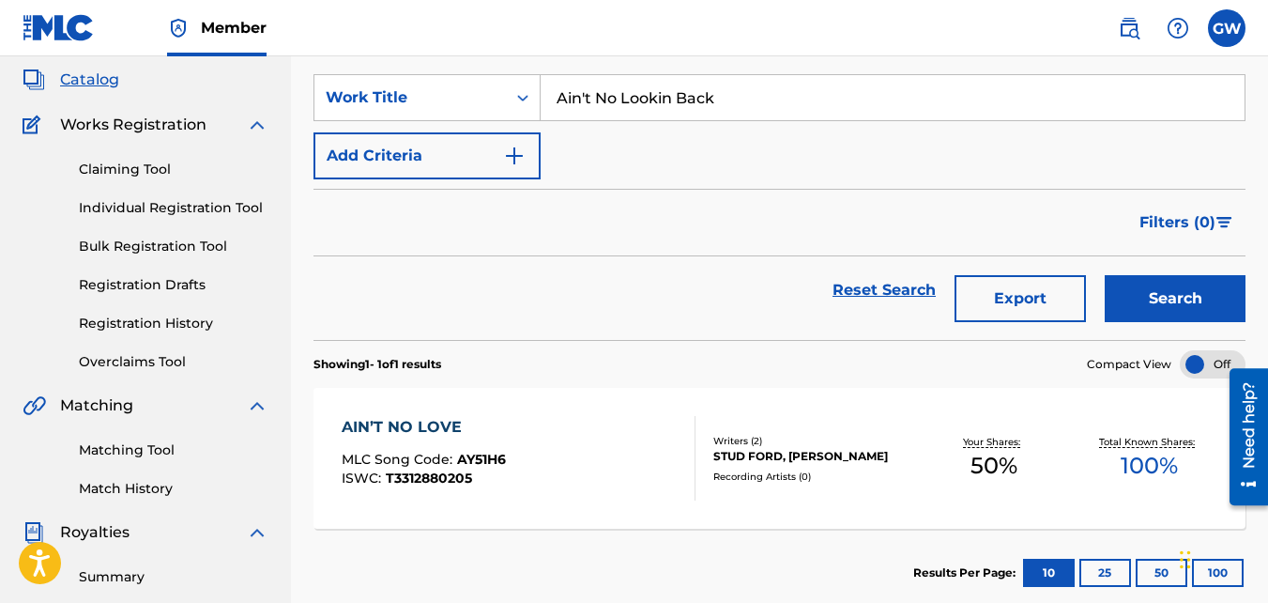
scroll to position [76, 0]
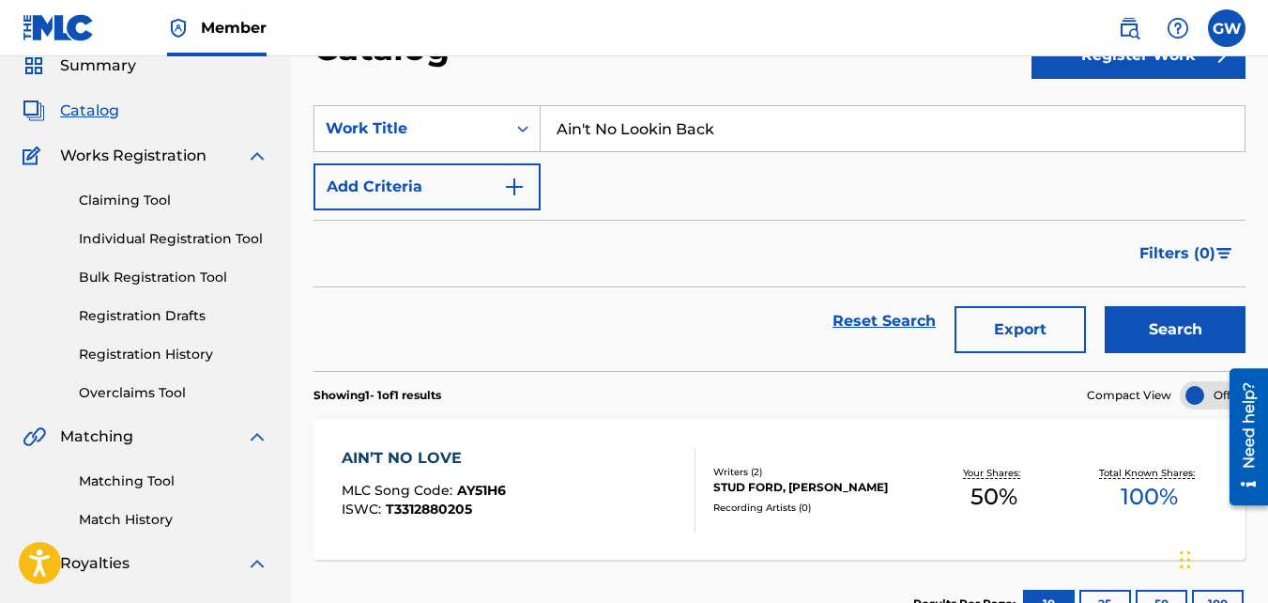
click at [1203, 315] on button "Search" at bounding box center [1175, 329] width 141 height 47
drag, startPoint x: 1264, startPoint y: 159, endPoint x: 1274, endPoint y: 195, distance: 38.0
click at [1267, 253] on html "Accessibility Screen-Reader Guide, Feedback, and Issue Reporting | New window C…" at bounding box center [634, 225] width 1268 height 603
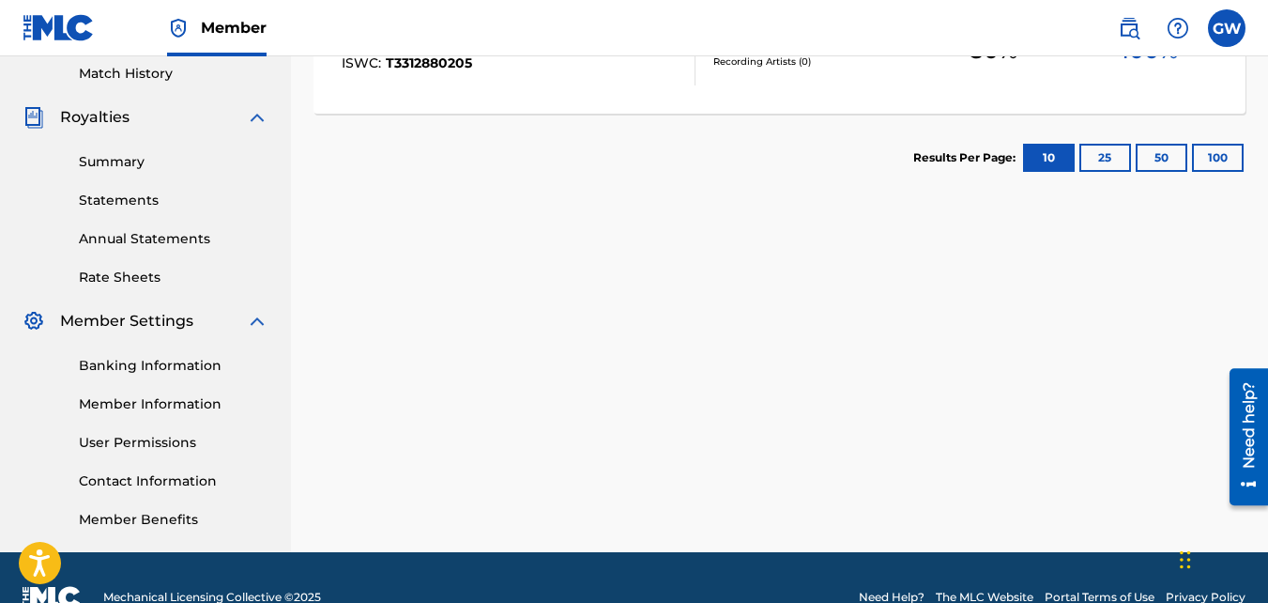
scroll to position [0, 0]
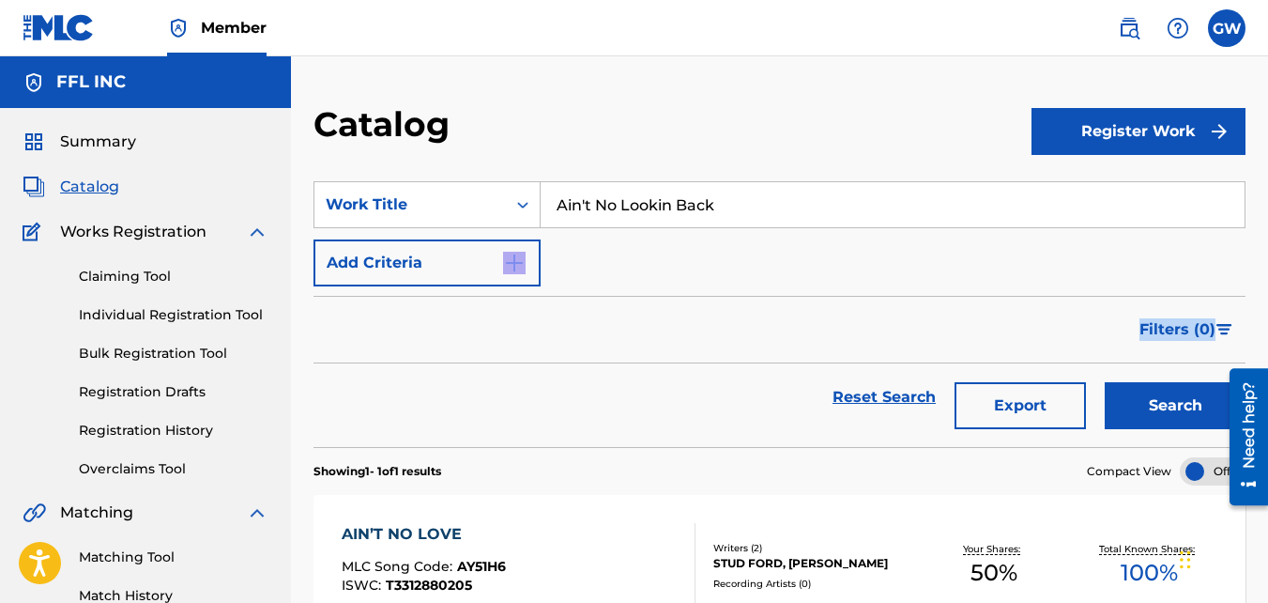
click at [120, 316] on link "Individual Registration Tool" at bounding box center [174, 315] width 190 height 20
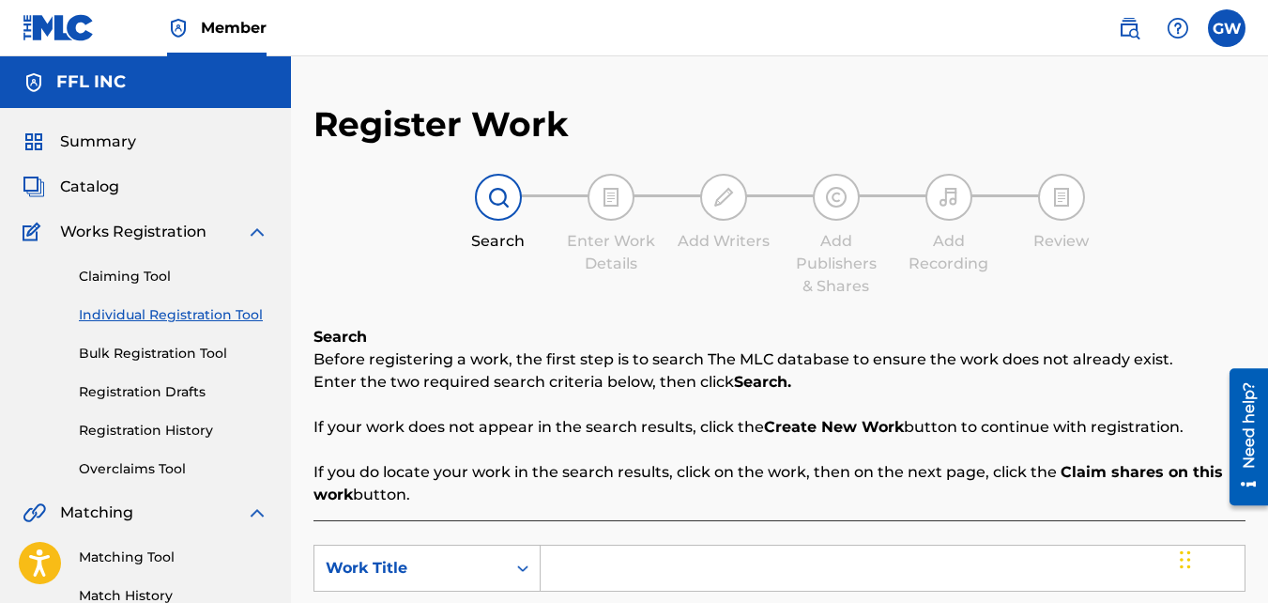
click at [147, 269] on link "Claiming Tool" at bounding box center [174, 277] width 190 height 20
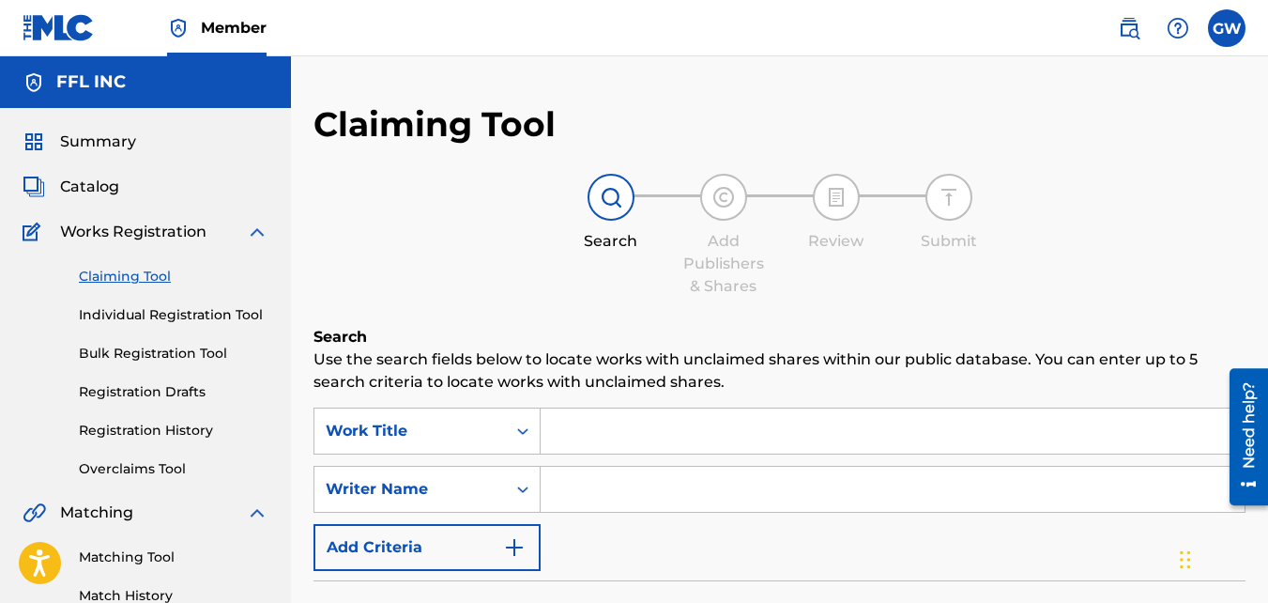
click at [109, 134] on span "Summary" at bounding box center [98, 142] width 76 height 23
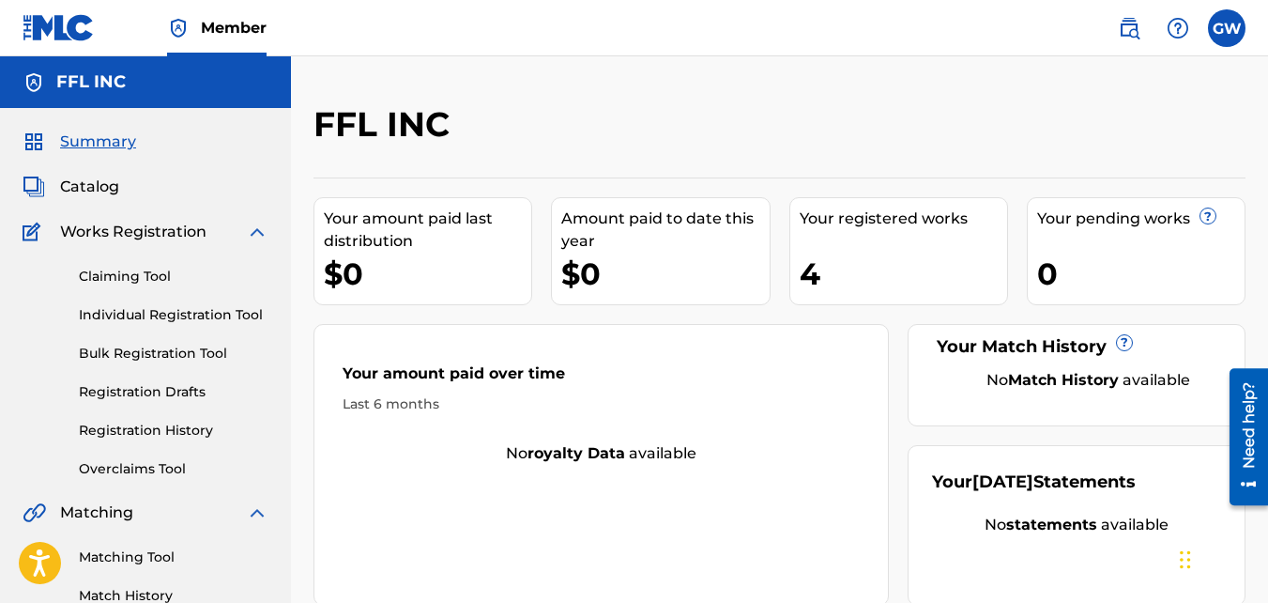
click at [94, 187] on span "Catalog" at bounding box center [89, 187] width 59 height 23
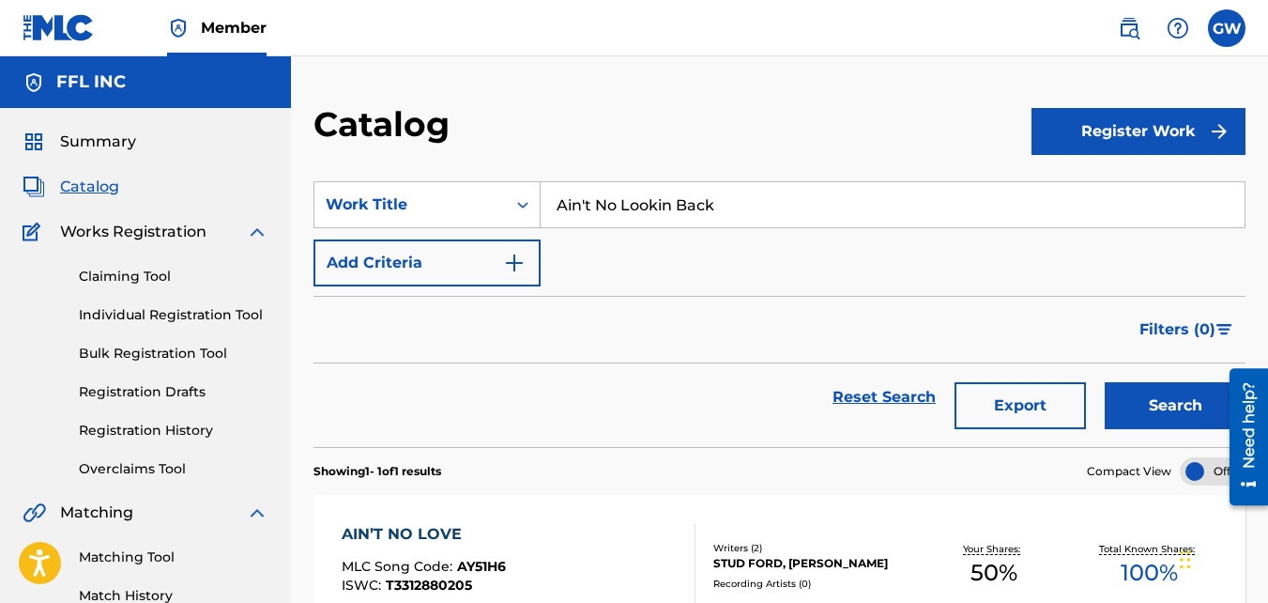
click at [85, 139] on span "Summary" at bounding box center [98, 142] width 76 height 23
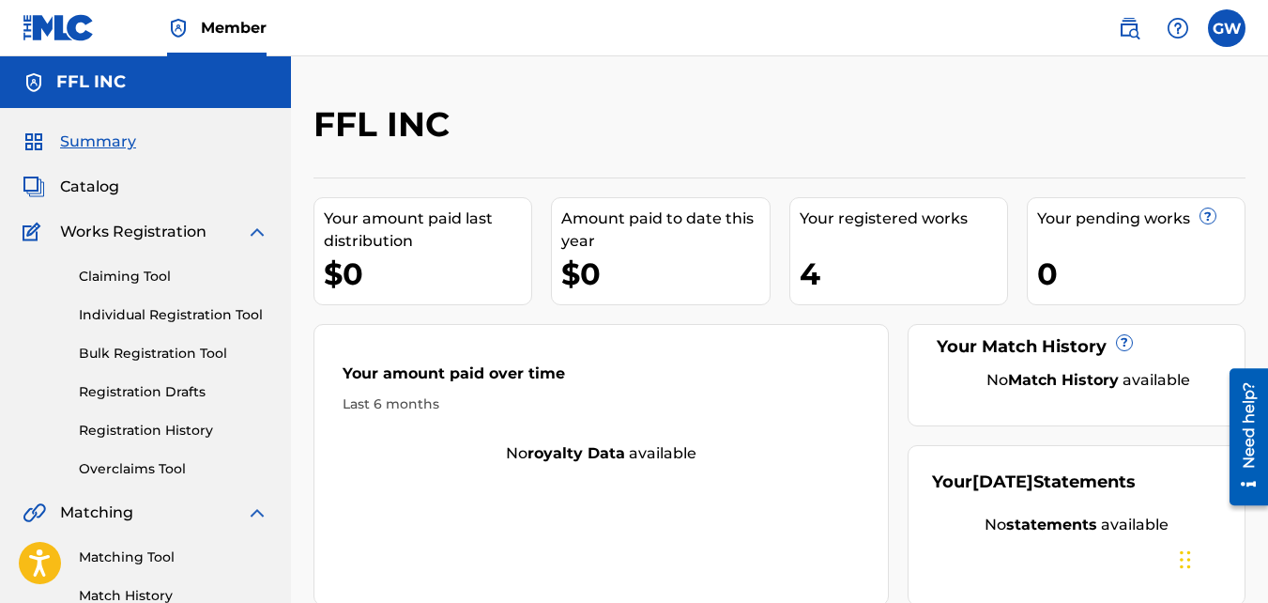
click at [99, 185] on span "Catalog" at bounding box center [89, 187] width 59 height 23
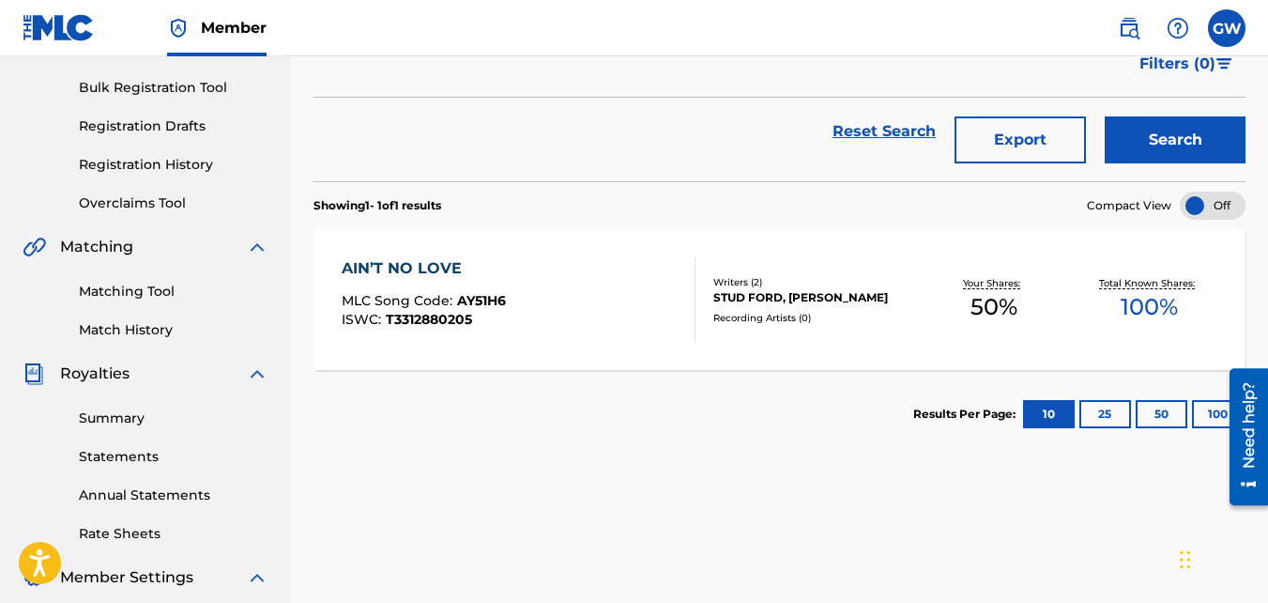
scroll to position [279, 0]
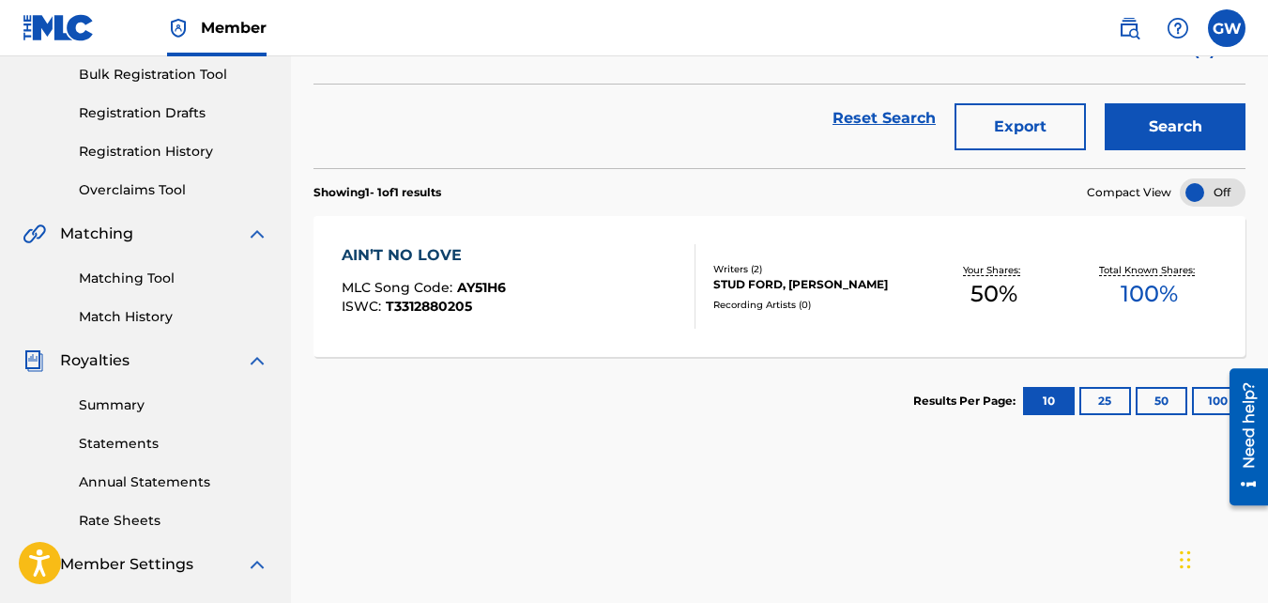
click at [1224, 39] on label at bounding box center [1227, 28] width 38 height 38
click at [1227, 28] on input "GW Gentle White jr [EMAIL_ADDRESS][DOMAIN_NAME] Notification Preferences Profil…" at bounding box center [1227, 28] width 0 height 0
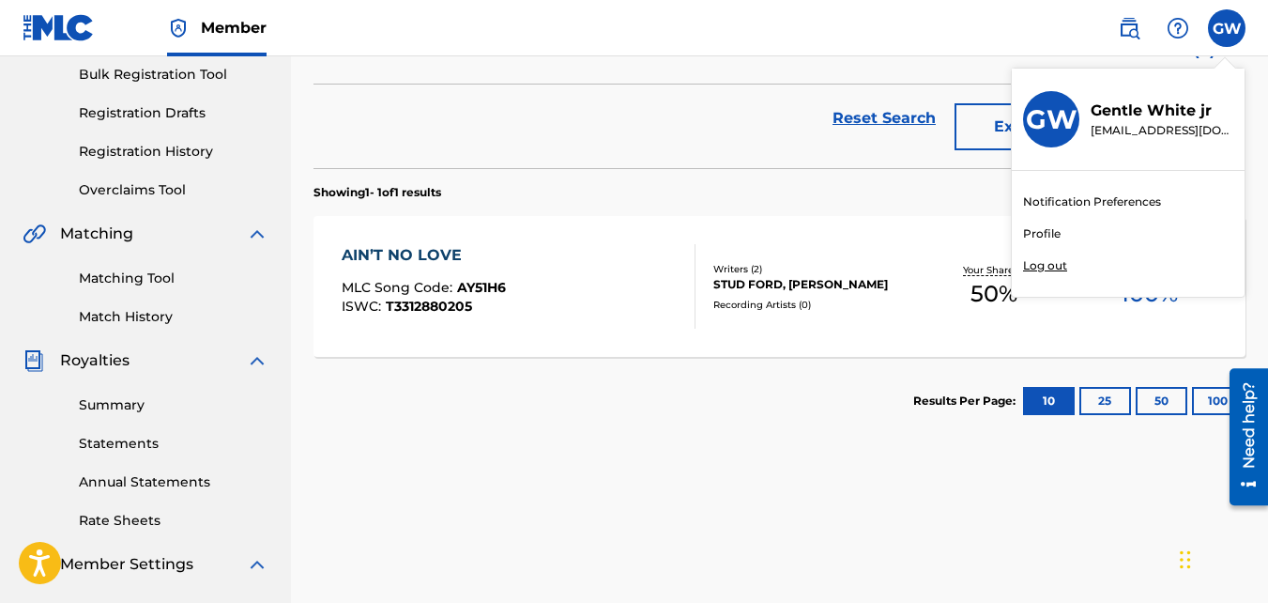
click at [1144, 202] on link "Notification Preferences" at bounding box center [1092, 201] width 138 height 17
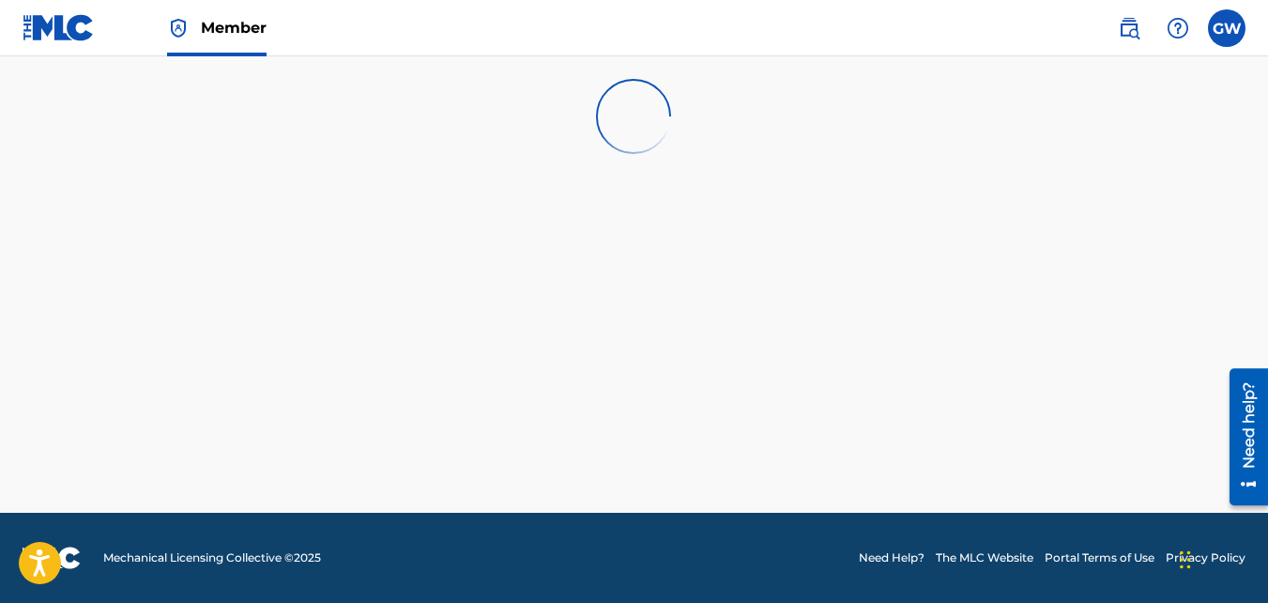
click at [1236, 23] on label at bounding box center [1227, 28] width 38 height 38
click at [1227, 28] on input "GW Gentle White jr [EMAIL_ADDRESS][DOMAIN_NAME] Notification Preferences Profil…" at bounding box center [1227, 28] width 0 height 0
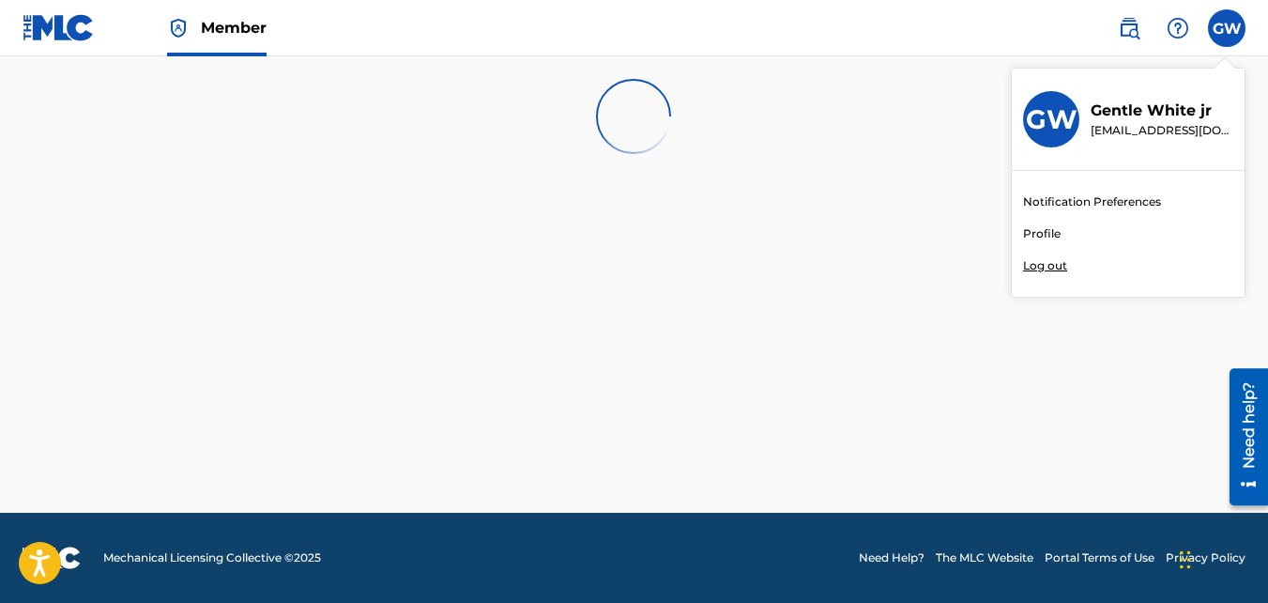
click at [1050, 262] on p "Log out" at bounding box center [1045, 265] width 44 height 17
click at [1227, 28] on input "GW Gentle White jr [EMAIL_ADDRESS][DOMAIN_NAME] Notification Preferences Profil…" at bounding box center [1227, 28] width 0 height 0
